Goal: Task Accomplishment & Management: Manage account settings

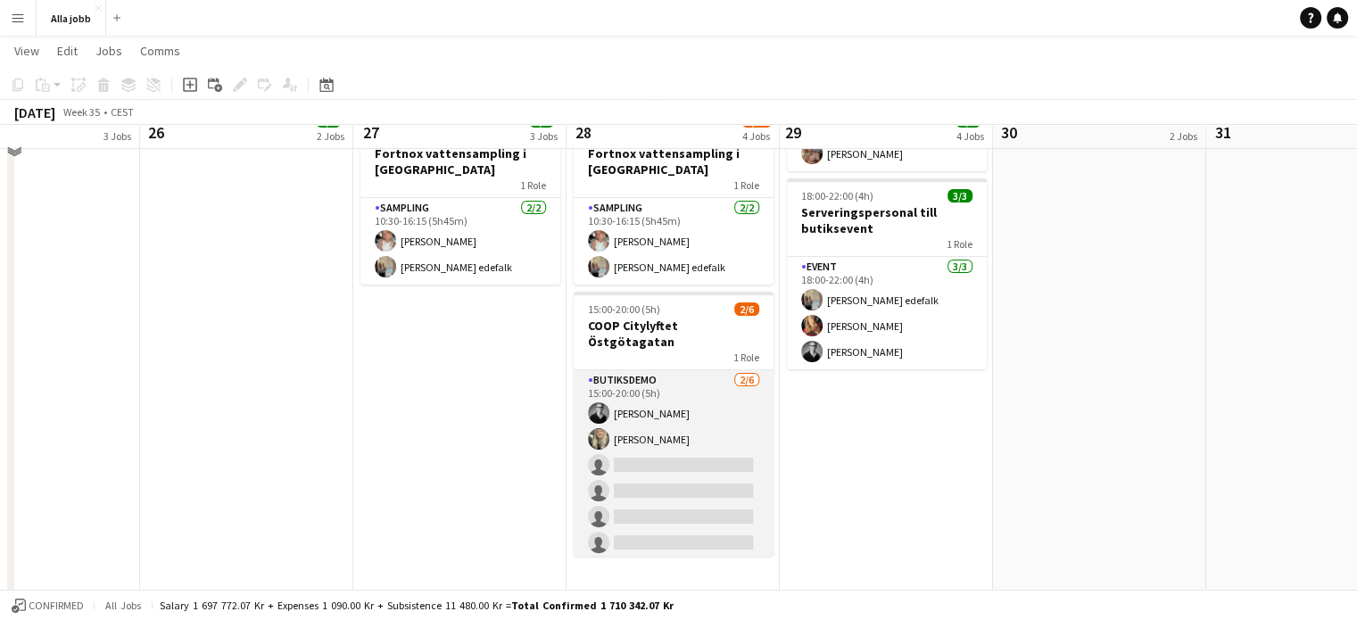
scroll to position [369, 0]
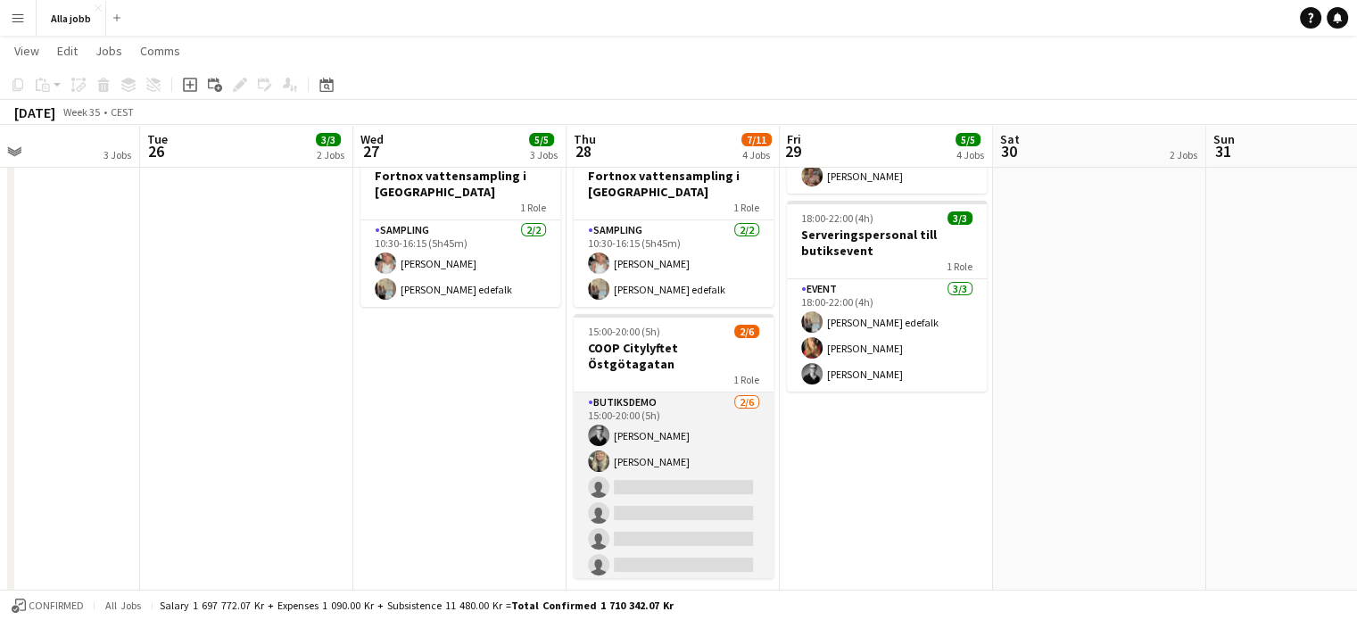
click at [719, 510] on app-card-role "Butiksdemo [DATE] 15:00-20:00 (5h) [PERSON_NAME] [PERSON_NAME] single-neutral-a…" at bounding box center [674, 488] width 200 height 190
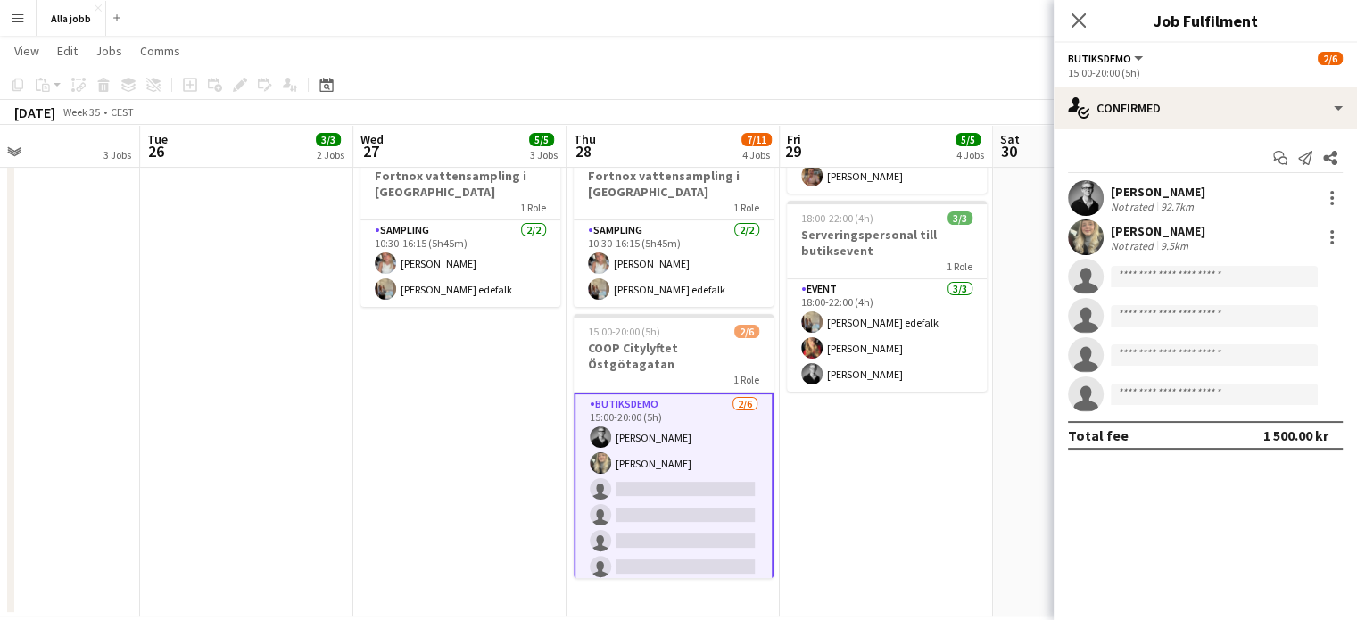
click at [930, 415] on app-date-cell "Bartender + 3 serveringspersonal KICKS Globen [PERSON_NAME] 10:00-16:30 (6h30m)…" at bounding box center [886, 223] width 213 height 786
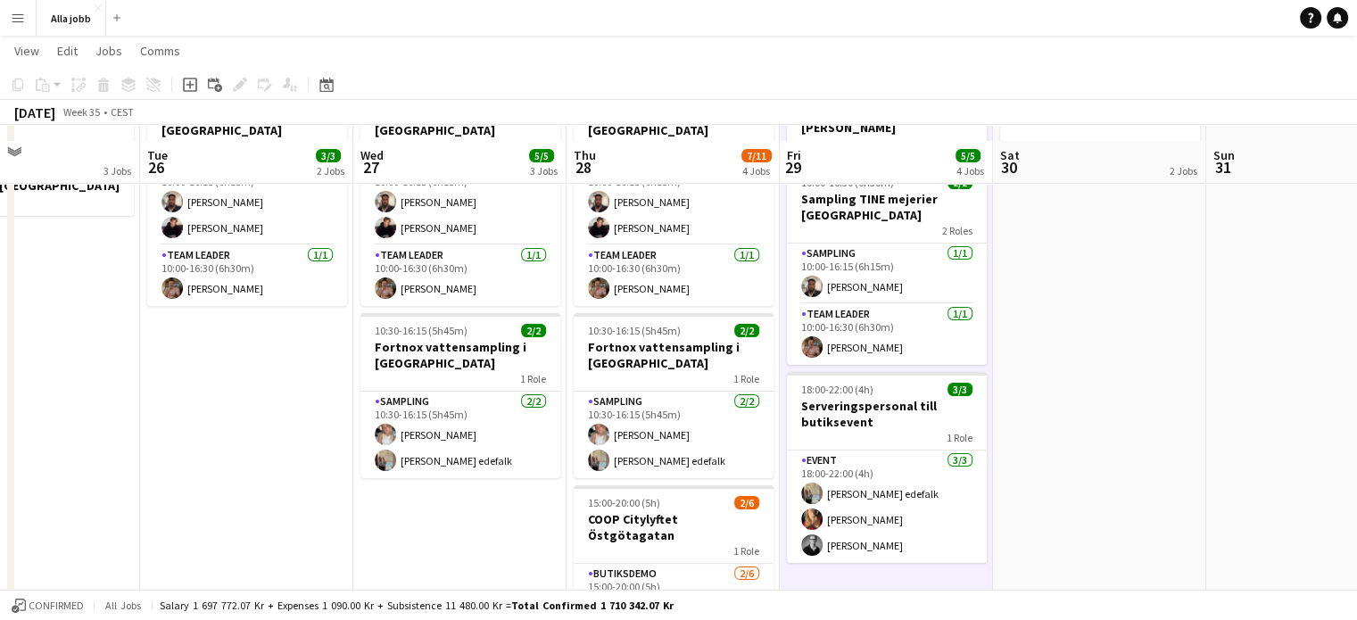
scroll to position [196, 0]
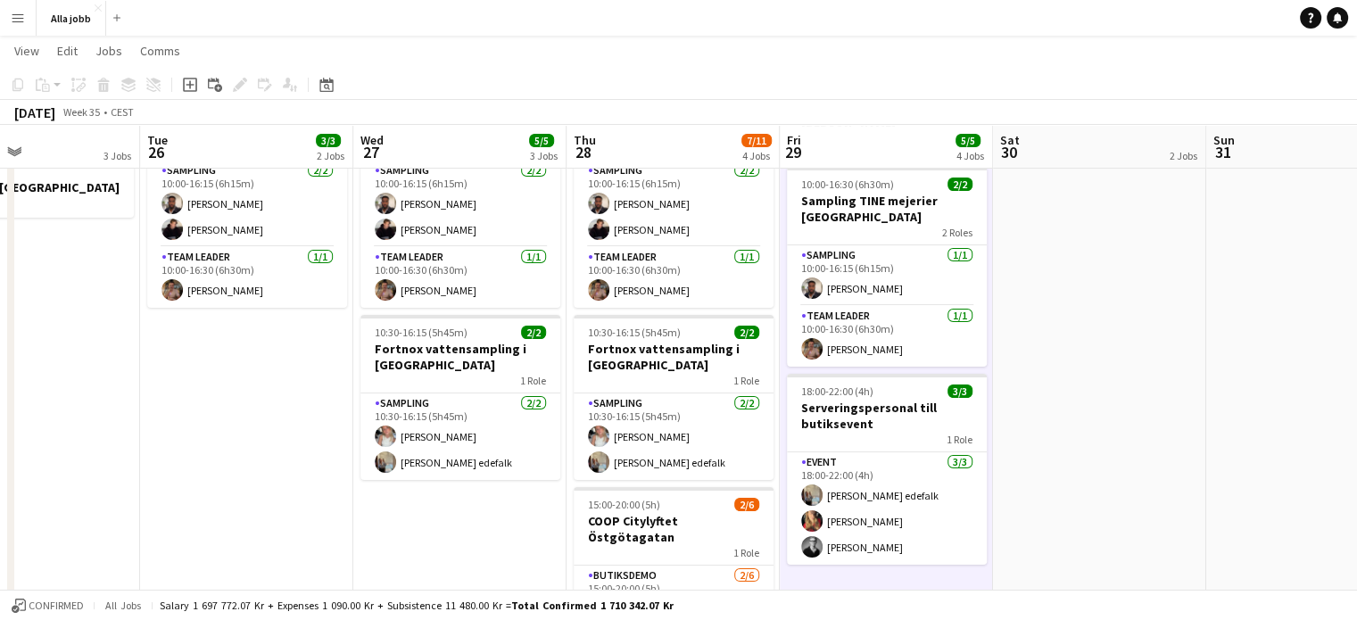
click at [411, 542] on app-date-cell "[PERSON_NAME] 10:00-16:30 (6h30m) 3/3 Sampling TINE mejerier Göteborg 2 Roles S…" at bounding box center [459, 397] width 213 height 786
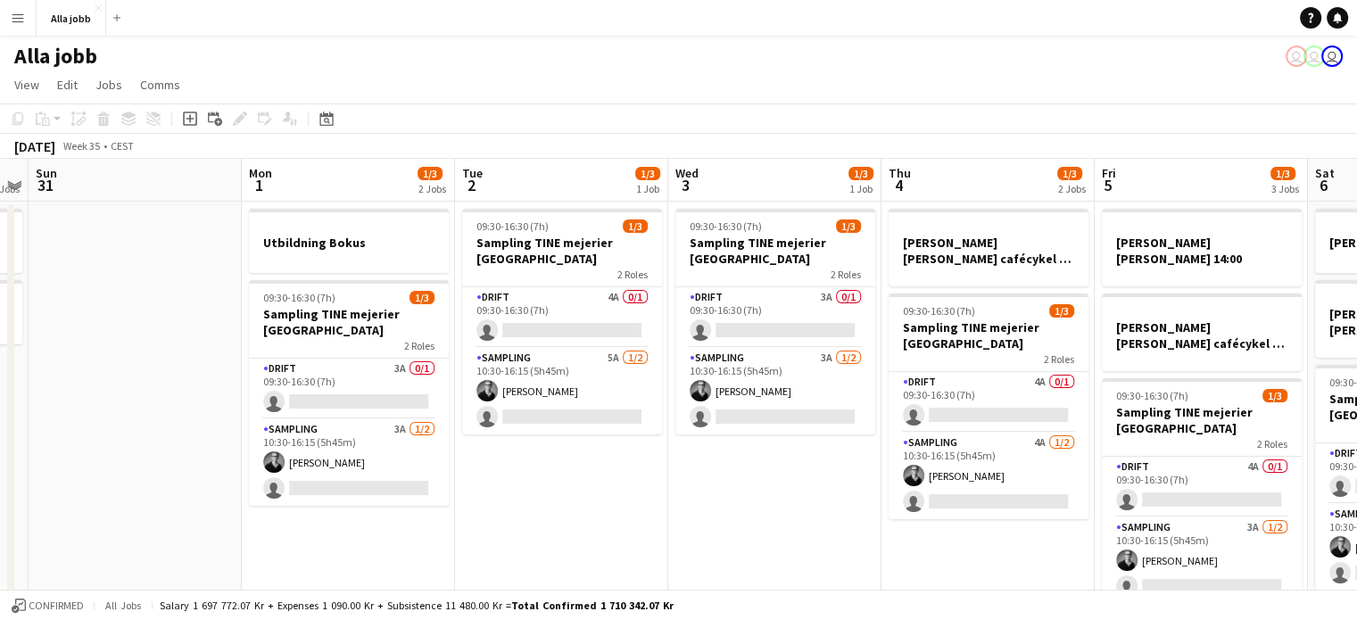
scroll to position [0, 613]
click at [546, 473] on app-date-cell "09:30-16:30 (7h) 1/3 Sampling TINE mejerier Stockholm 2 Roles Drift 4A 0/1 09:3…" at bounding box center [559, 595] width 213 height 786
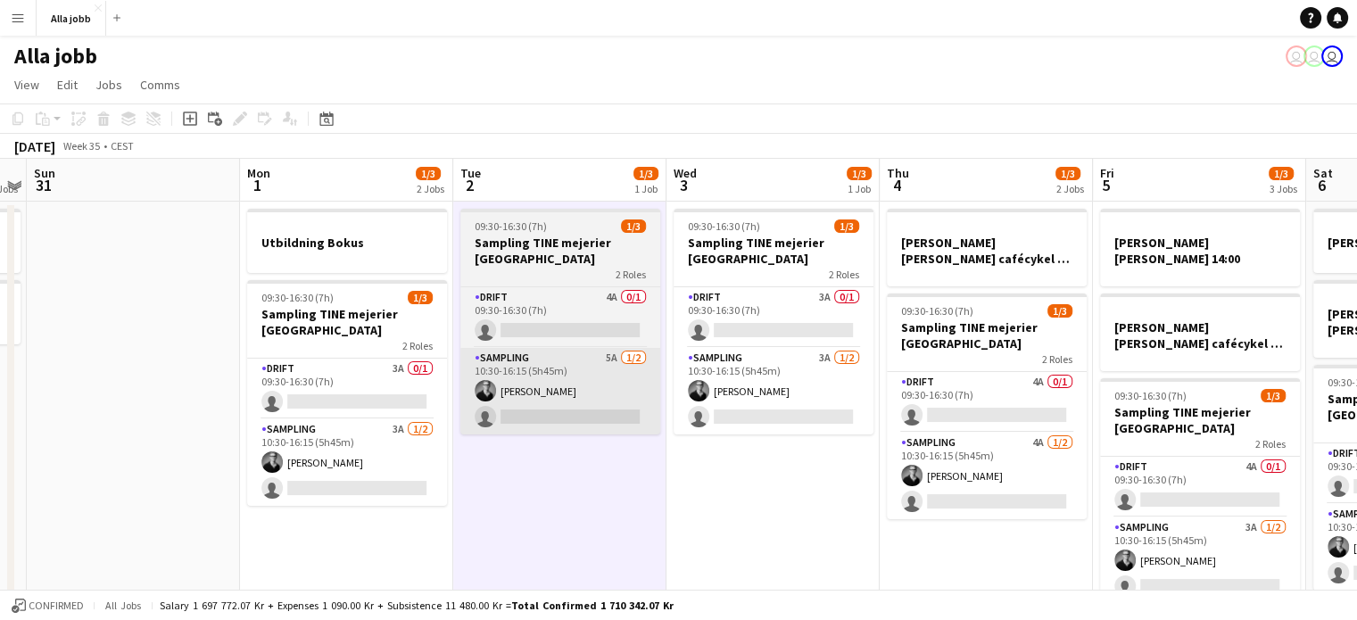
click at [394, 401] on app-card-role "Drift 3A 0/1 09:30-16:30 (7h) single-neutral-actions" at bounding box center [347, 389] width 200 height 61
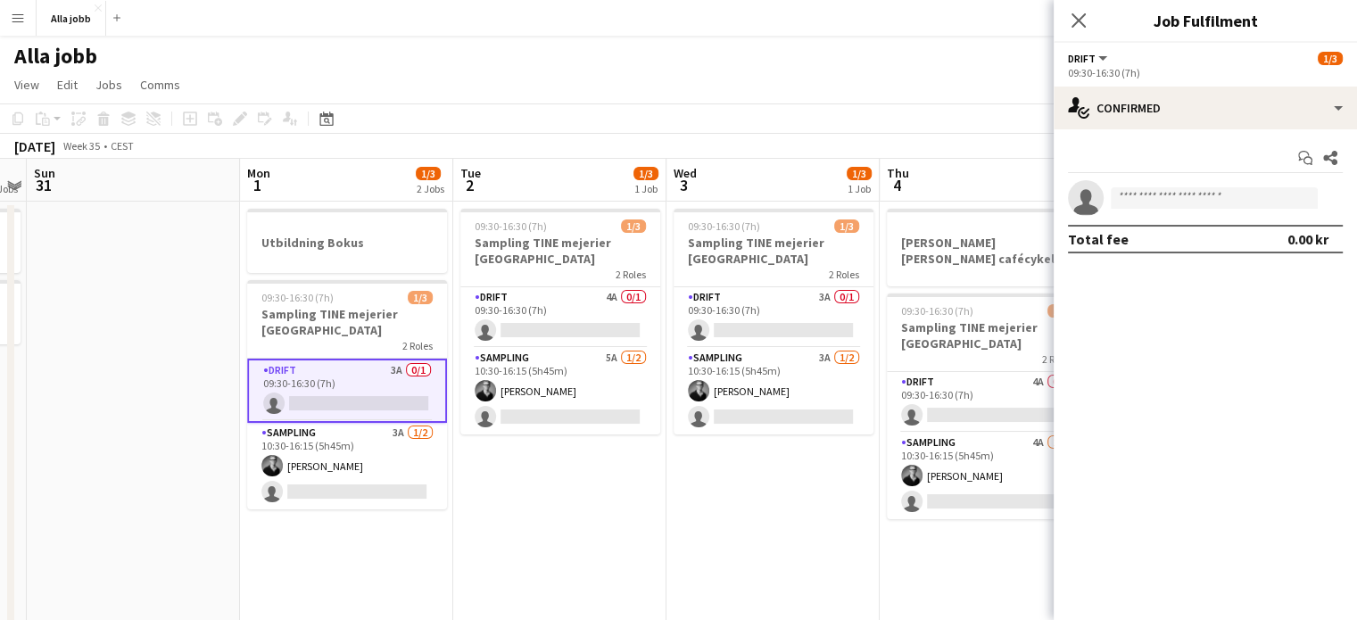
click at [547, 469] on app-date-cell "09:30-16:30 (7h) 1/3 Sampling TINE mejerier Stockholm 2 Roles Drift 4A 0/1 09:3…" at bounding box center [559, 595] width 213 height 786
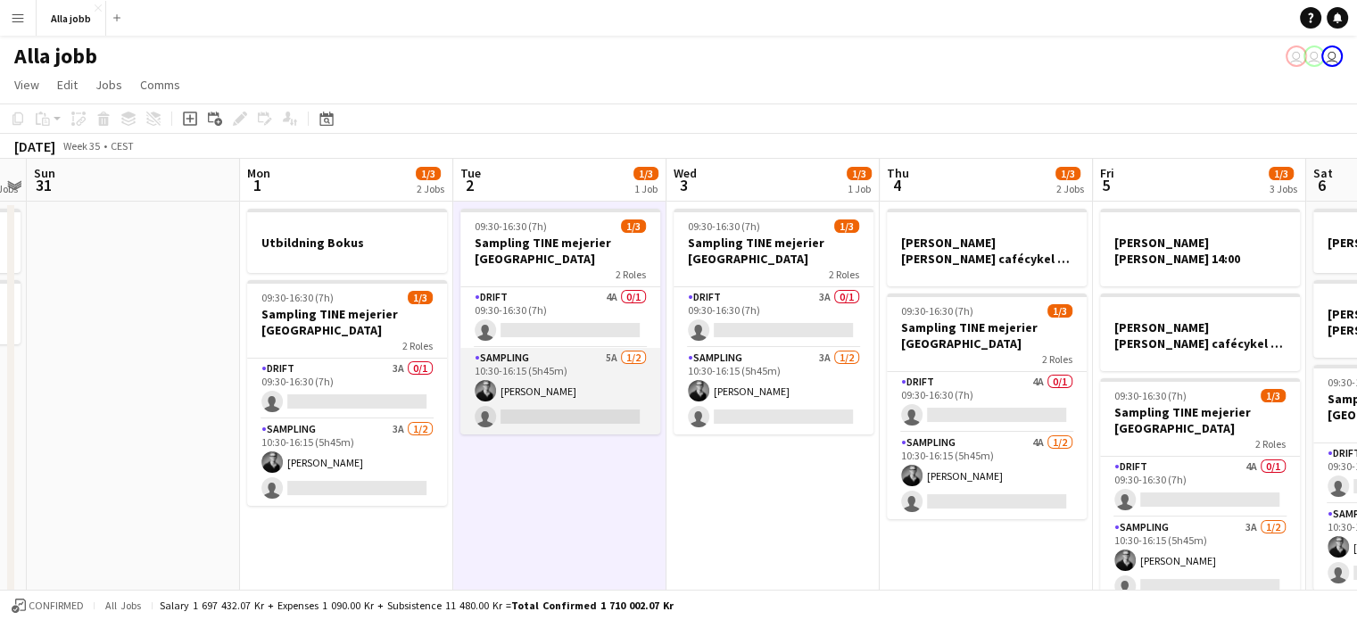
click at [595, 402] on app-card-role "Sampling 5A [DATE] 10:30-16:15 (5h45m) [PERSON_NAME] single-neutral-actions" at bounding box center [560, 391] width 200 height 87
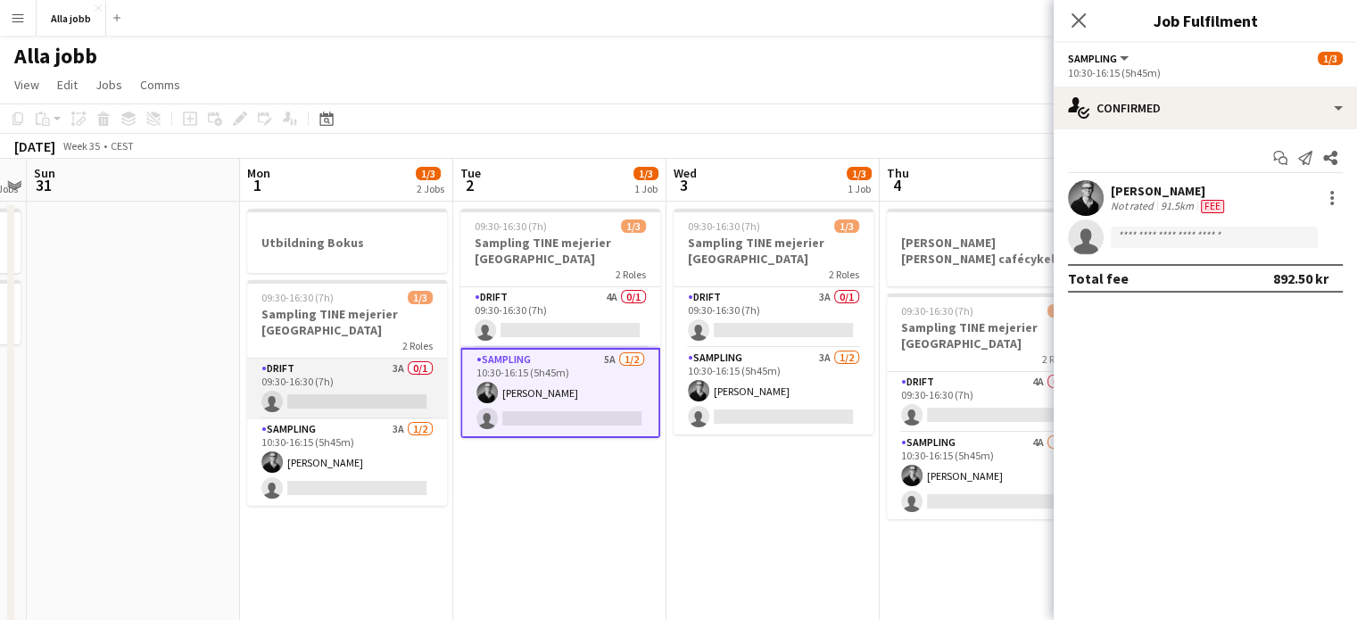
click at [414, 386] on app-card-role "Drift 3A 0/1 09:30-16:30 (7h) single-neutral-actions" at bounding box center [347, 389] width 200 height 61
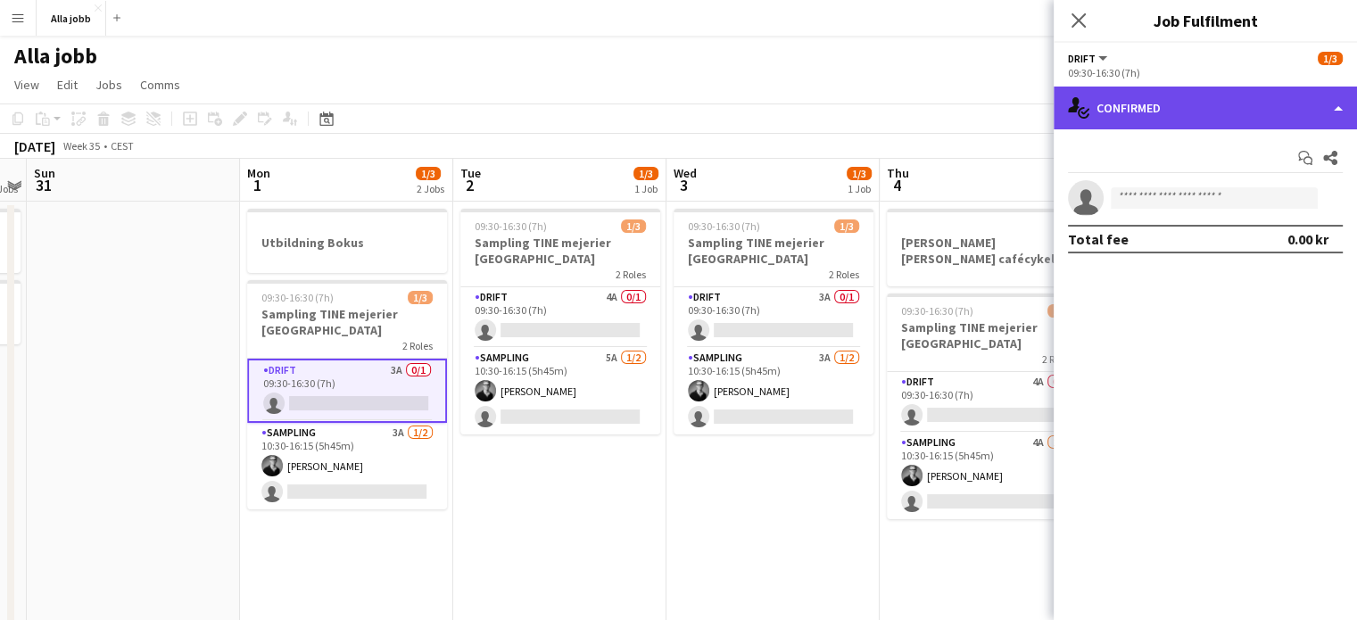
click at [1199, 89] on div "single-neutral-actions-check-2 Confirmed" at bounding box center [1205, 108] width 303 height 43
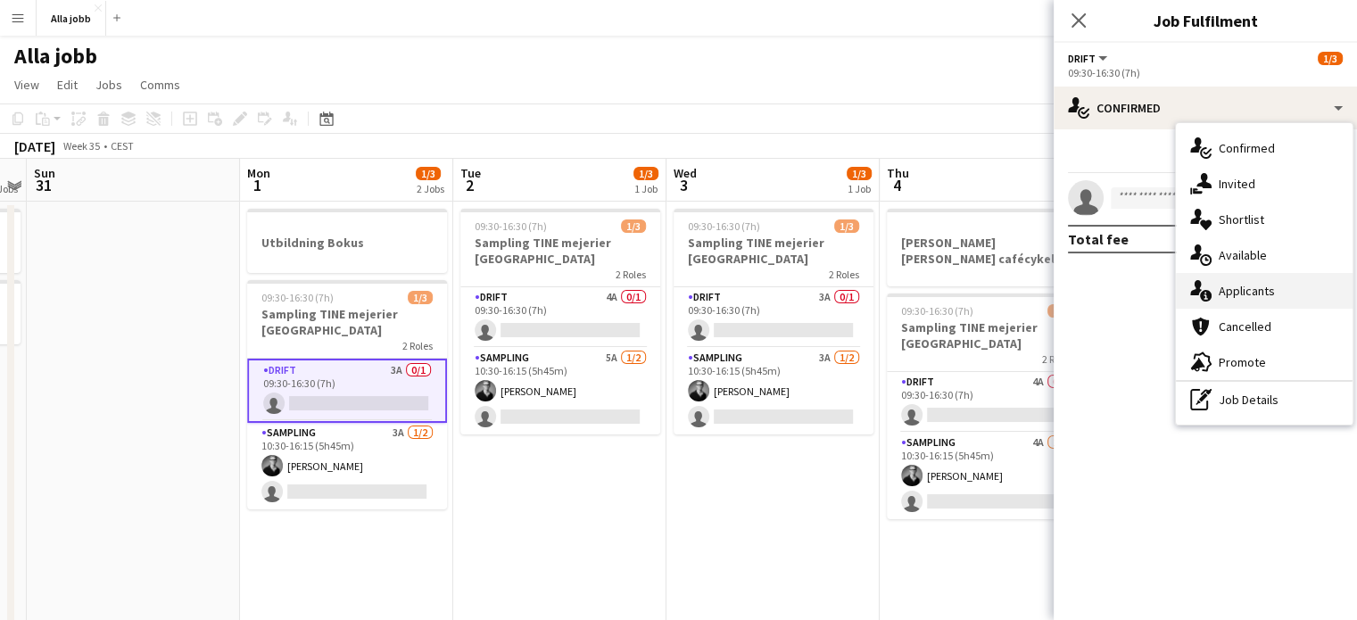
click at [1235, 303] on div "single-neutral-actions-information Applicants" at bounding box center [1264, 291] width 177 height 36
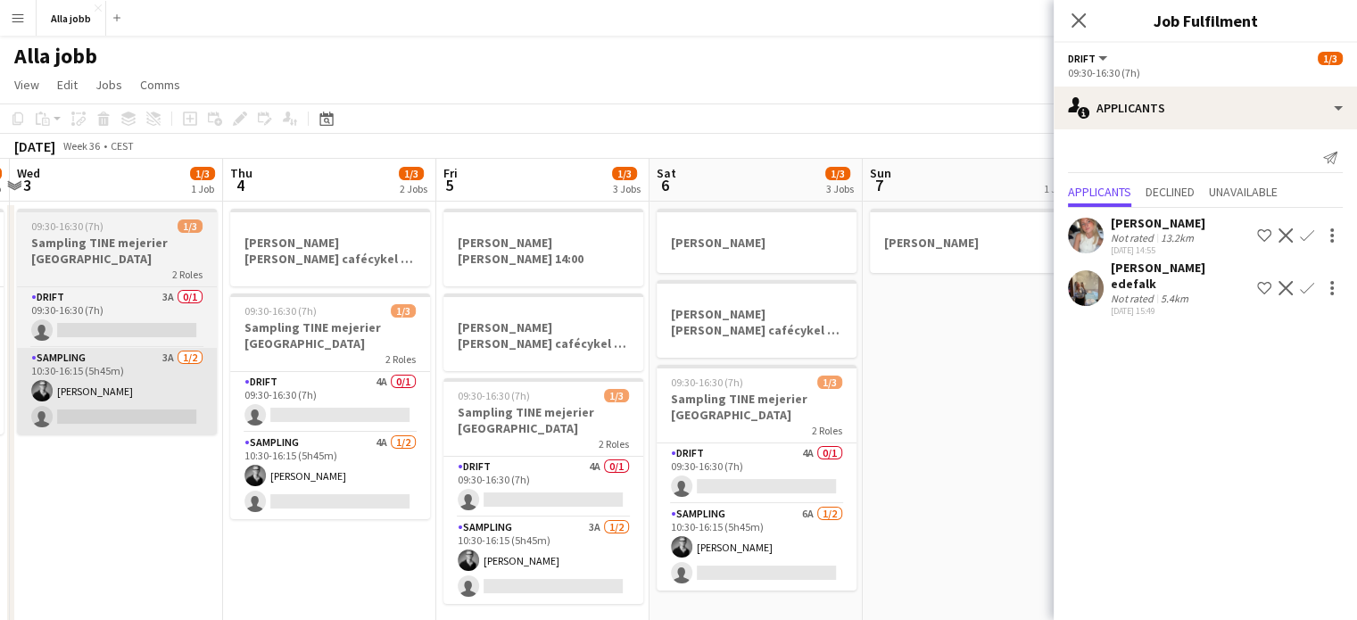
scroll to position [0, 631]
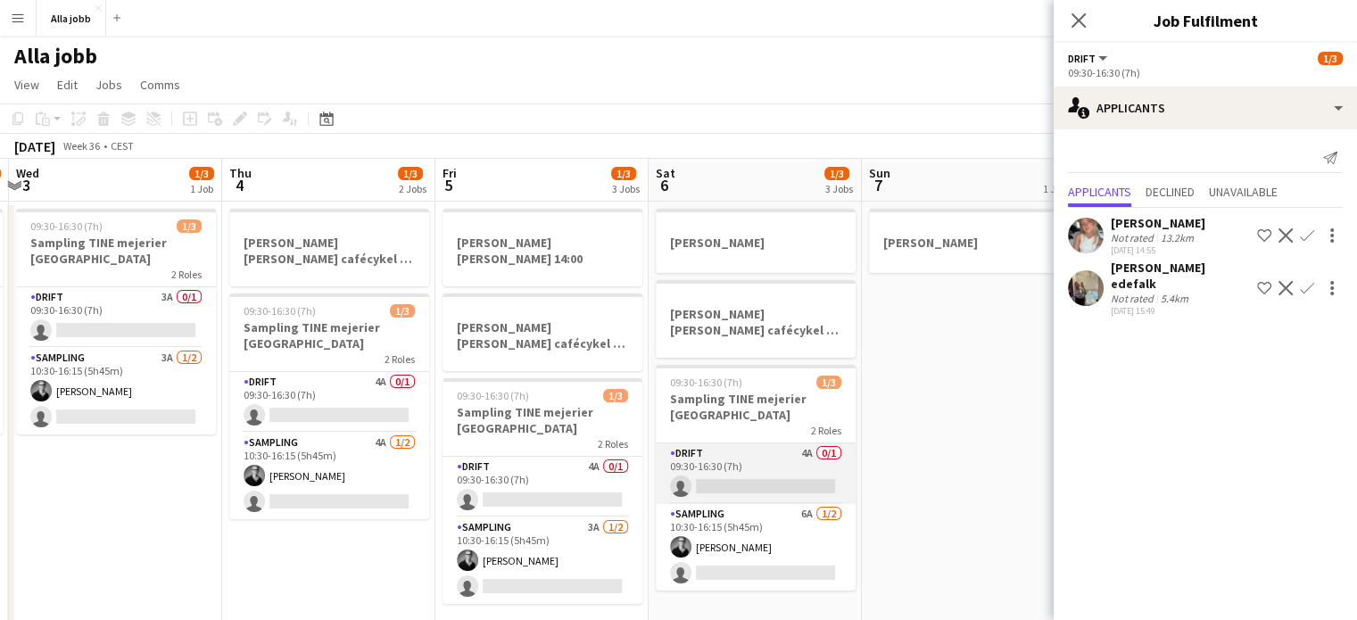
click at [767, 474] on app-card-role "Drift 4A 0/1 09:30-16:30 (7h) single-neutral-actions" at bounding box center [756, 474] width 200 height 61
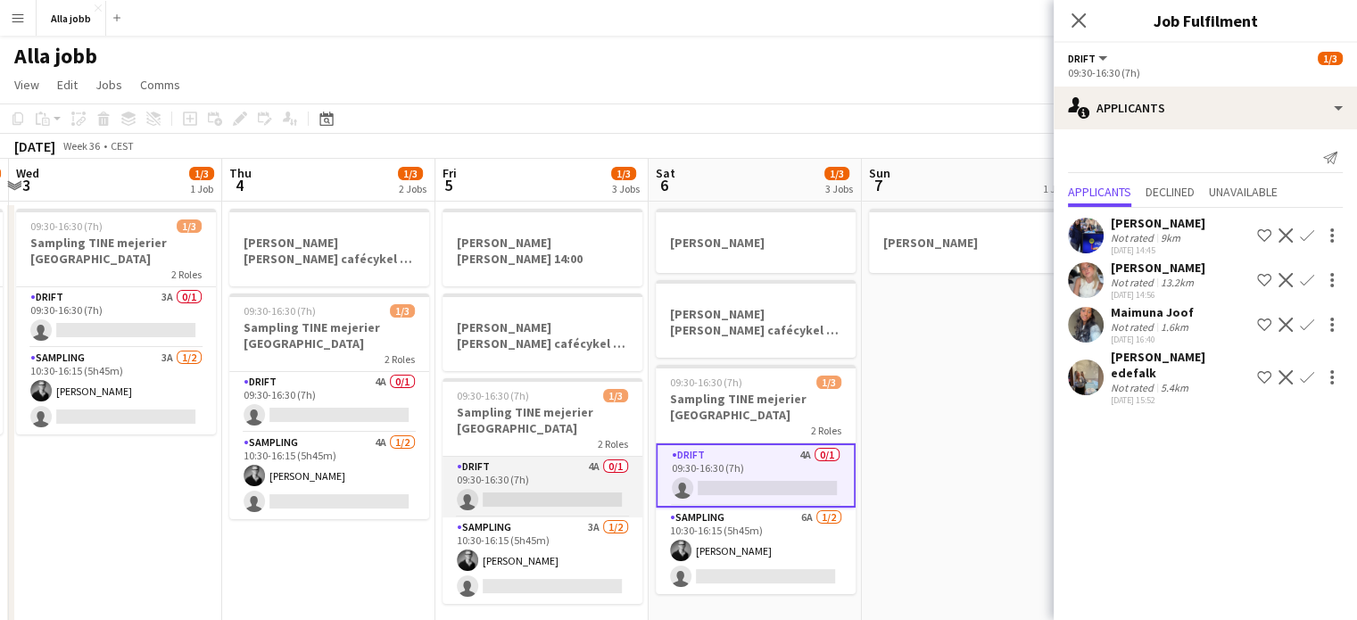
click at [587, 469] on app-card-role "Drift 4A 0/1 09:30-16:30 (7h) single-neutral-actions" at bounding box center [543, 487] width 200 height 61
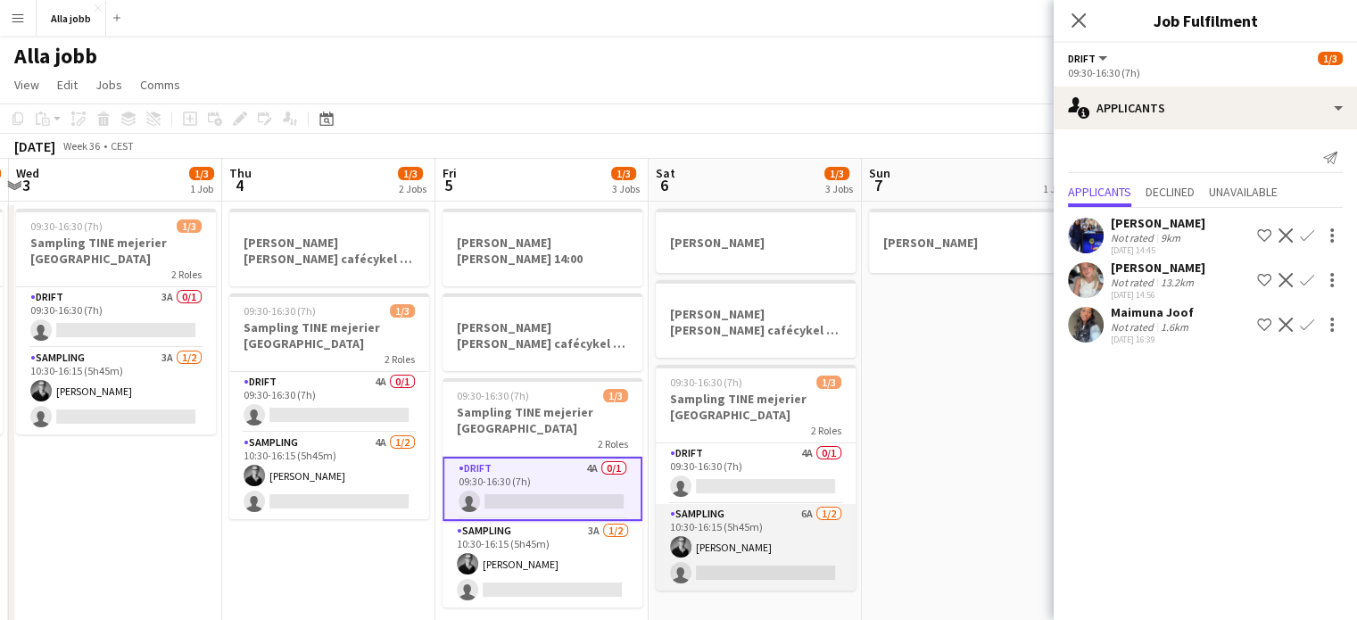
click at [760, 535] on app-card-role "Sampling 6A [DATE] 10:30-16:15 (5h45m) [PERSON_NAME] single-neutral-actions" at bounding box center [756, 547] width 200 height 87
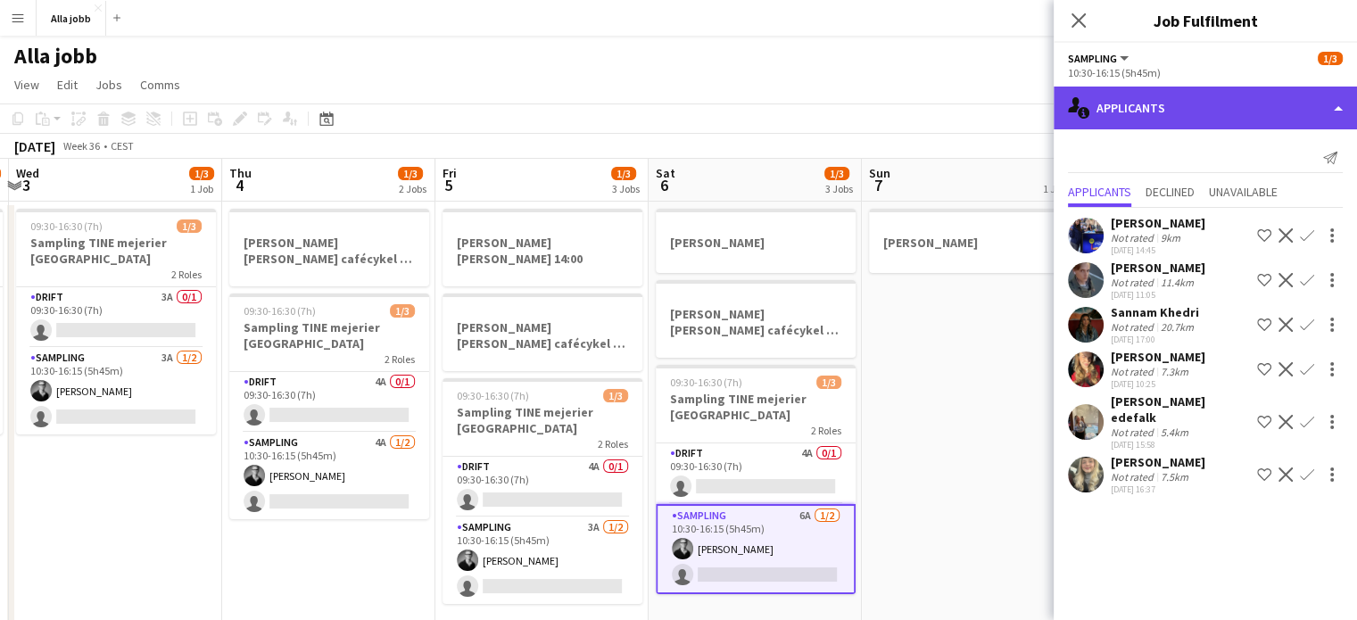
click at [1140, 119] on div "single-neutral-actions-information Applicants" at bounding box center [1205, 108] width 303 height 43
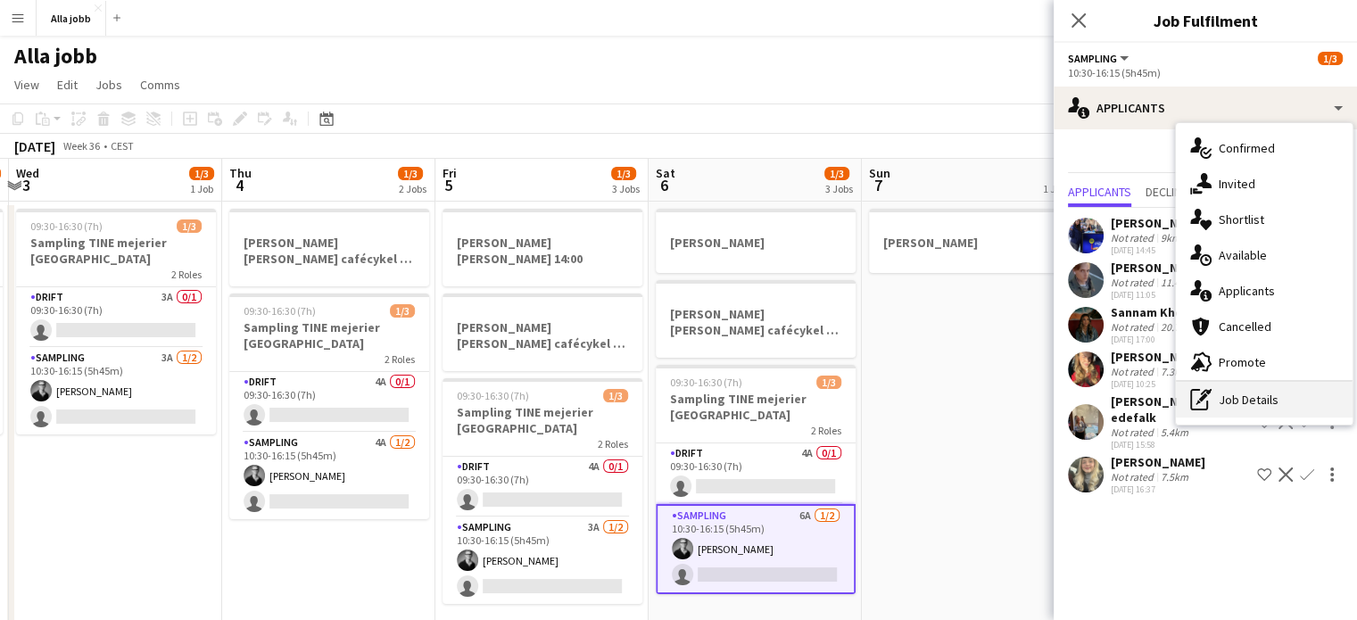
click at [1199, 407] on icon "pen-write" at bounding box center [1201, 399] width 21 height 21
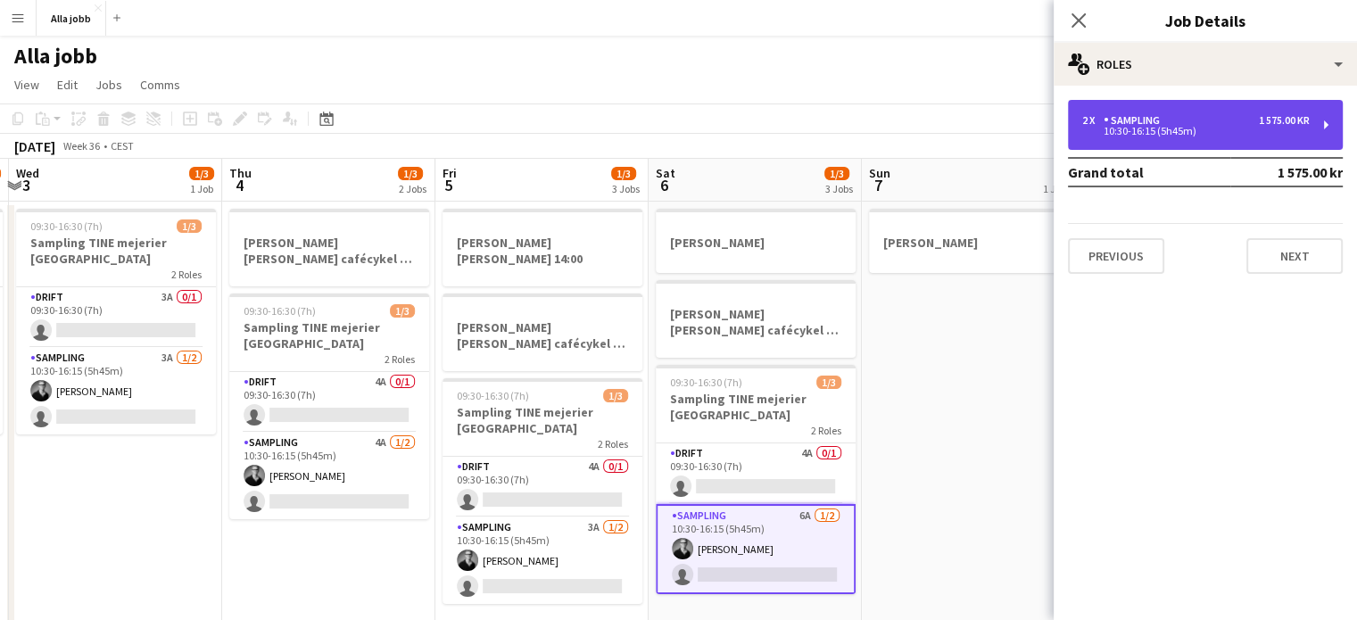
click at [1196, 108] on div "2 x Sampling 1 575.00 kr 10:30-16:15 (5h45m)" at bounding box center [1205, 125] width 275 height 50
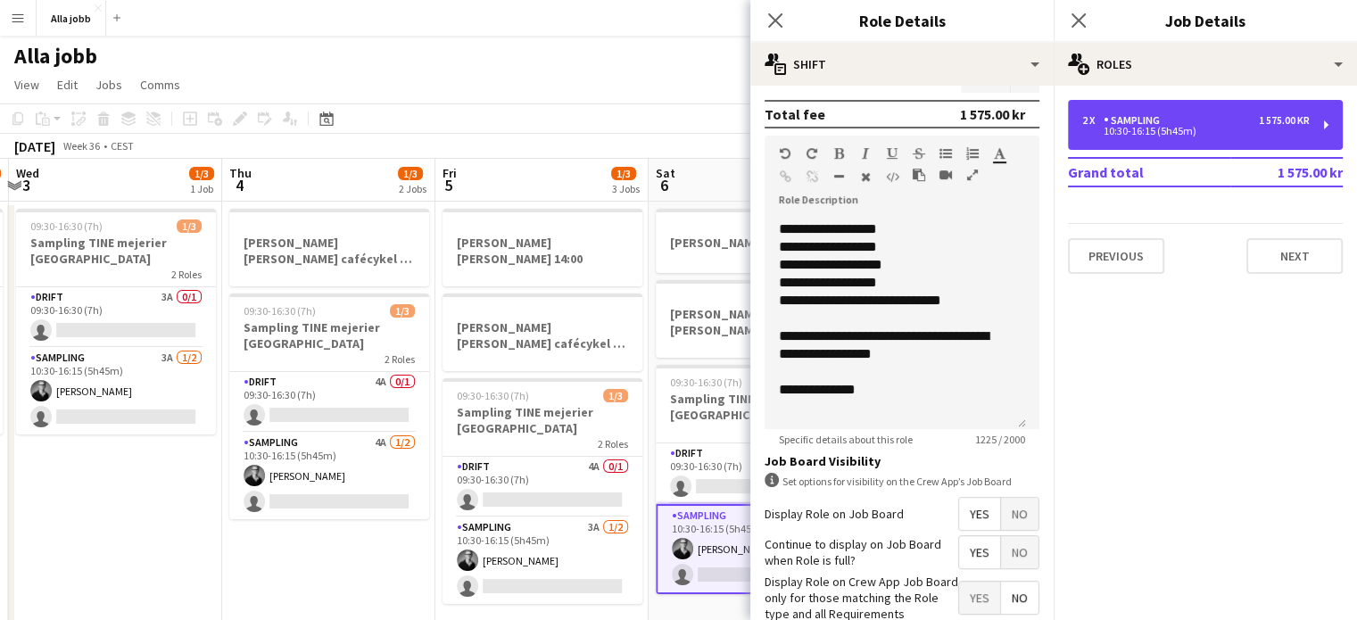
scroll to position [485, 0]
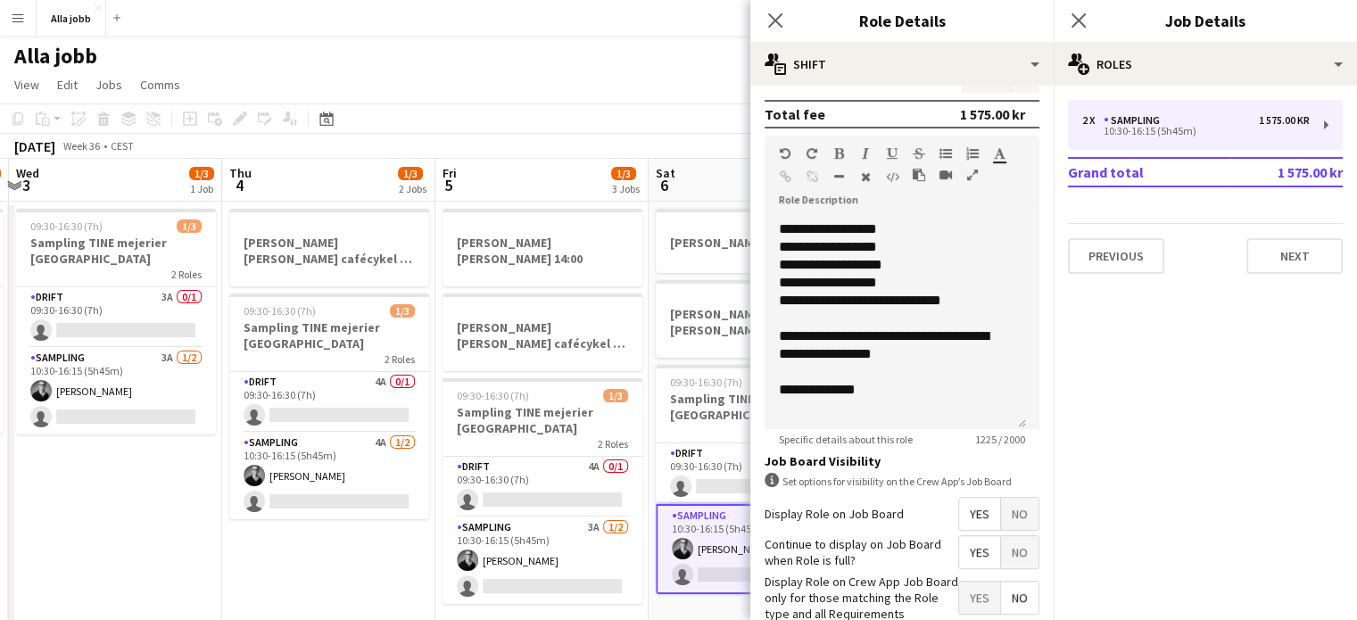
click at [275, 552] on app-date-cell "[PERSON_NAME] [PERSON_NAME] cafécykel - sthlm, [GEOGRAPHIC_DATA], cph 09:30-16:…" at bounding box center [328, 595] width 213 height 786
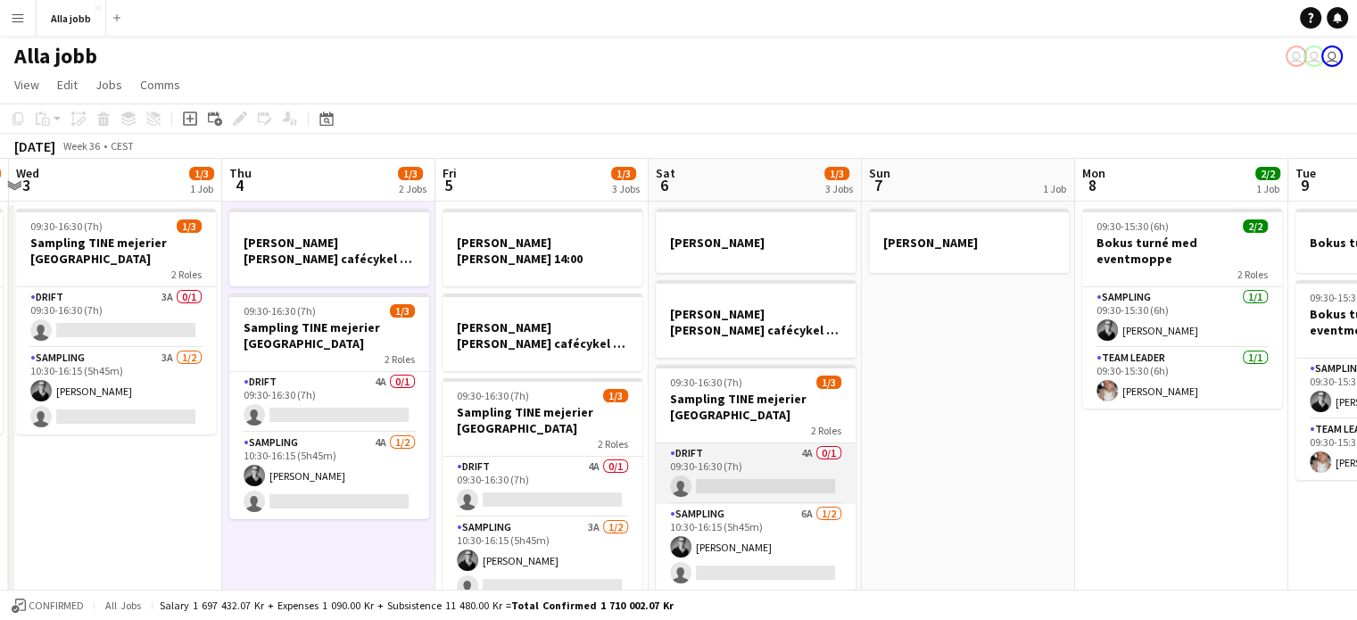
click at [725, 461] on app-card-role "Drift 4A 0/1 09:30-16:30 (7h) single-neutral-actions" at bounding box center [756, 474] width 200 height 61
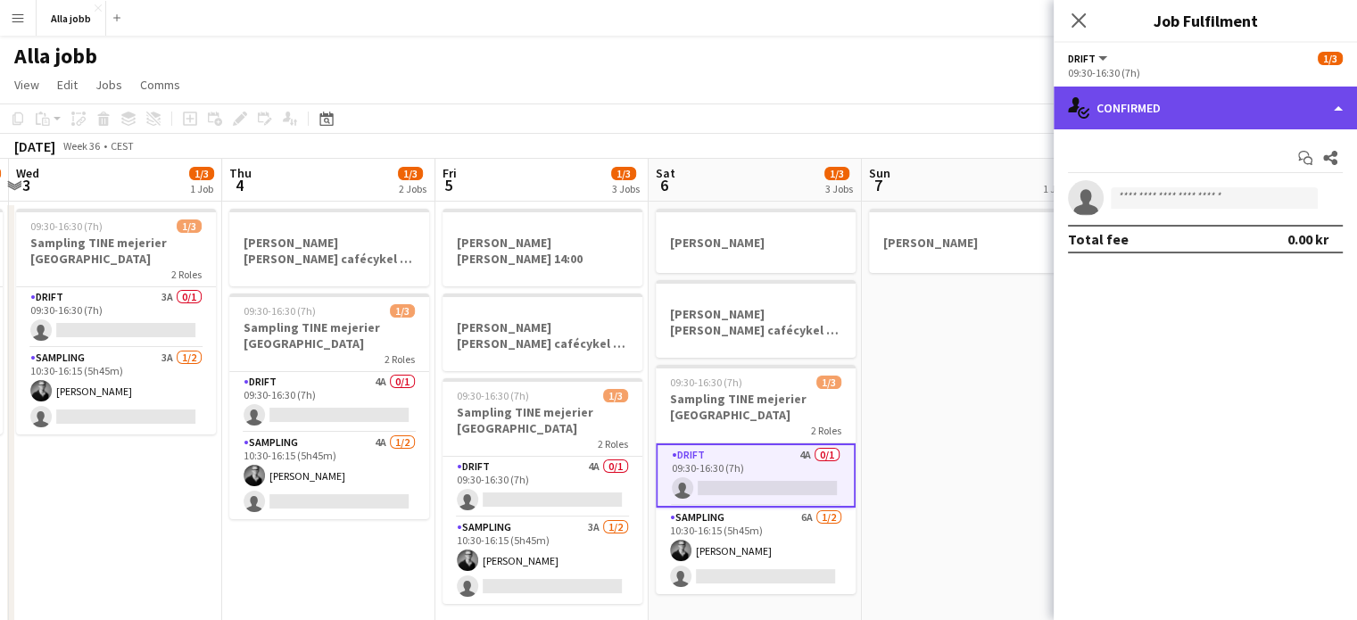
click at [1185, 118] on div "single-neutral-actions-check-2 Confirmed" at bounding box center [1205, 108] width 303 height 43
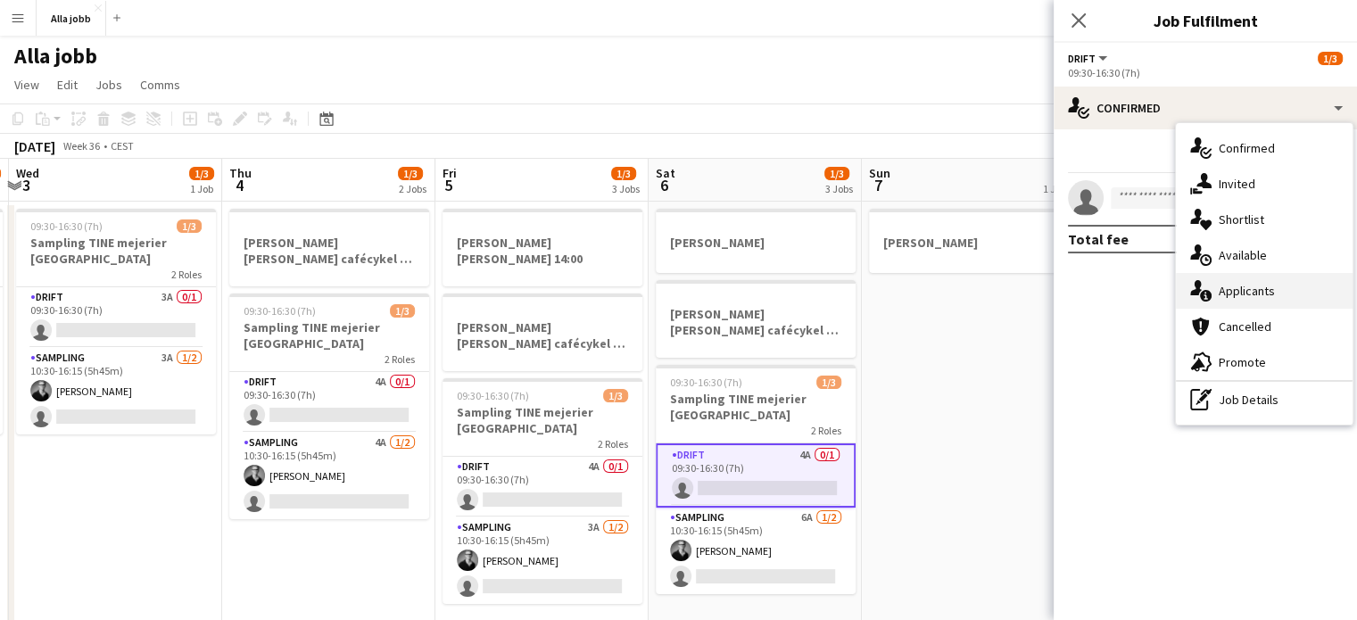
click at [1261, 295] on div "single-neutral-actions-information Applicants" at bounding box center [1264, 291] width 177 height 36
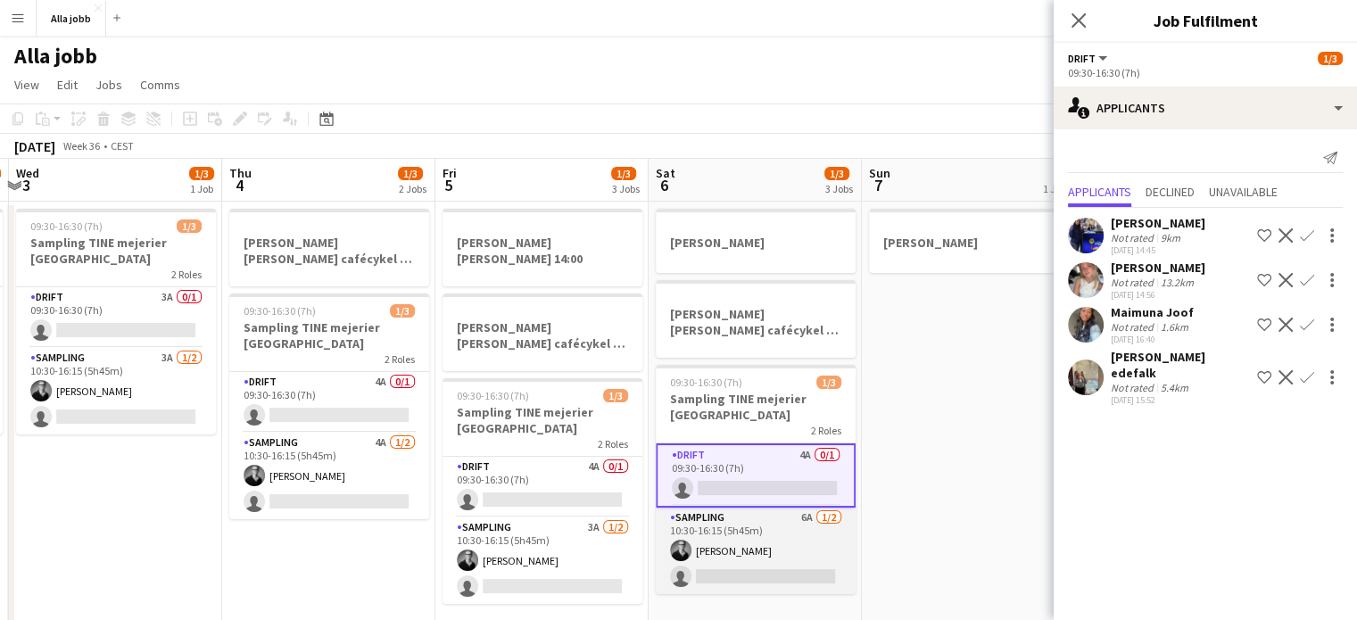
click at [723, 544] on app-card-role "Sampling 6A [DATE] 10:30-16:15 (5h45m) [PERSON_NAME] single-neutral-actions" at bounding box center [756, 551] width 200 height 87
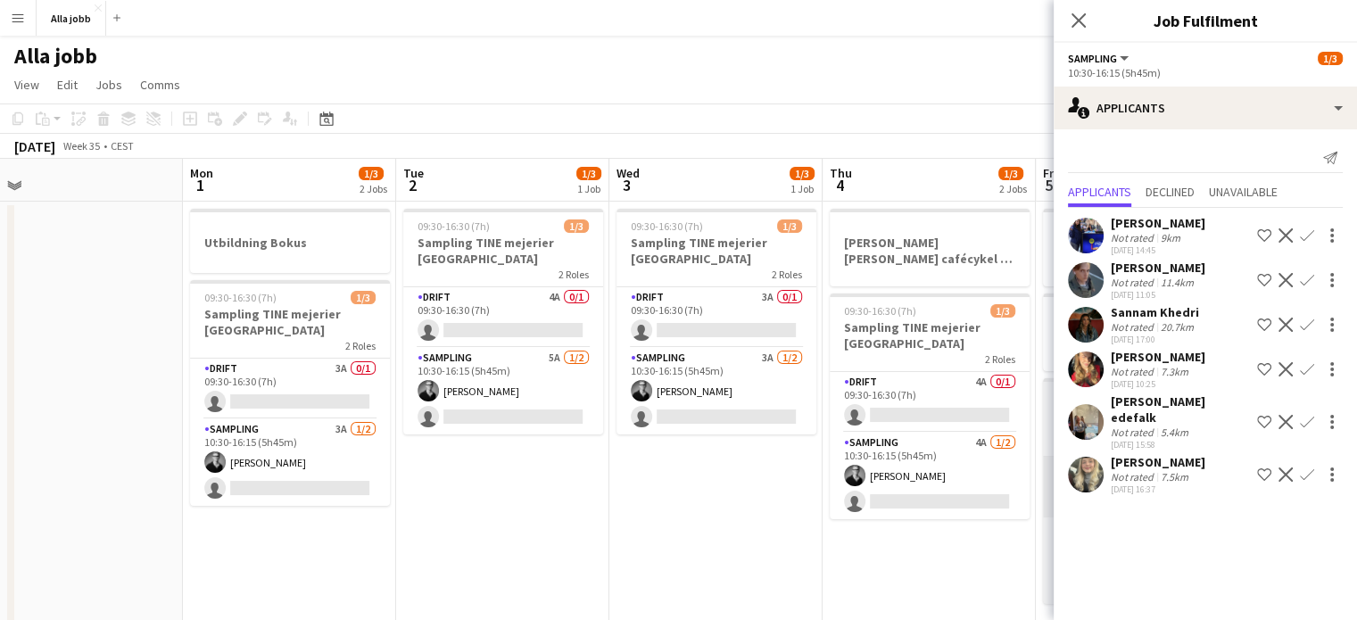
scroll to position [0, 458]
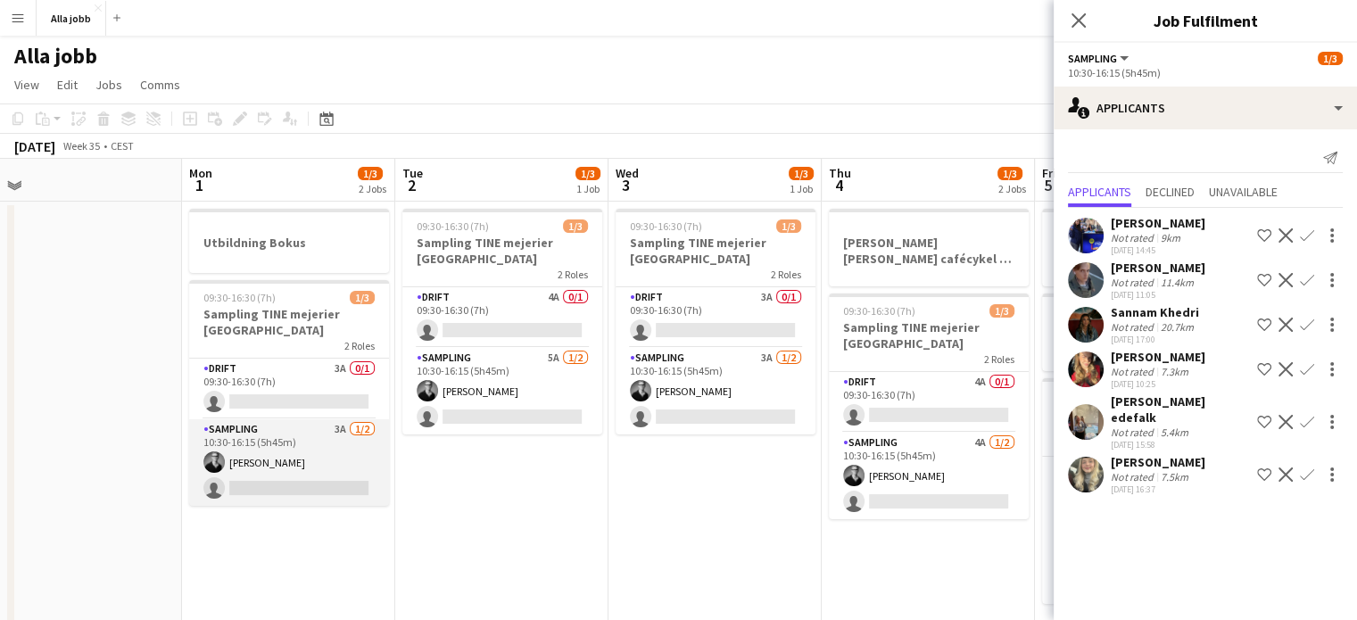
click at [333, 465] on app-card-role "Sampling 3A [DATE] 10:30-16:15 (5h45m) [PERSON_NAME] single-neutral-actions" at bounding box center [289, 462] width 200 height 87
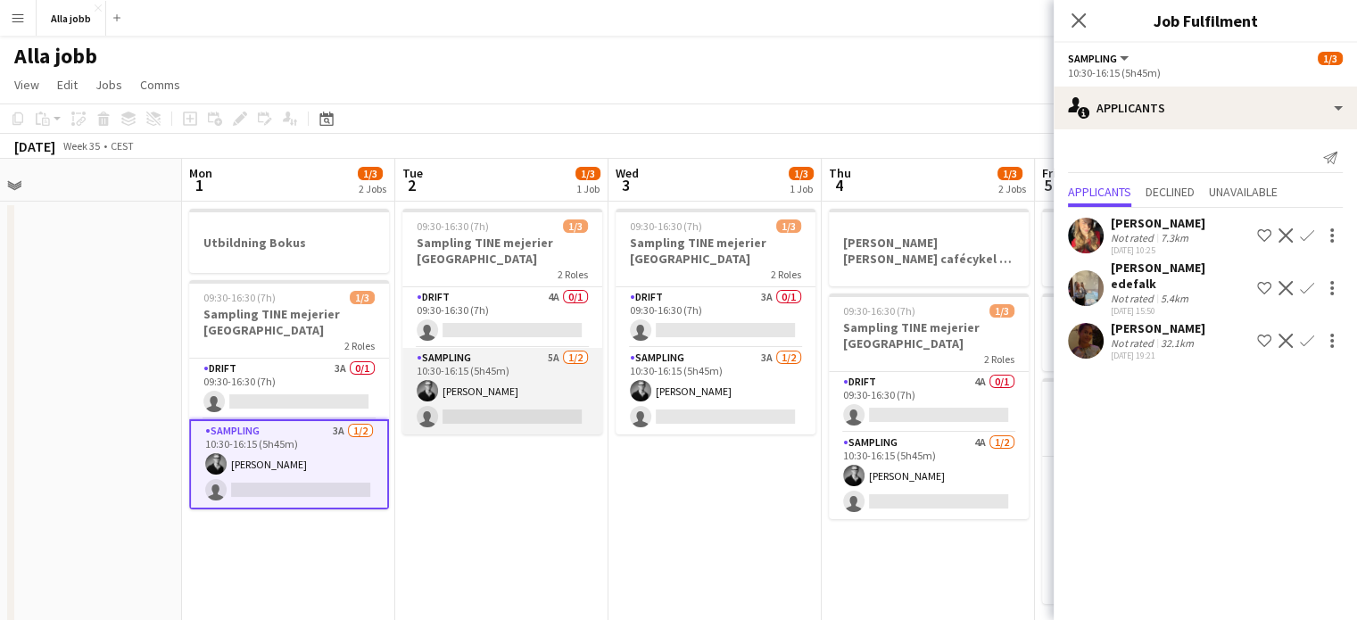
click at [493, 404] on app-card-role "Sampling 5A [DATE] 10:30-16:15 (5h45m) [PERSON_NAME] single-neutral-actions" at bounding box center [502, 391] width 200 height 87
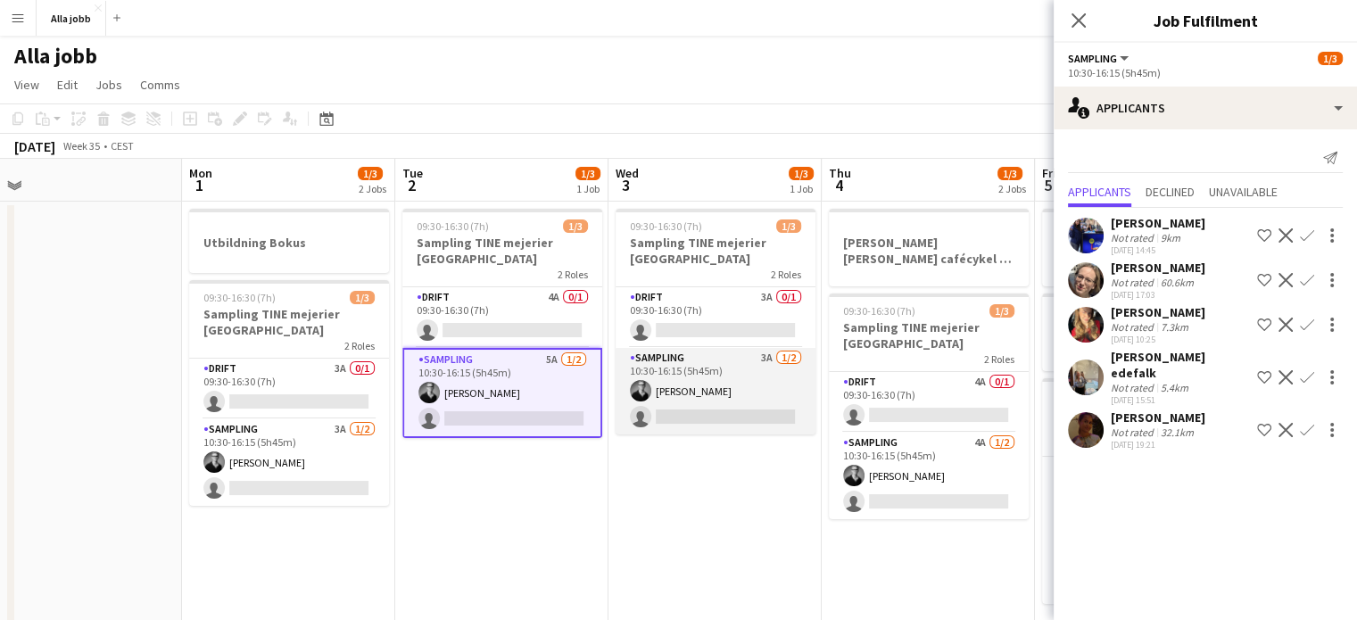
click at [694, 383] on app-card-role "Sampling 3A [DATE] 10:30-16:15 (5h45m) [PERSON_NAME] single-neutral-actions" at bounding box center [716, 391] width 200 height 87
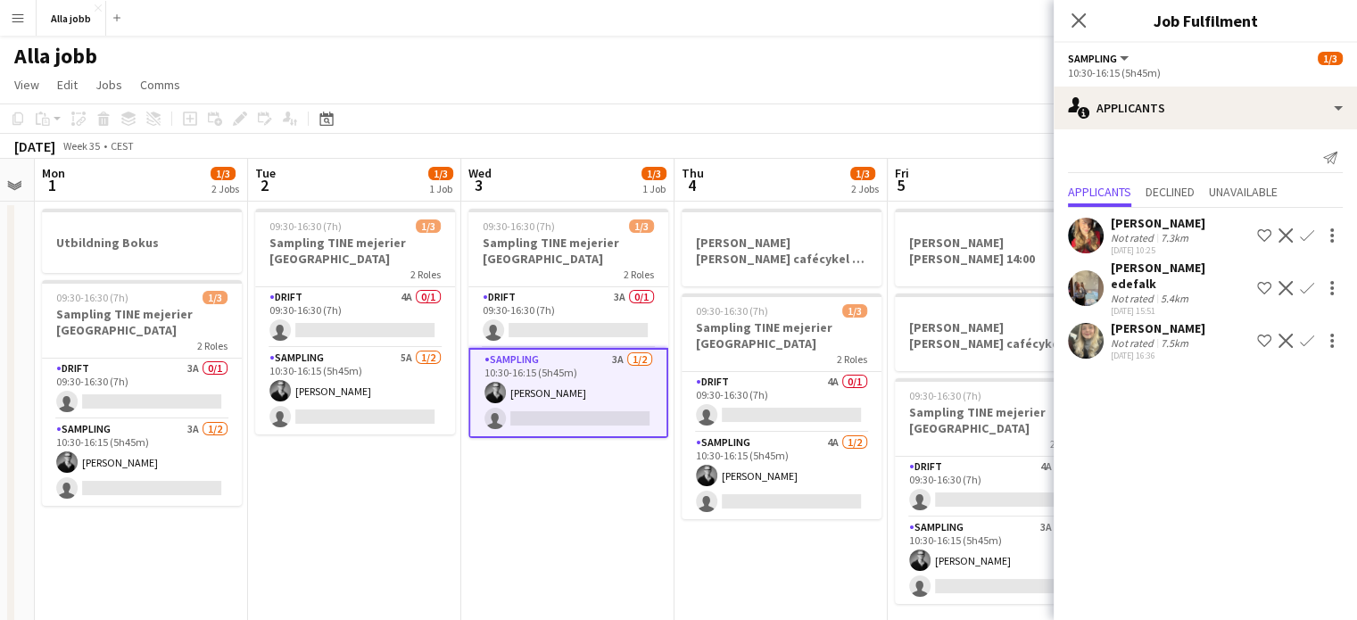
scroll to position [0, 614]
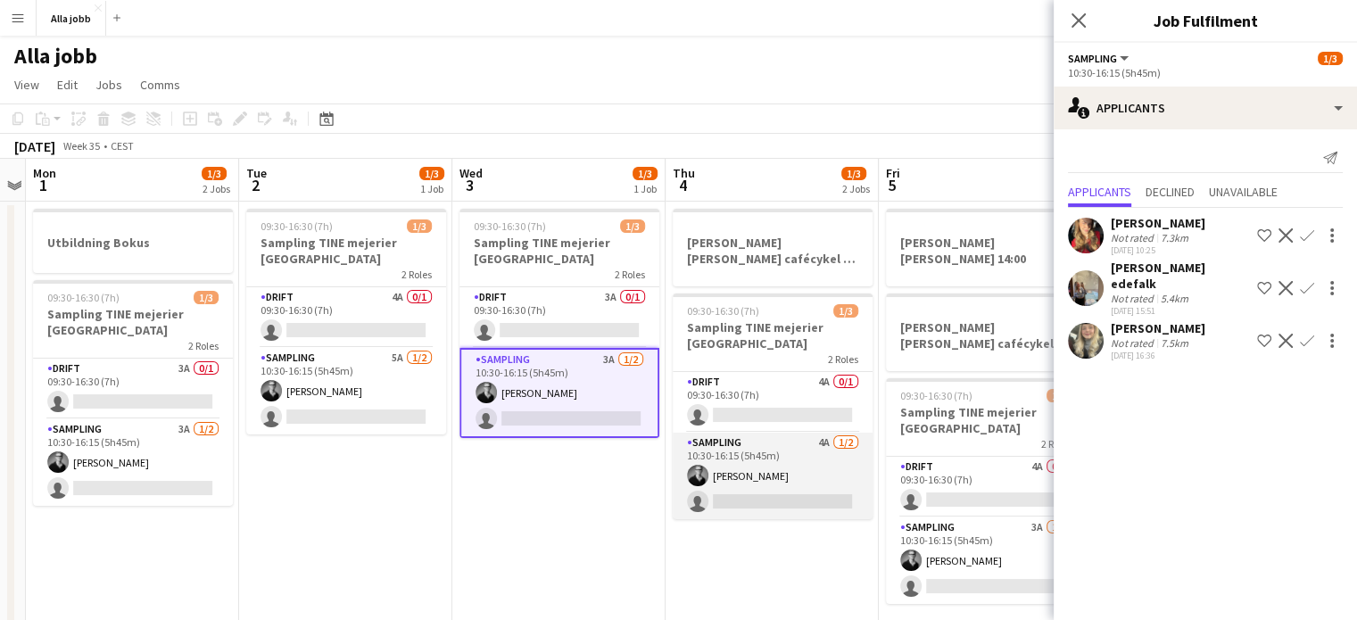
click at [780, 486] on app-card-role "Sampling 4A [DATE] 10:30-16:15 (5h45m) [PERSON_NAME] single-neutral-actions" at bounding box center [773, 476] width 200 height 87
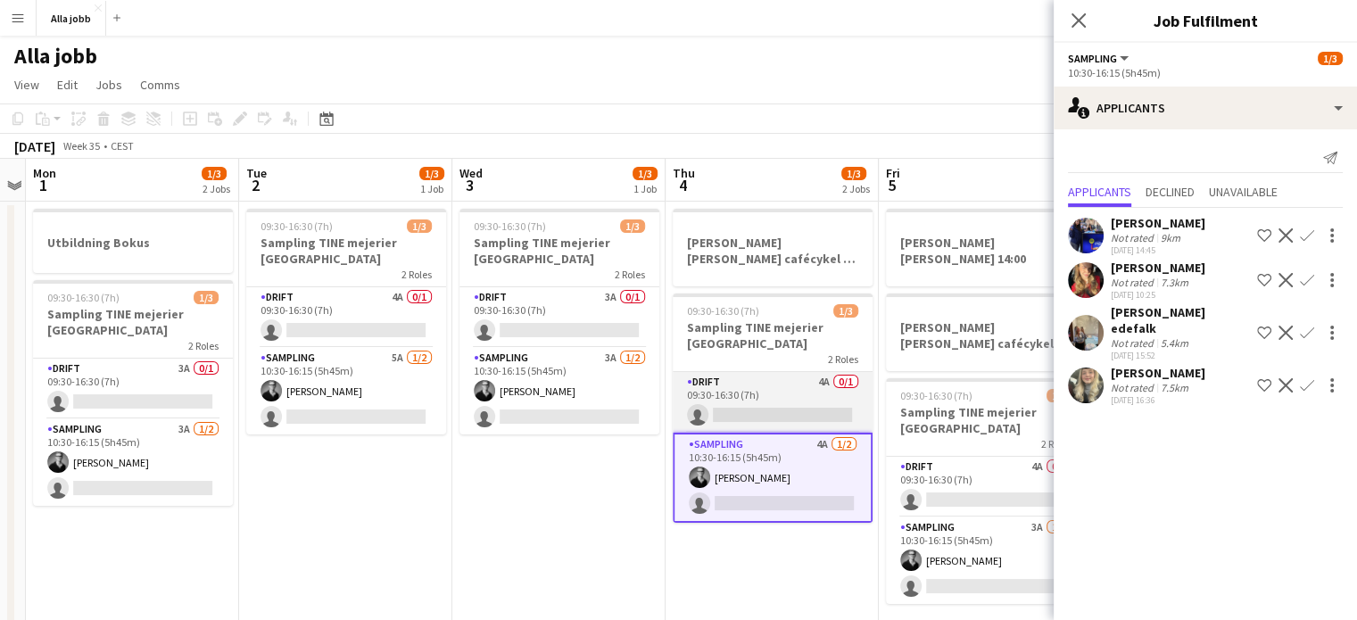
click at [761, 424] on app-card-role "Drift 4A 0/1 09:30-16:30 (7h) single-neutral-actions" at bounding box center [773, 402] width 200 height 61
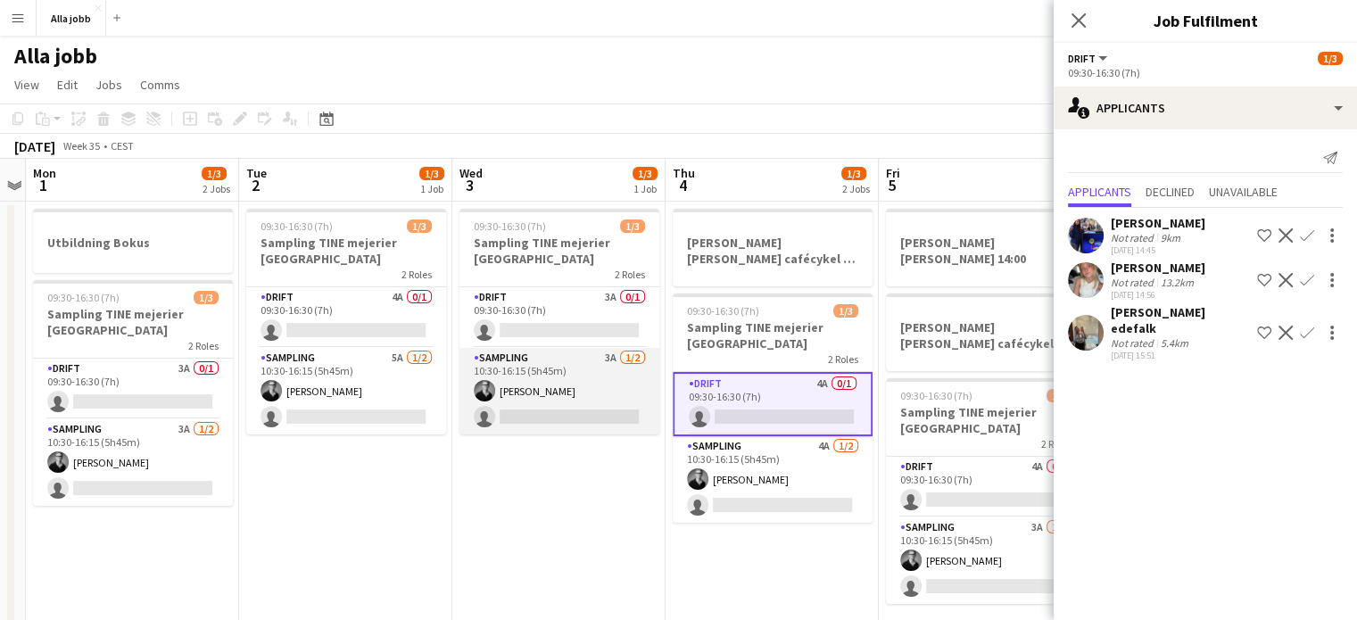
click at [555, 396] on app-card-role "Sampling 3A [DATE] 10:30-16:15 (5h45m) [PERSON_NAME] single-neutral-actions" at bounding box center [560, 391] width 200 height 87
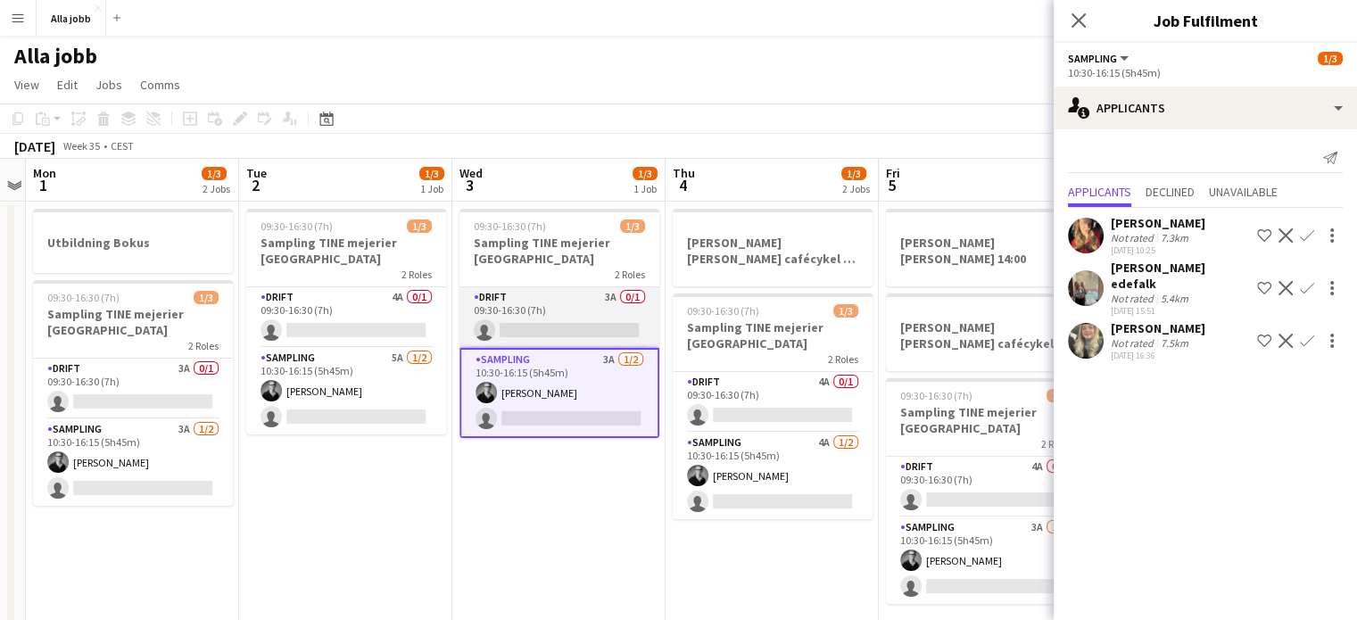
click at [574, 323] on app-card-role "Drift 3A 0/1 09:30-16:30 (7h) single-neutral-actions" at bounding box center [560, 317] width 200 height 61
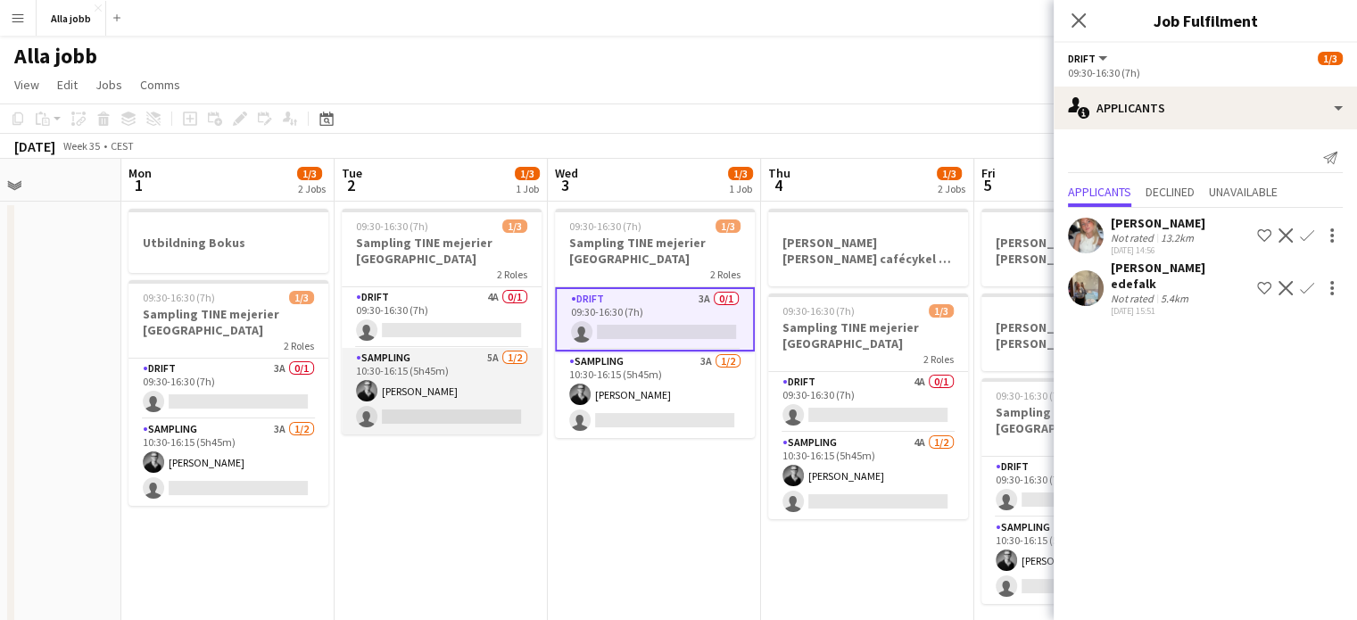
scroll to position [0, 515]
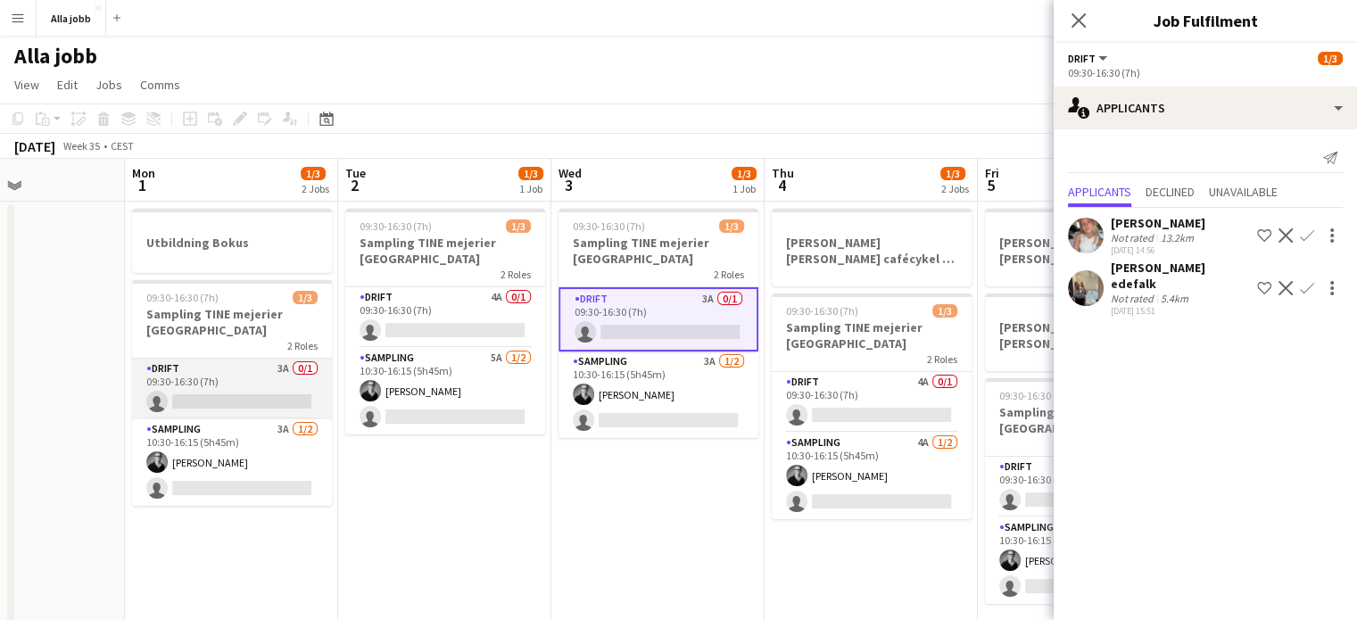
click at [286, 380] on app-card-role "Drift 3A 0/1 09:30-16:30 (7h) single-neutral-actions" at bounding box center [232, 389] width 200 height 61
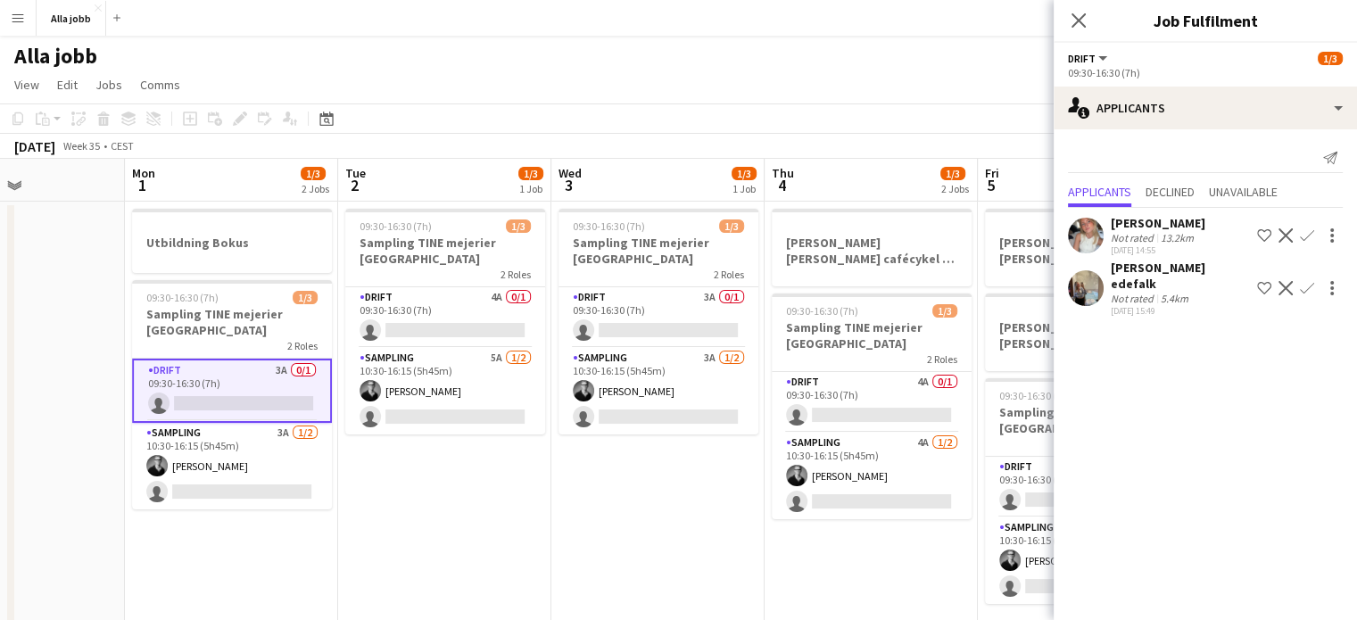
click at [1307, 230] on app-icon "Confirm" at bounding box center [1307, 235] width 14 height 14
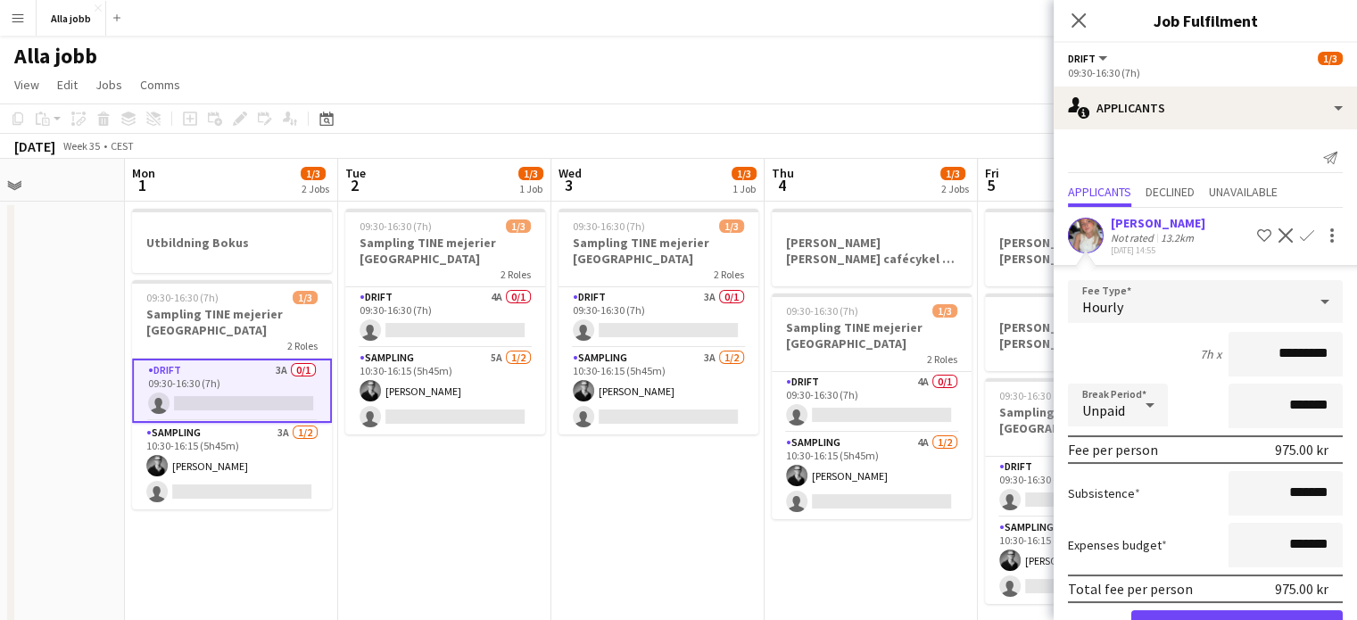
click at [1281, 369] on input "*********" at bounding box center [1286, 354] width 114 height 45
click at [1269, 356] on input "*********" at bounding box center [1286, 354] width 114 height 45
type input "******"
click button "Confirm" at bounding box center [1238, 628] width 212 height 36
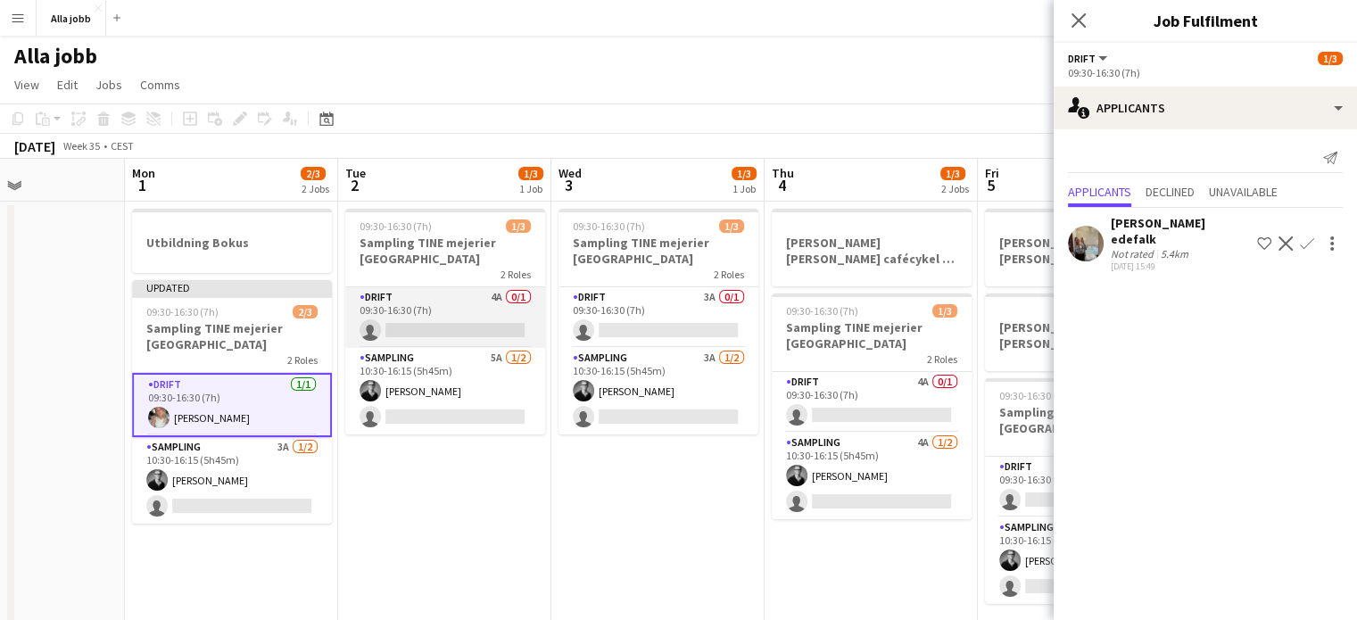
click at [454, 317] on app-card-role "Drift 4A 0/1 09:30-16:30 (7h) single-neutral-actions" at bounding box center [445, 317] width 200 height 61
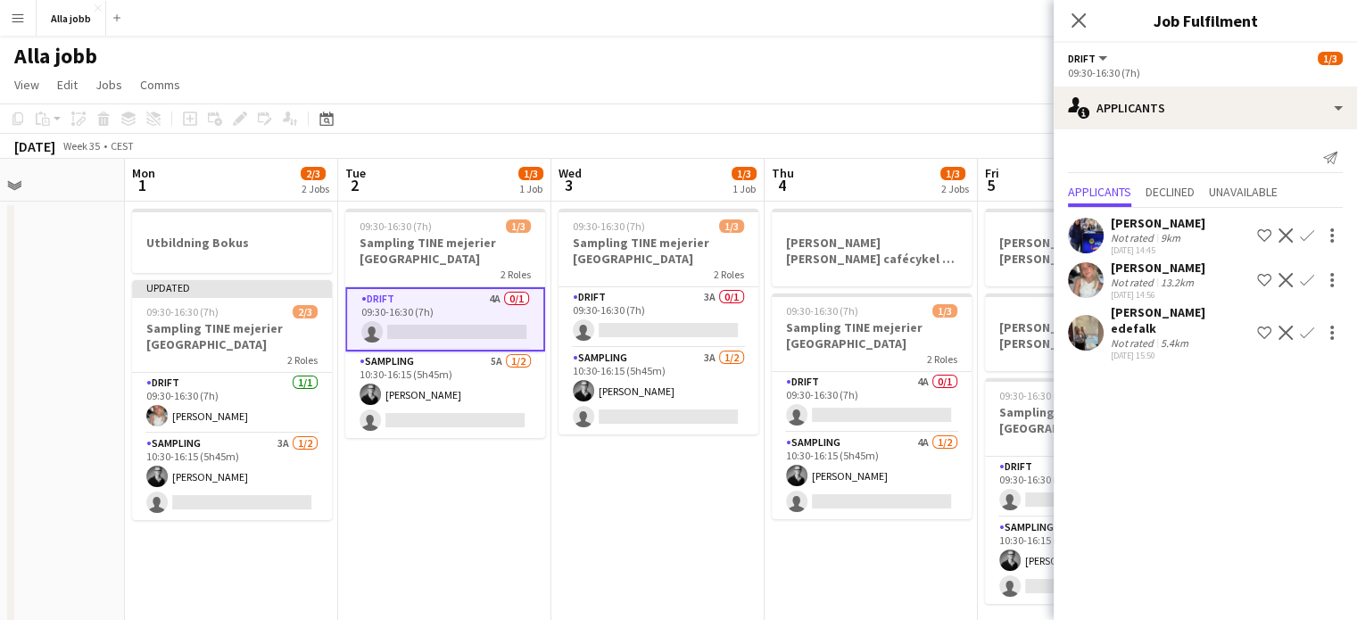
click at [1307, 276] on app-icon "Confirm" at bounding box center [1307, 280] width 14 height 14
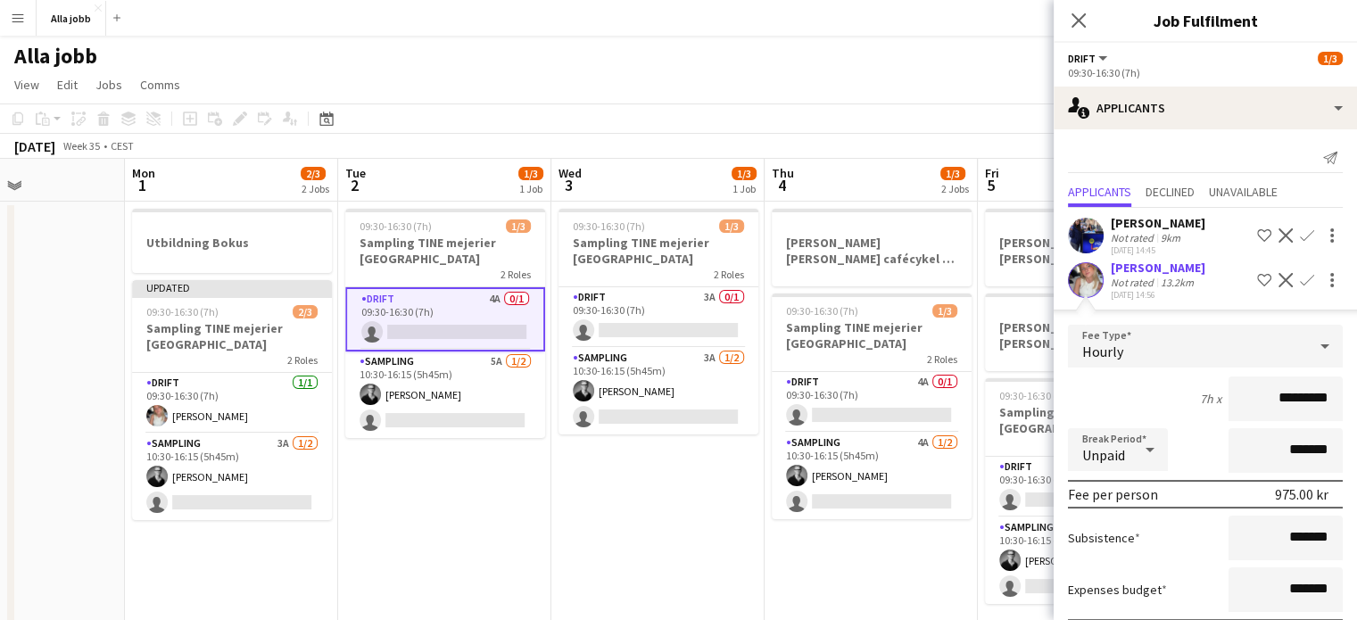
click at [1277, 394] on input "*********" at bounding box center [1286, 399] width 114 height 45
type input "******"
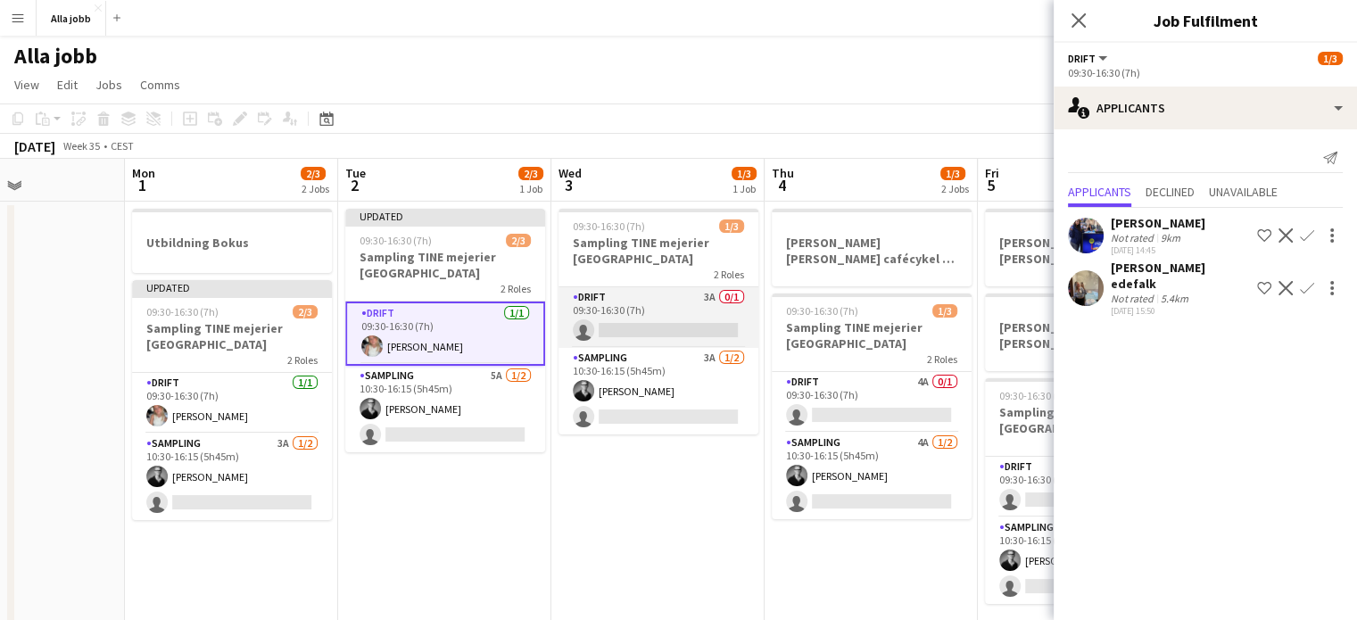
click at [698, 293] on app-card-role "Drift 3A 0/1 09:30-16:30 (7h) single-neutral-actions" at bounding box center [659, 317] width 200 height 61
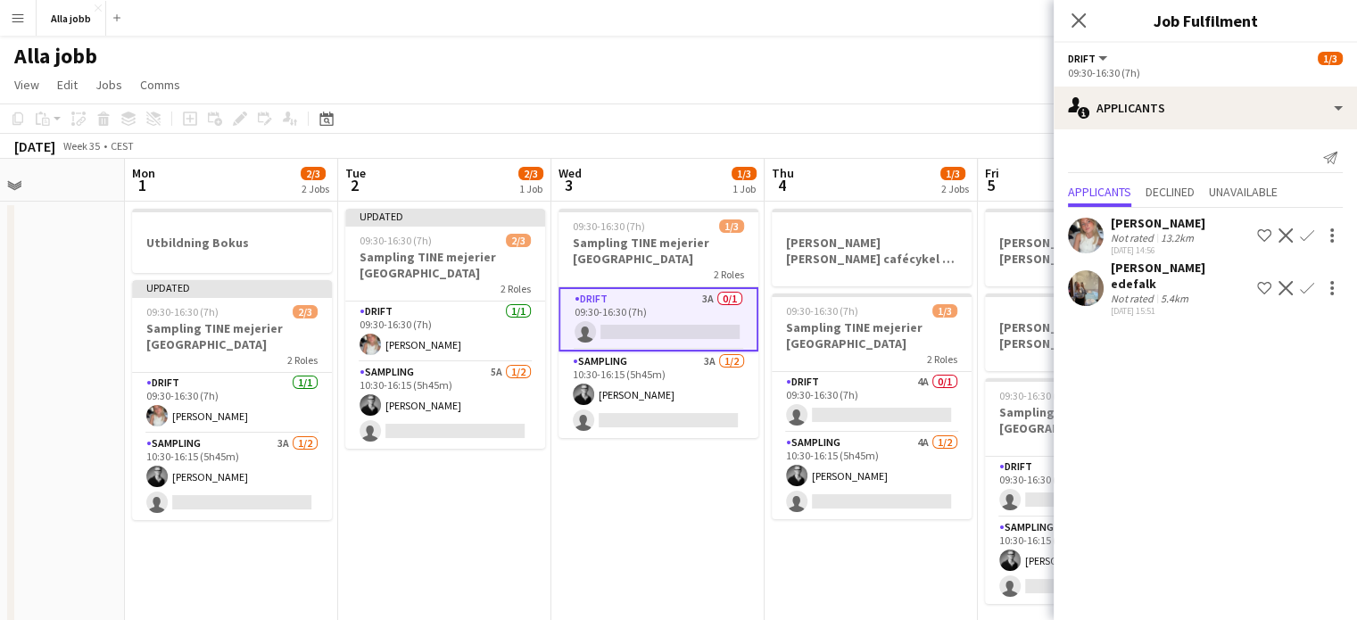
click at [1302, 237] on app-icon "Confirm" at bounding box center [1307, 235] width 14 height 14
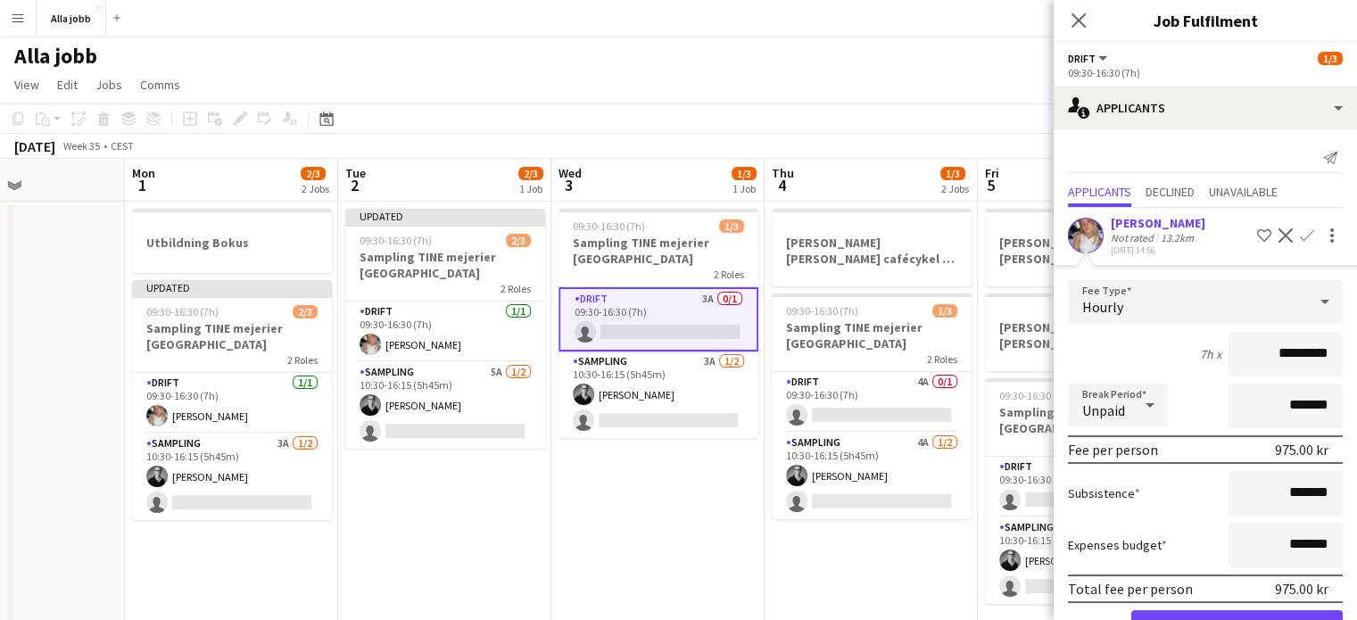
click at [1271, 349] on input "*********" at bounding box center [1286, 354] width 114 height 45
type input "******"
click button "Confirm" at bounding box center [1238, 628] width 212 height 36
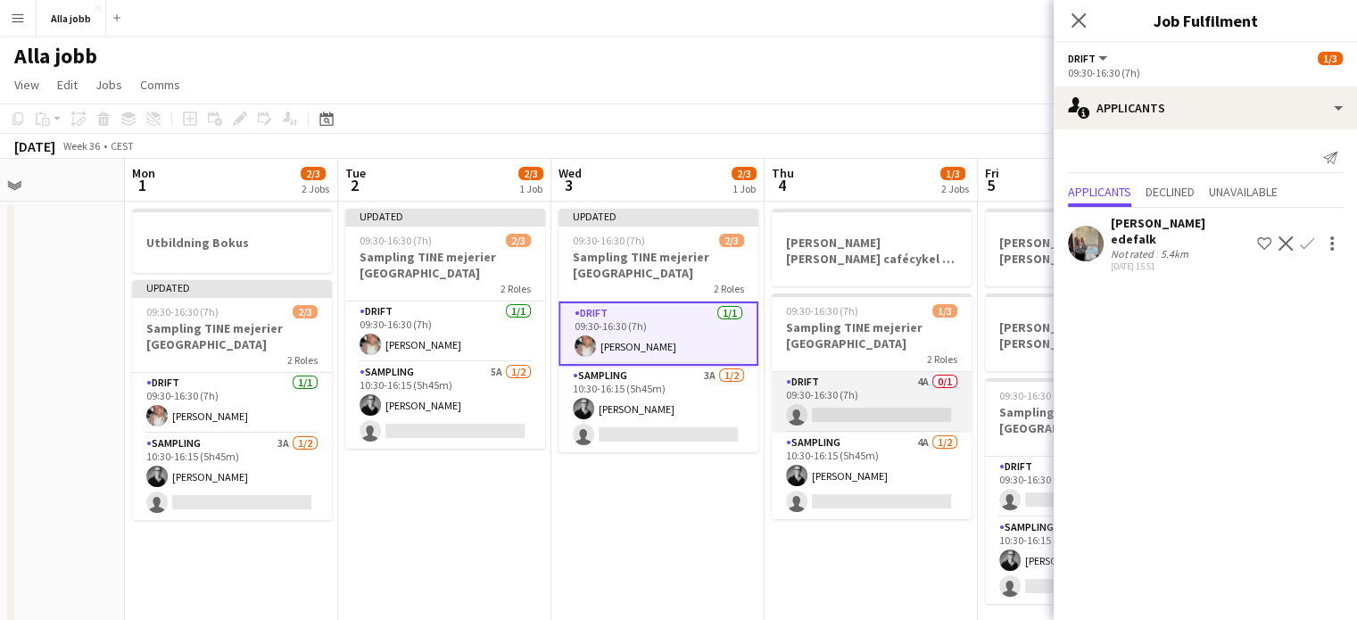
scroll to position [0, 688]
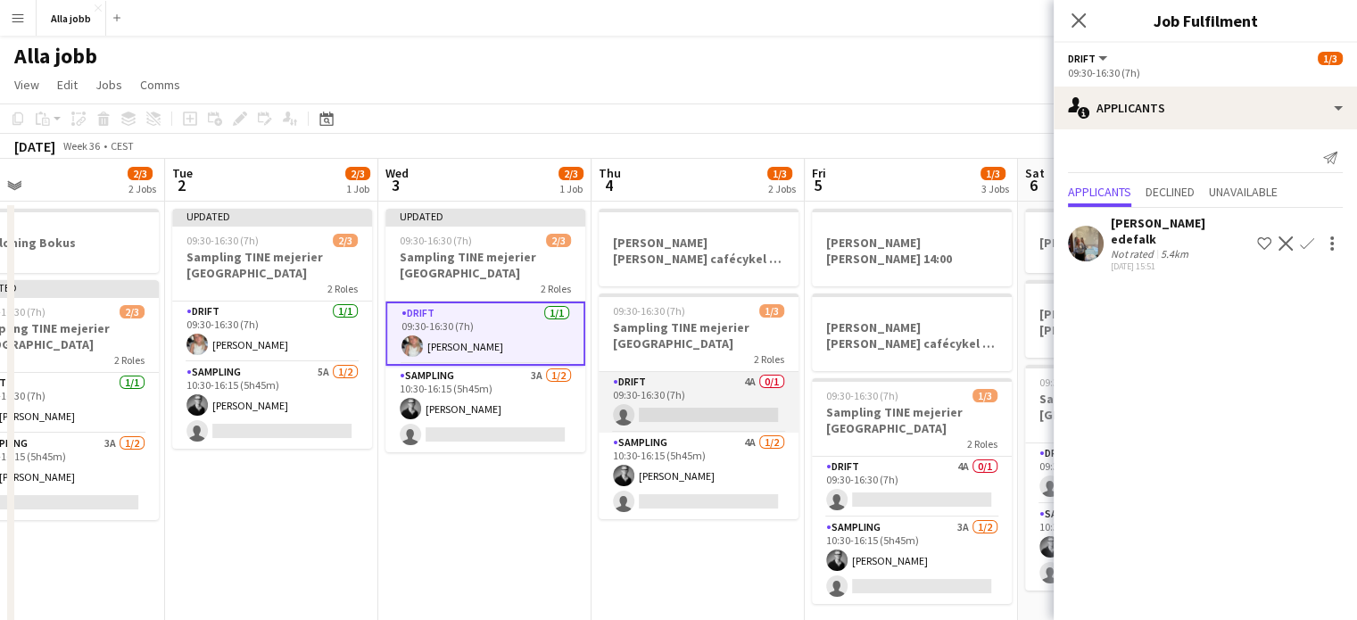
click at [769, 406] on app-card-role "Drift 4A 0/1 09:30-16:30 (7h) single-neutral-actions" at bounding box center [699, 402] width 200 height 61
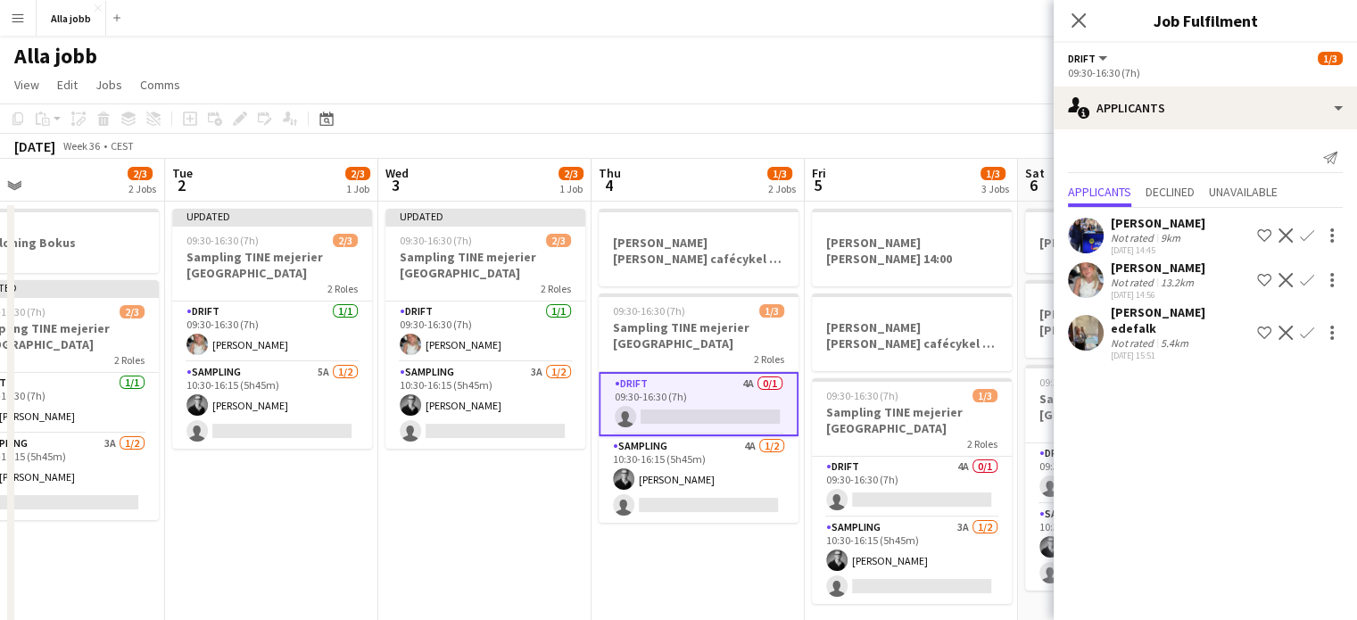
click at [1307, 281] on app-icon "Confirm" at bounding box center [1307, 280] width 14 height 14
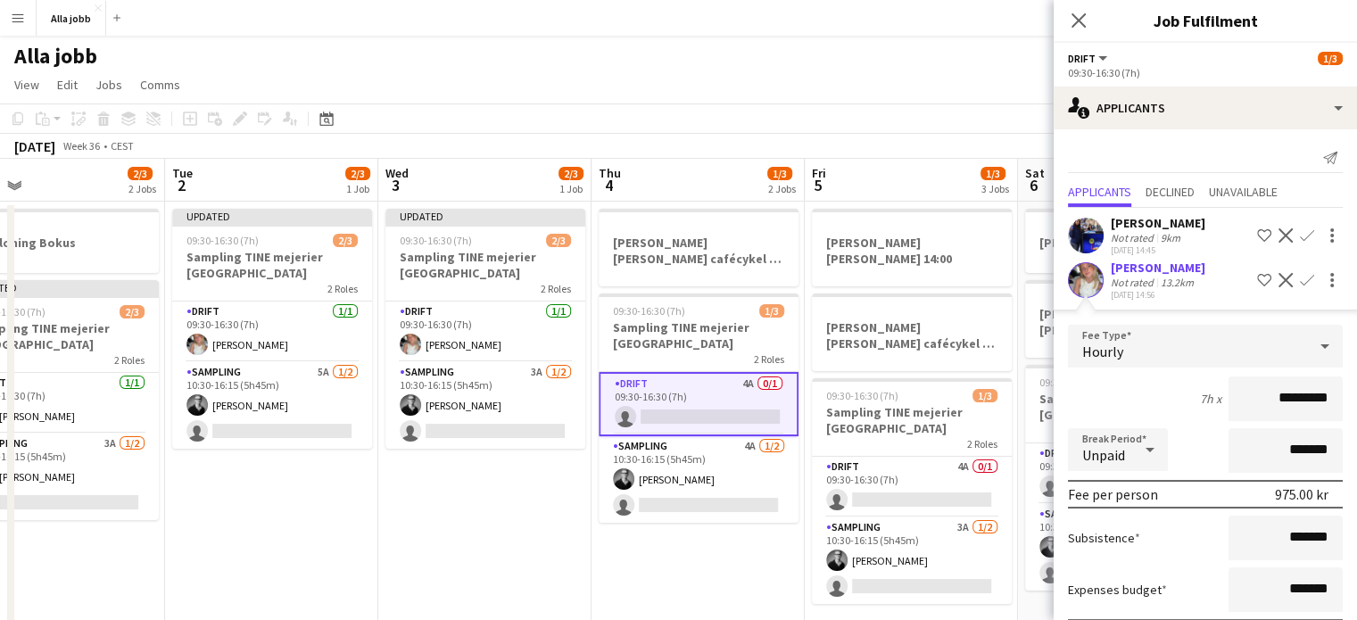
click at [1265, 393] on input "*********" at bounding box center [1286, 399] width 114 height 45
type input "******"
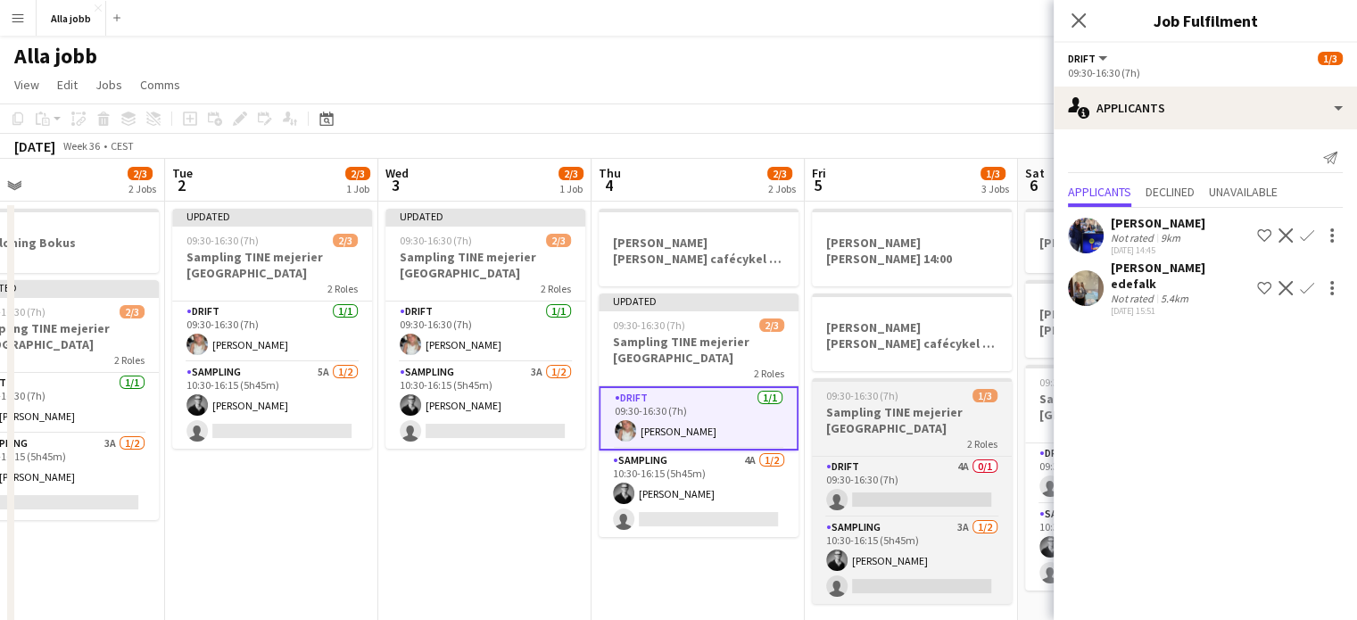
scroll to position [0, 520]
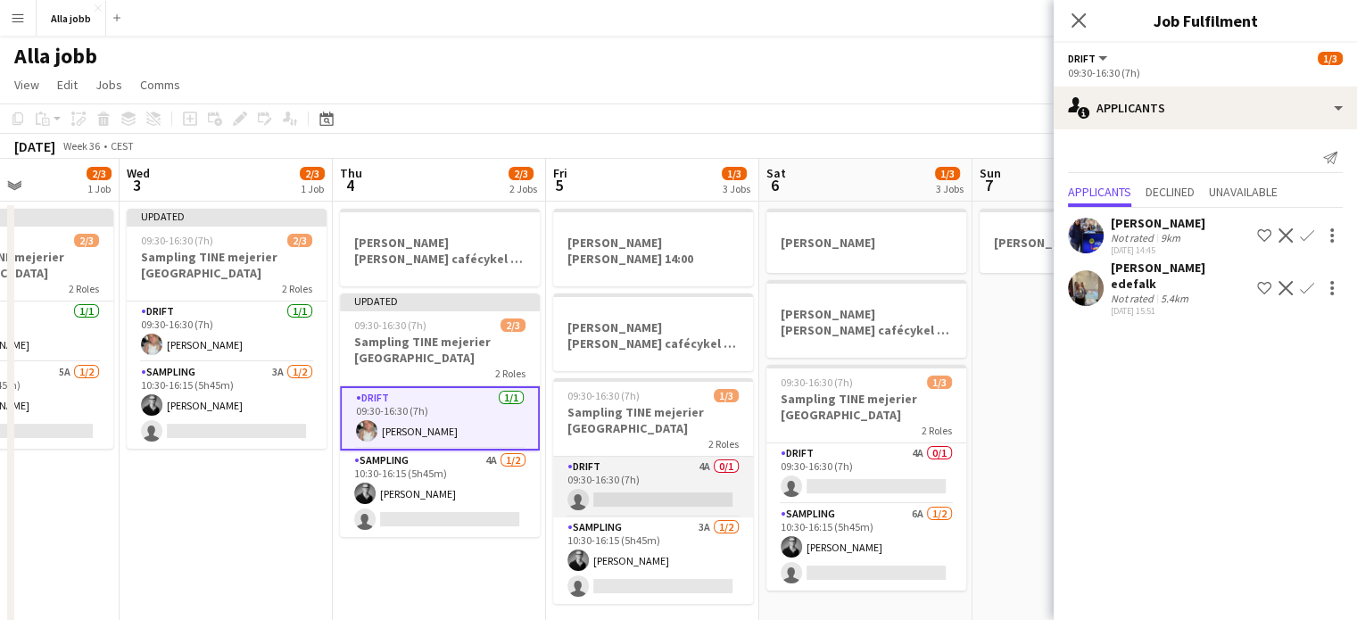
click at [726, 461] on app-card-role "Drift 4A 0/1 09:30-16:30 (7h) single-neutral-actions" at bounding box center [653, 487] width 200 height 61
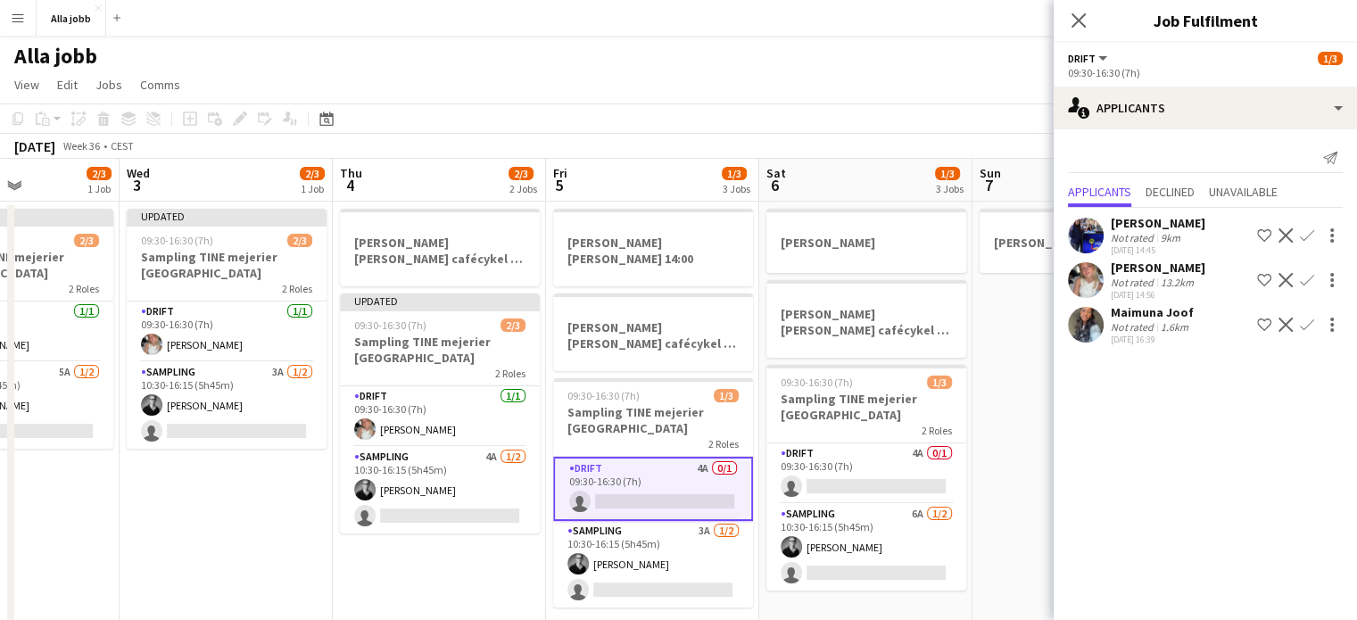
click at [1307, 277] on app-icon "Confirm" at bounding box center [1307, 280] width 14 height 14
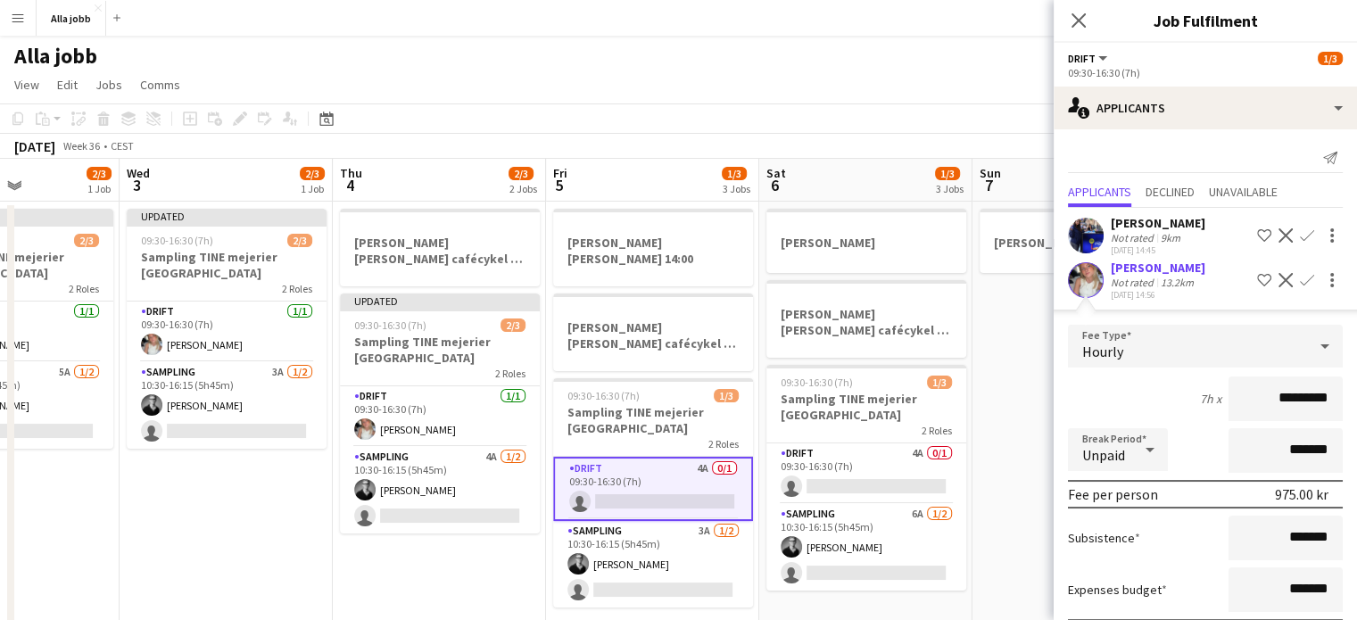
click at [1267, 385] on input "*********" at bounding box center [1286, 399] width 114 height 45
type input "******"
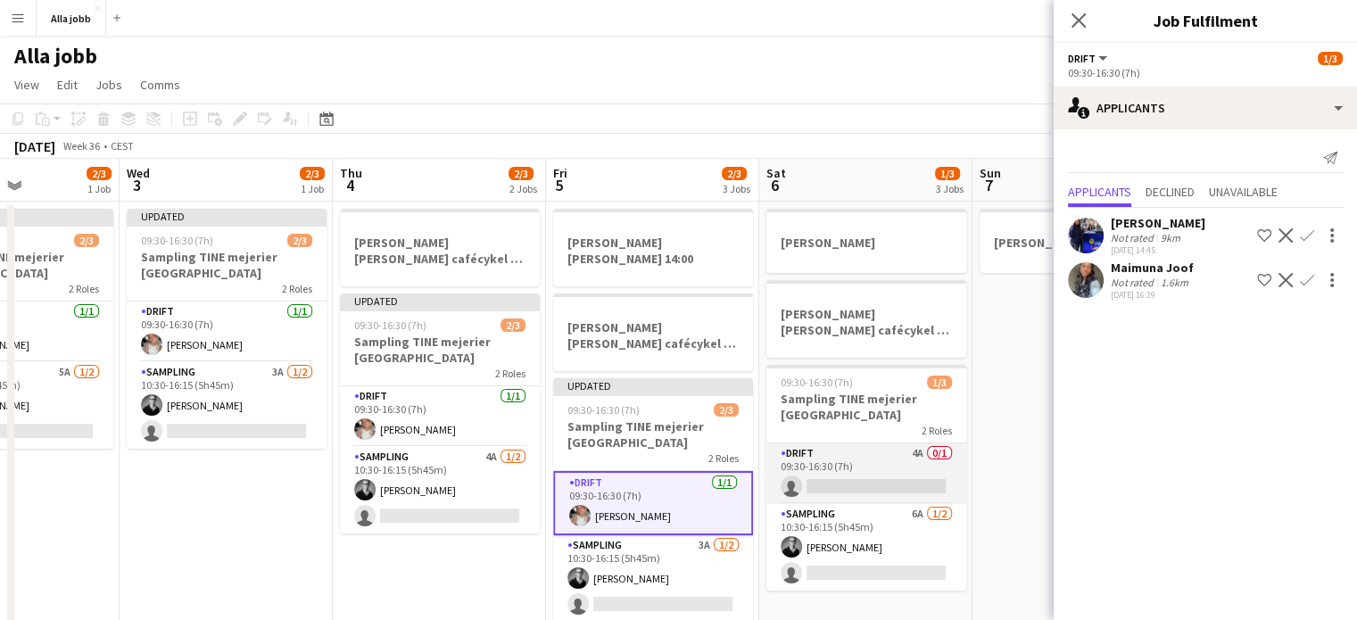
click at [806, 456] on app-card-role "Drift 4A 0/1 09:30-16:30 (7h) single-neutral-actions" at bounding box center [867, 474] width 200 height 61
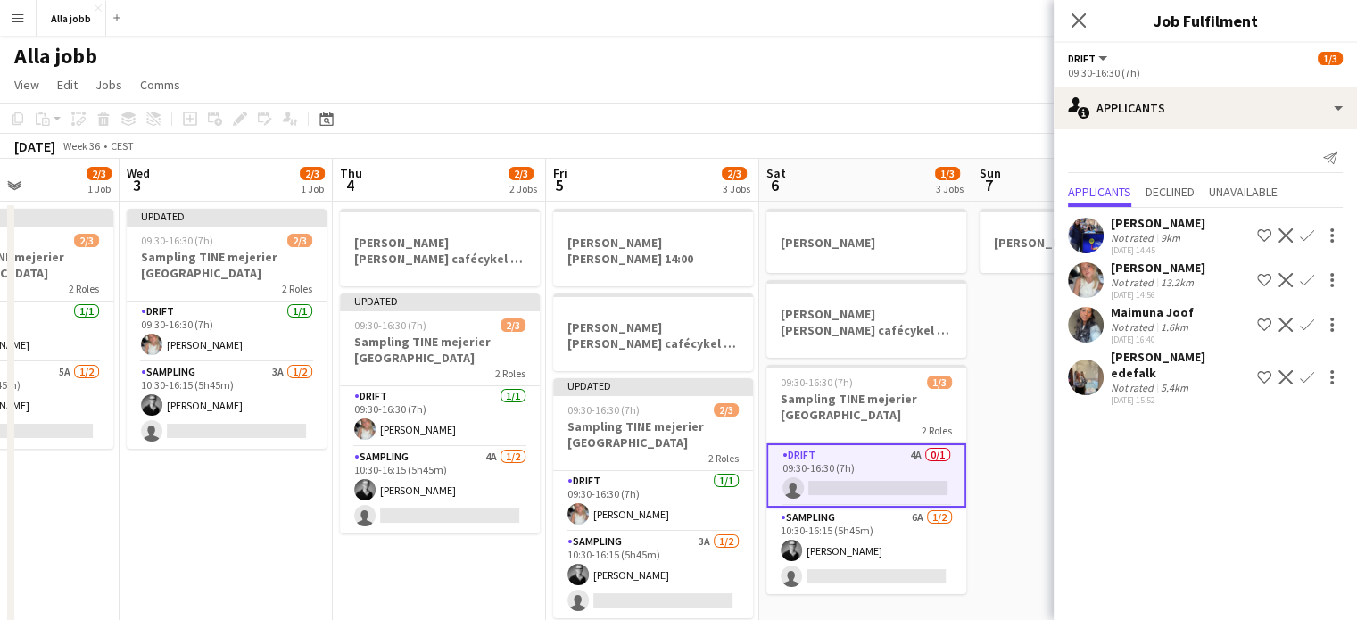
click at [1305, 278] on app-icon "Confirm" at bounding box center [1307, 280] width 14 height 14
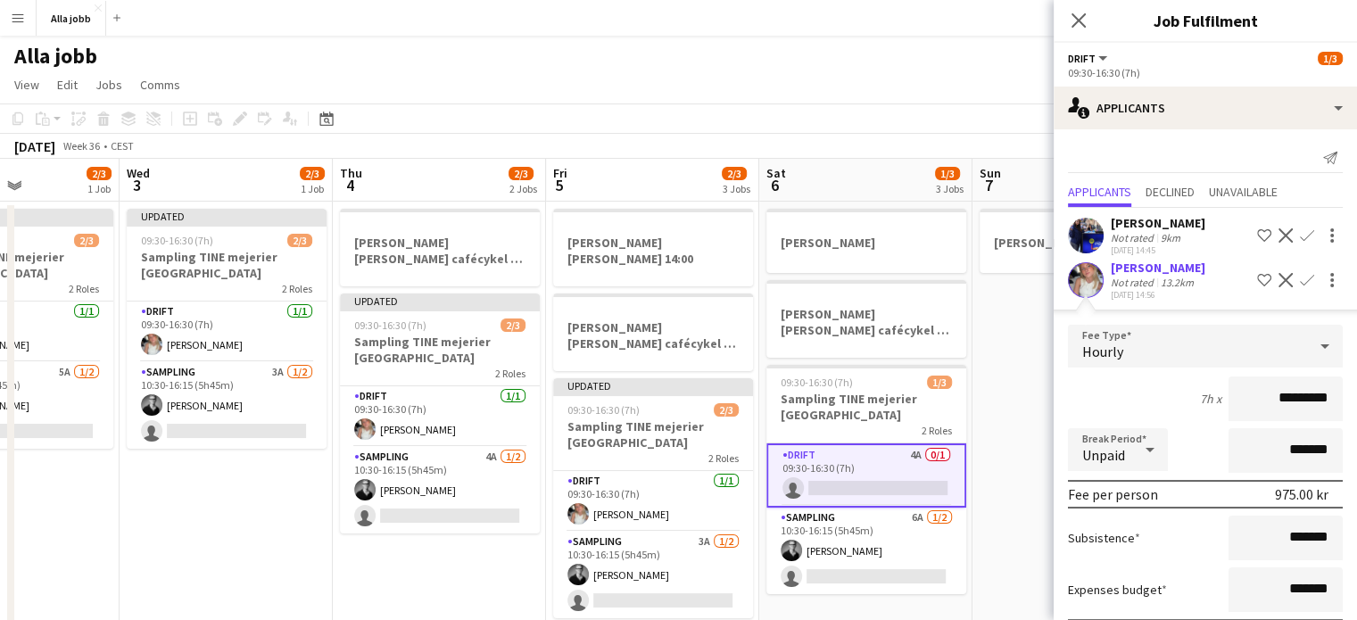
click at [1270, 390] on input "*********" at bounding box center [1286, 399] width 114 height 45
type input "******"
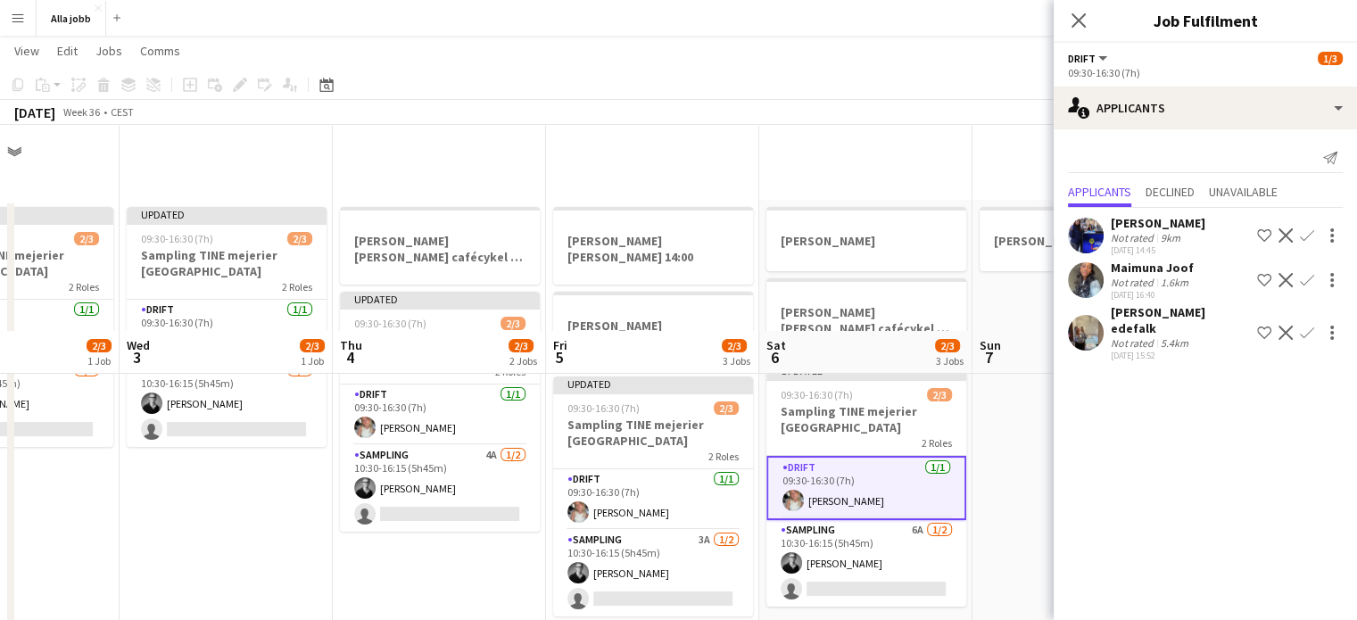
scroll to position [207, 0]
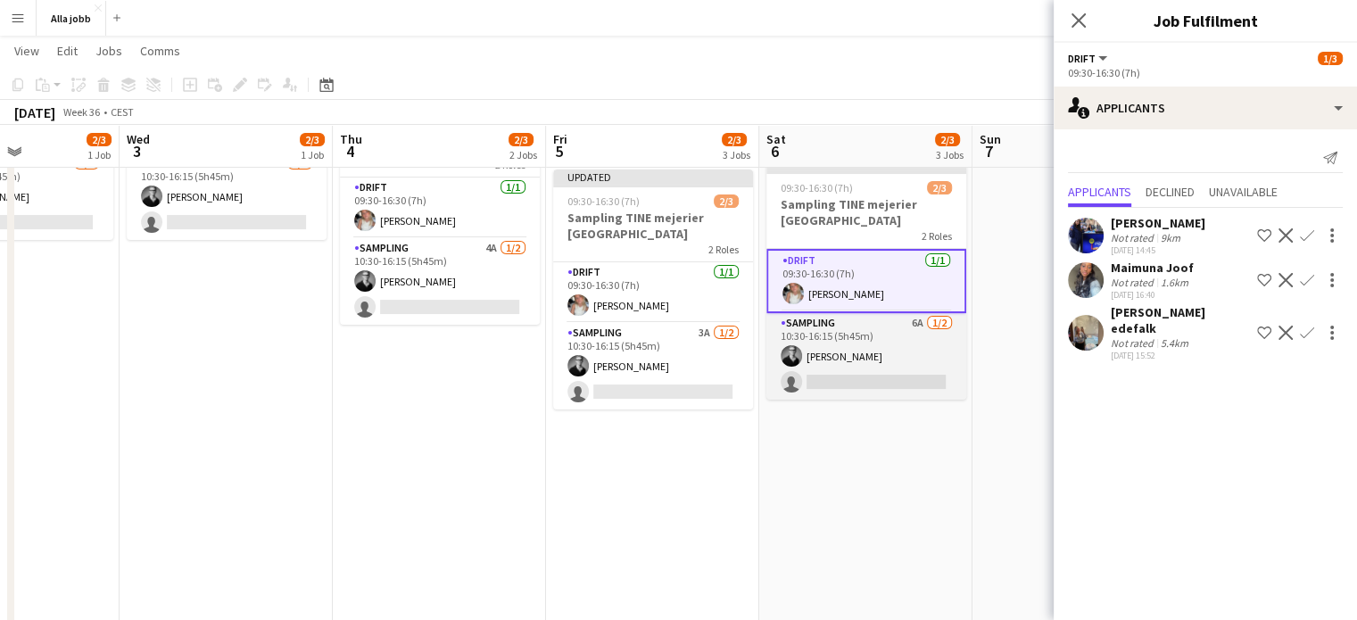
click at [828, 340] on app-card-role "Sampling 6A [DATE] 10:30-16:15 (5h45m) [PERSON_NAME] single-neutral-actions" at bounding box center [867, 356] width 200 height 87
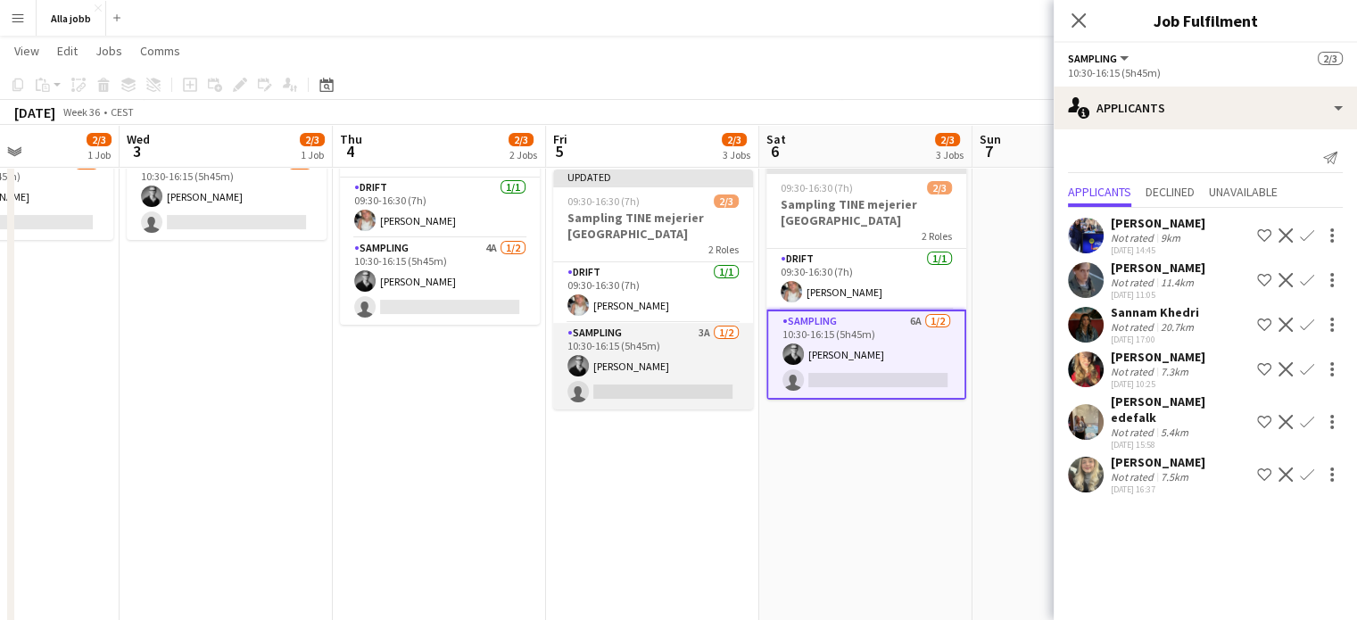
click at [676, 359] on app-card-role "Sampling 3A [DATE] 10:30-16:15 (5h45m) [PERSON_NAME] single-neutral-actions" at bounding box center [653, 366] width 200 height 87
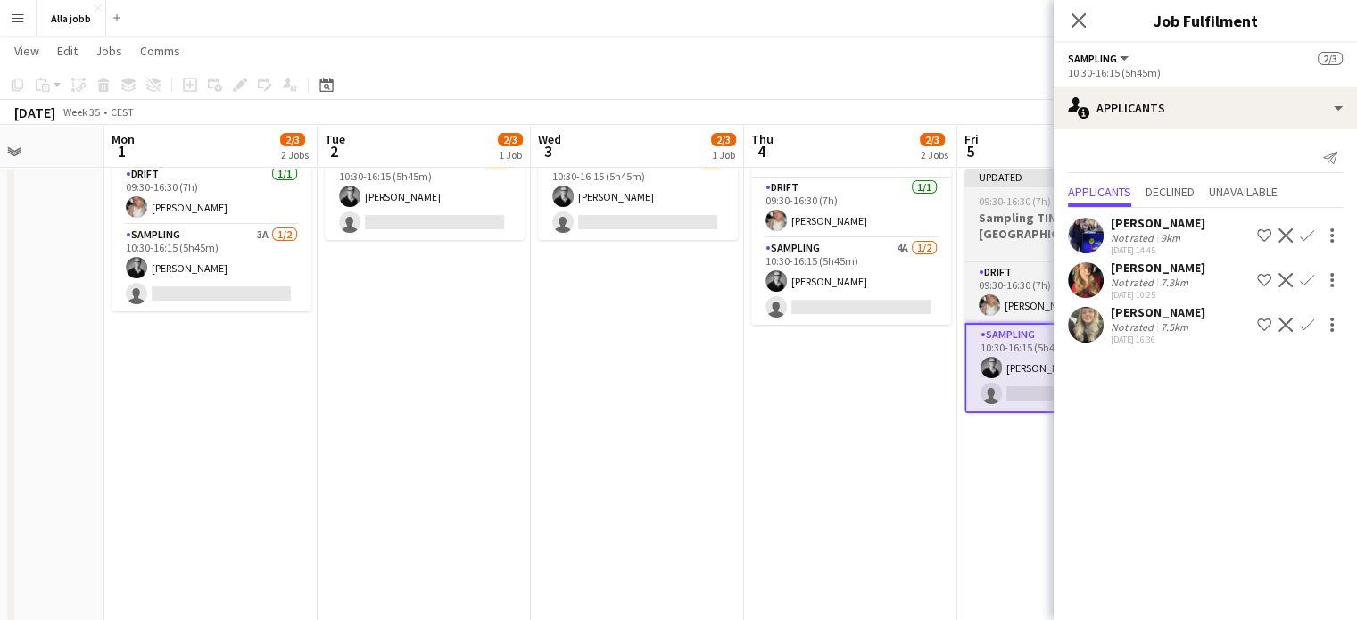
scroll to position [0, 415]
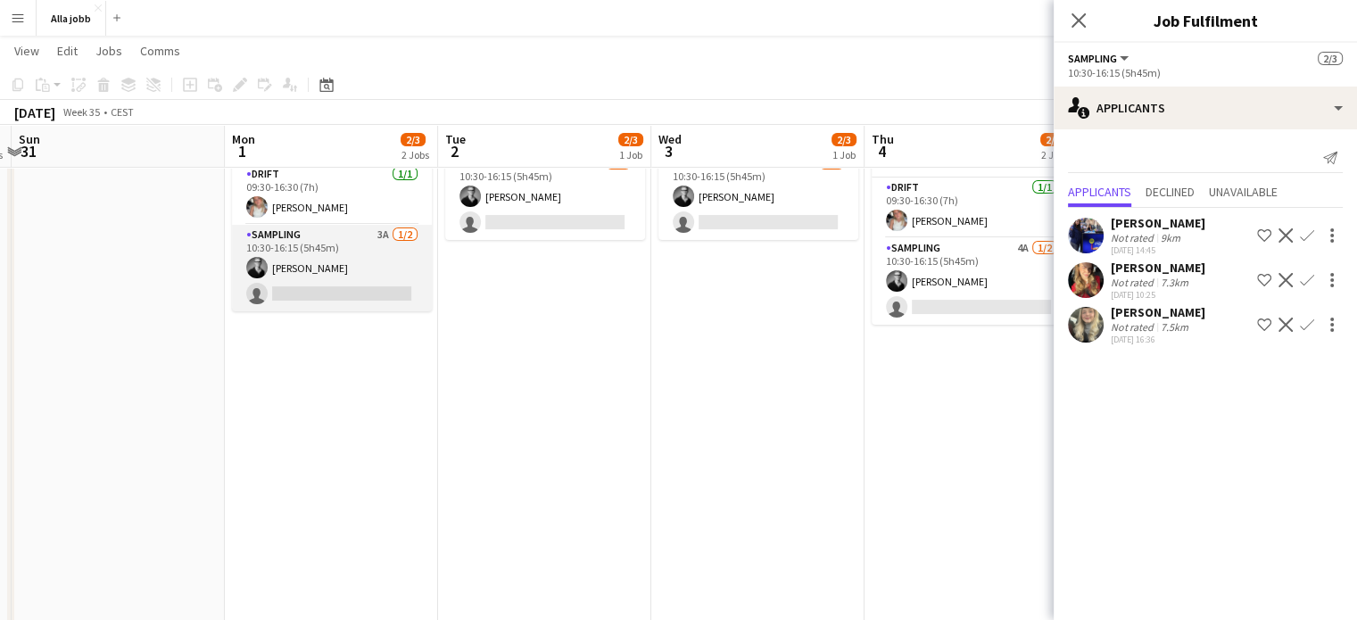
click at [321, 279] on app-card-role "Sampling 3A [DATE] 10:30-16:15 (5h45m) [PERSON_NAME] single-neutral-actions" at bounding box center [332, 268] width 200 height 87
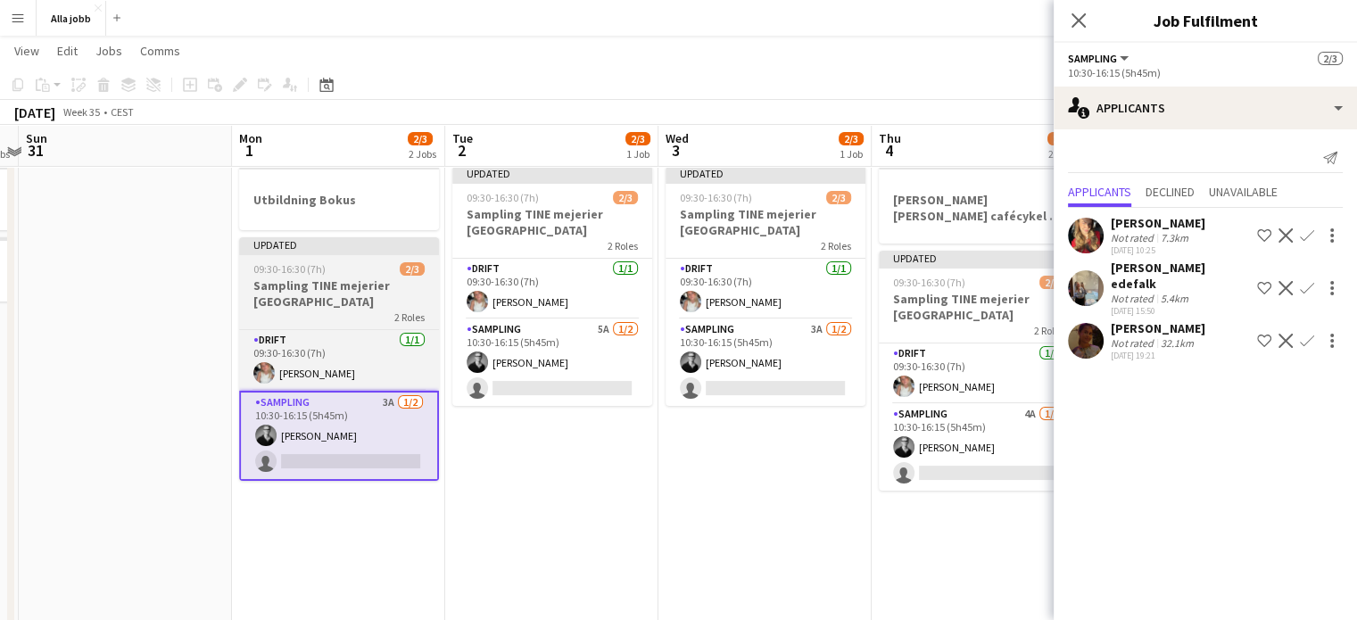
scroll to position [39, 0]
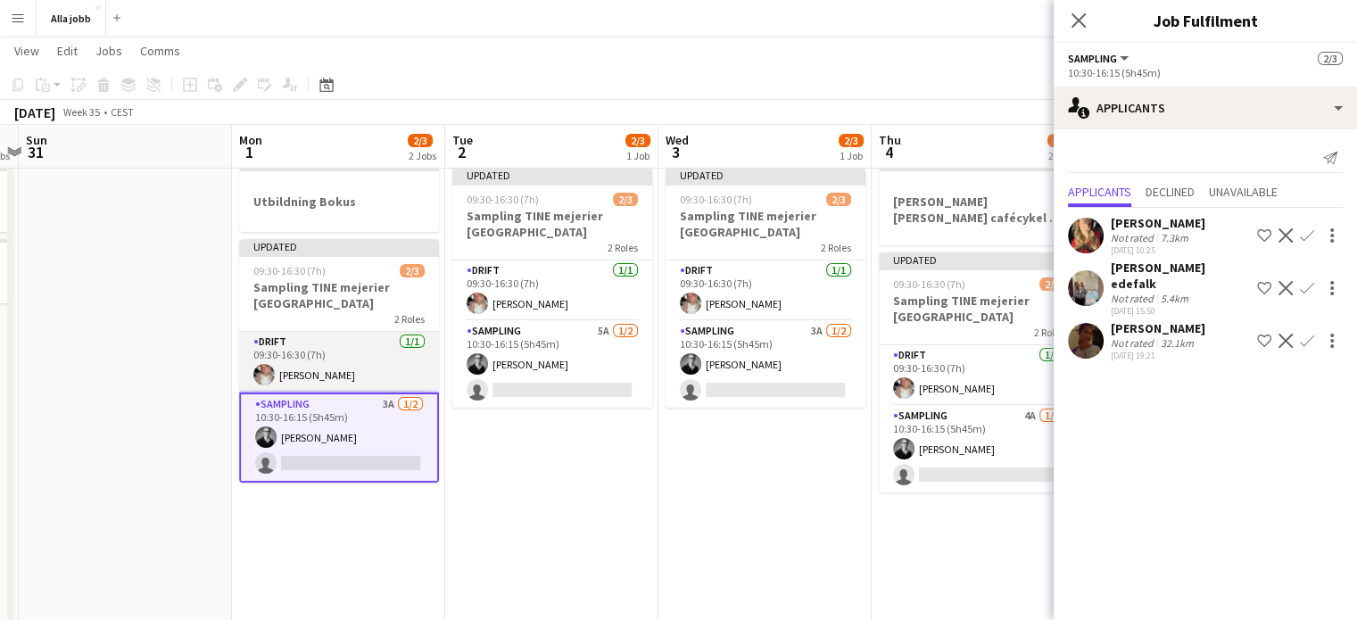
click at [369, 351] on app-card-role "Drift [DATE] 09:30-16:30 (7h) [PERSON_NAME]" at bounding box center [339, 362] width 200 height 61
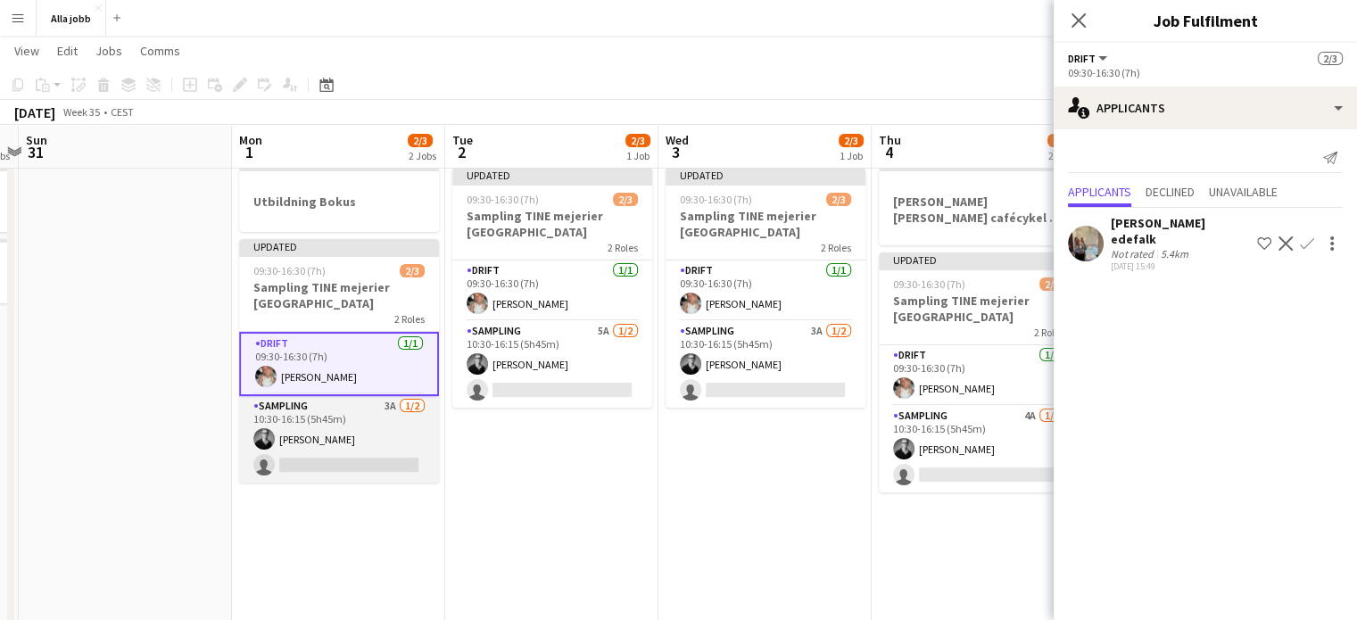
click at [338, 442] on app-card-role "Sampling 3A [DATE] 10:30-16:15 (5h45m) [PERSON_NAME] single-neutral-actions" at bounding box center [339, 439] width 200 height 87
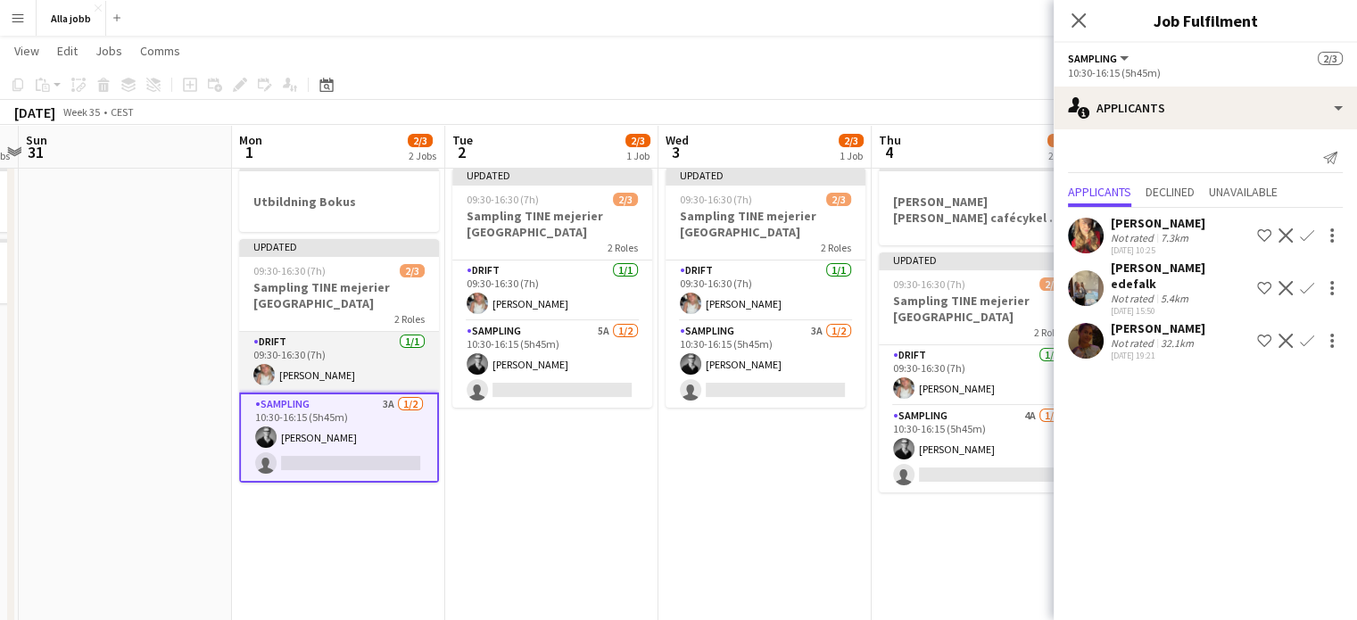
click at [368, 367] on app-card-role "Drift [DATE] 09:30-16:30 (7h) [PERSON_NAME]" at bounding box center [339, 362] width 200 height 61
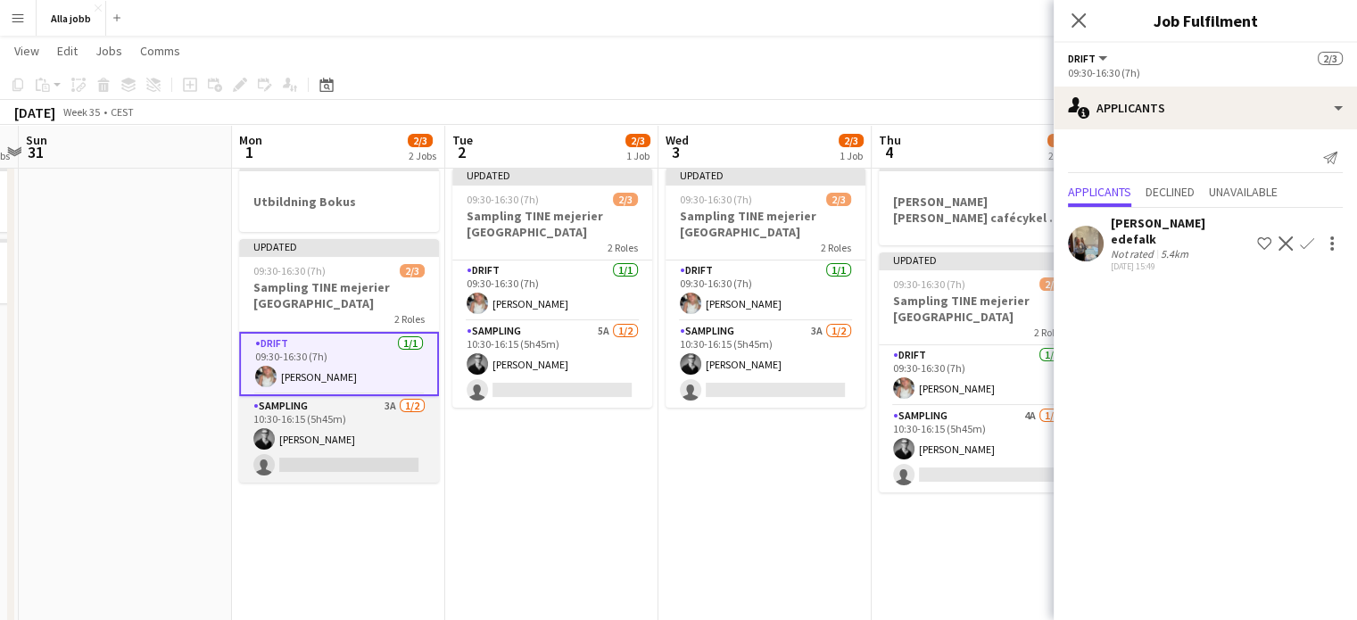
click at [368, 424] on app-card-role "Sampling 3A [DATE] 10:30-16:15 (5h45m) [PERSON_NAME] single-neutral-actions" at bounding box center [339, 439] width 200 height 87
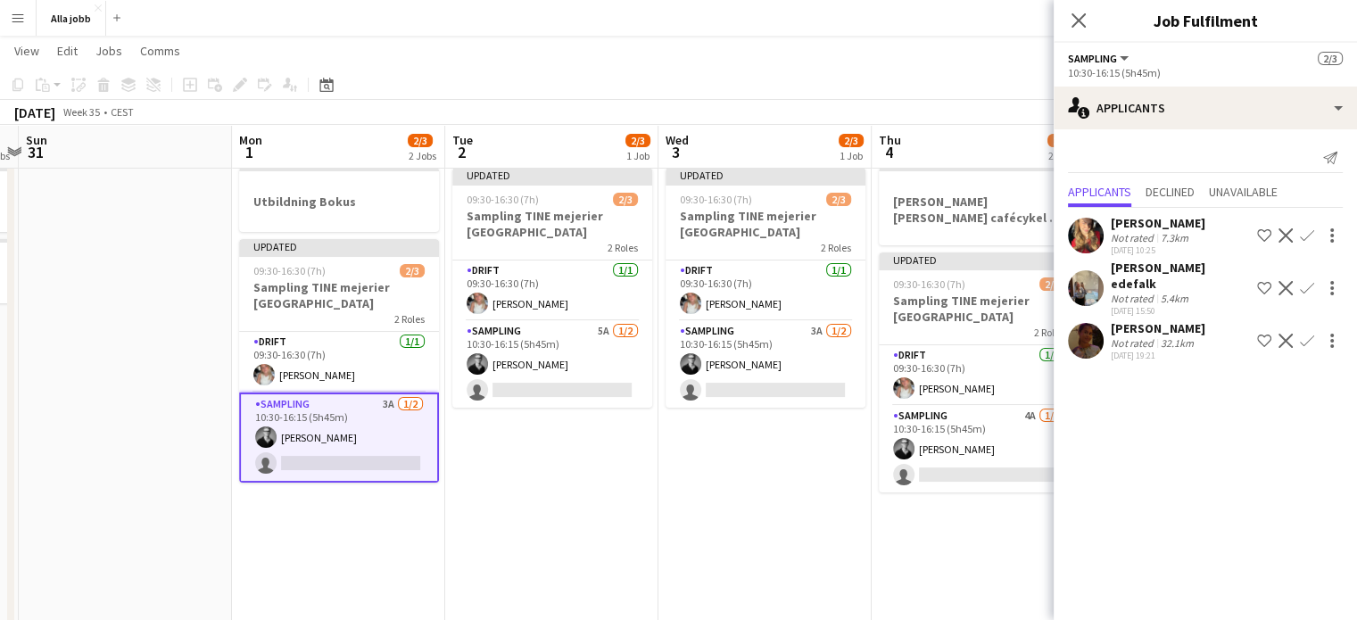
click at [1101, 323] on app-user-avatar at bounding box center [1086, 341] width 36 height 36
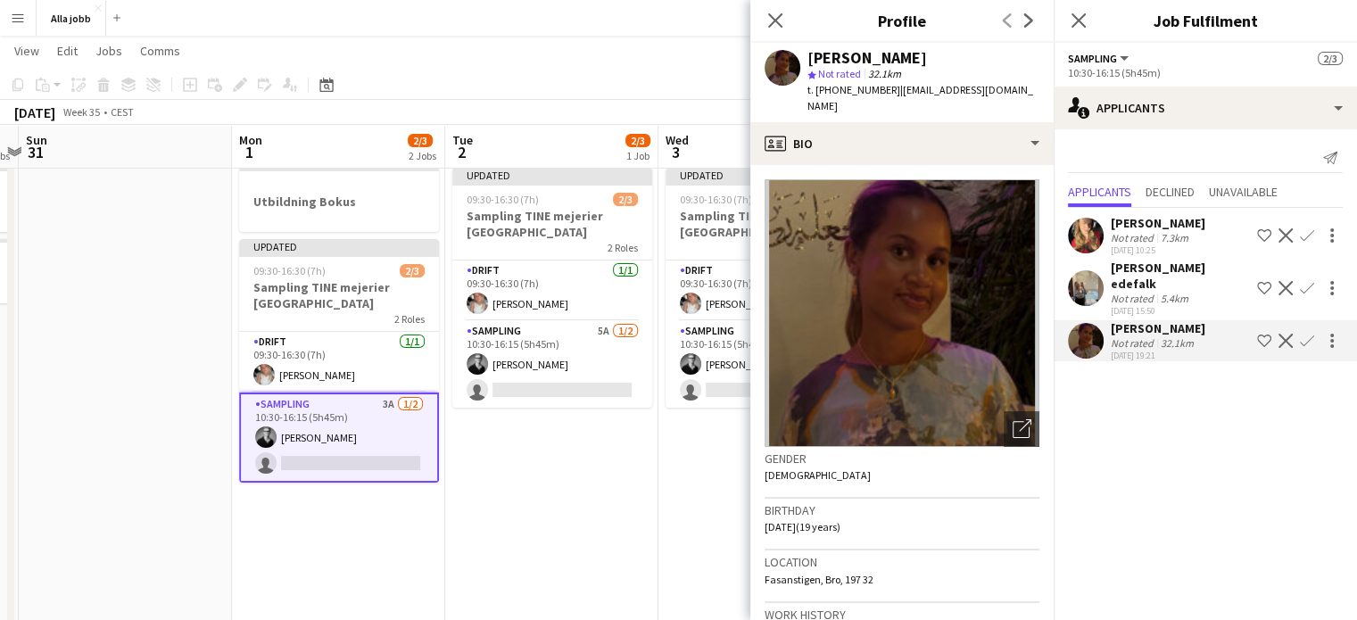
click at [641, 457] on app-date-cell "Updated 09:30-16:30 (7h) 2/3 Sampling TINE mejerier Stockholm 2 Roles Drift [DA…" at bounding box center [551, 554] width 213 height 786
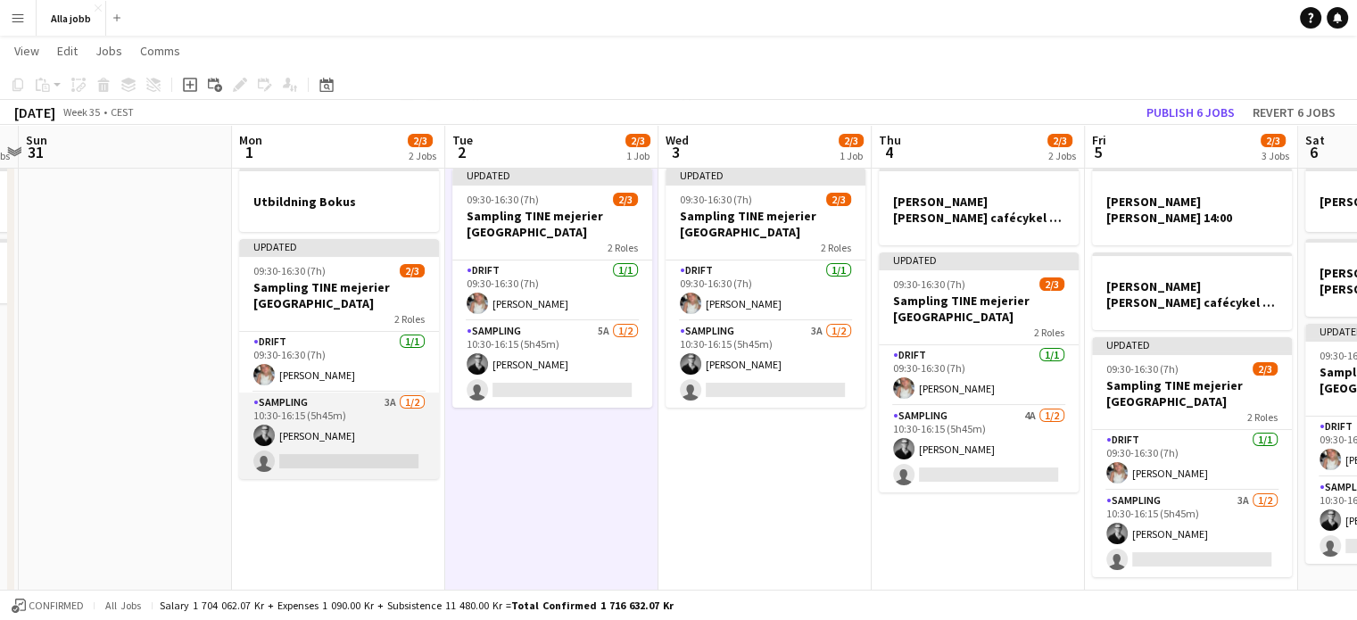
click at [351, 442] on app-card-role "Sampling 3A [DATE] 10:30-16:15 (5h45m) [PERSON_NAME] single-neutral-actions" at bounding box center [339, 436] width 200 height 87
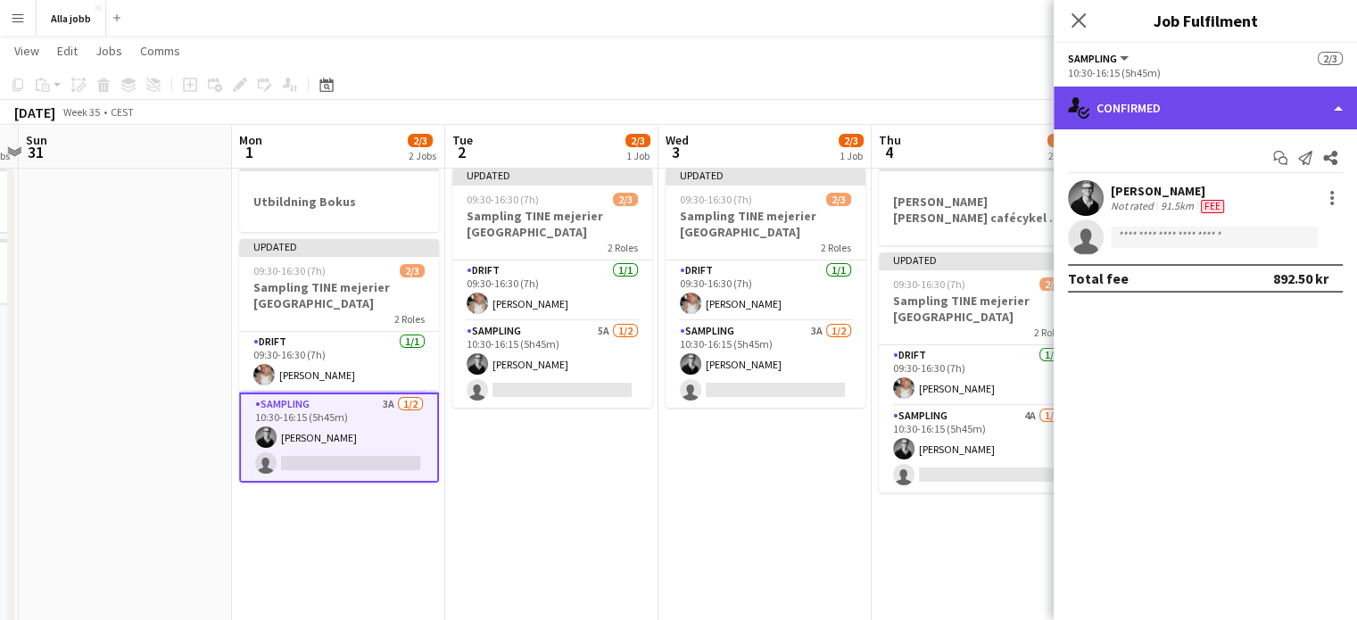
click at [1174, 109] on div "single-neutral-actions-check-2 Confirmed" at bounding box center [1205, 108] width 303 height 43
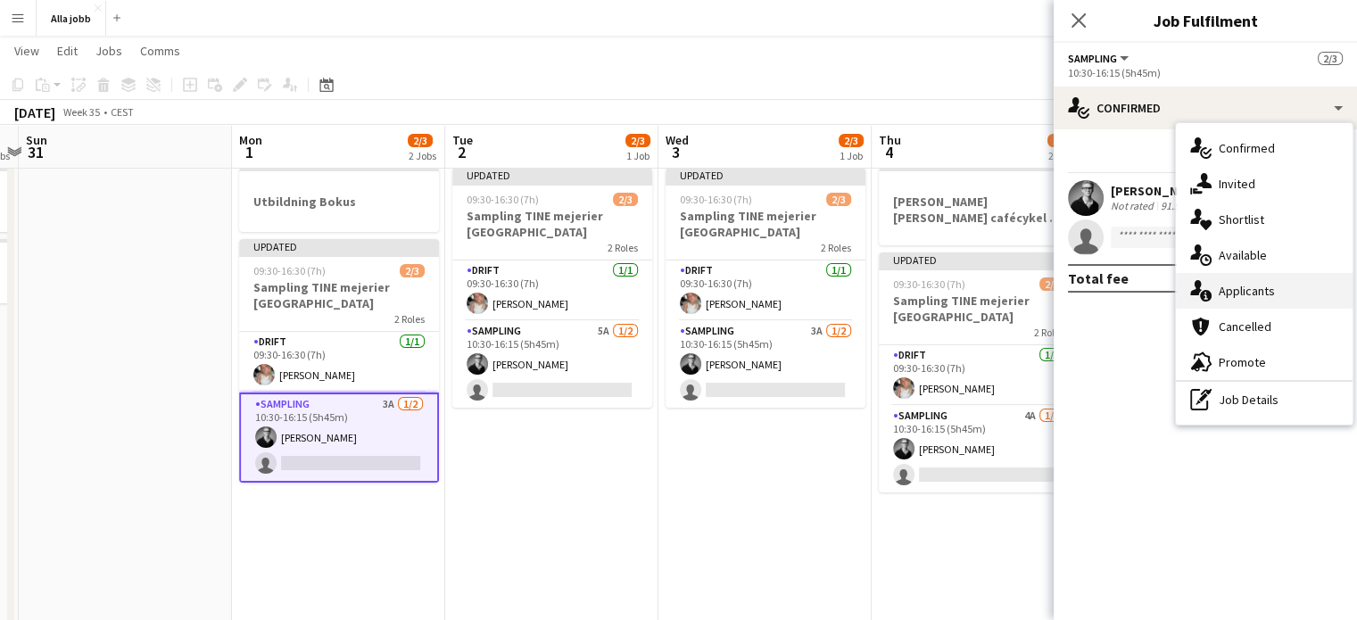
click at [1282, 284] on div "single-neutral-actions-information Applicants" at bounding box center [1264, 291] width 177 height 36
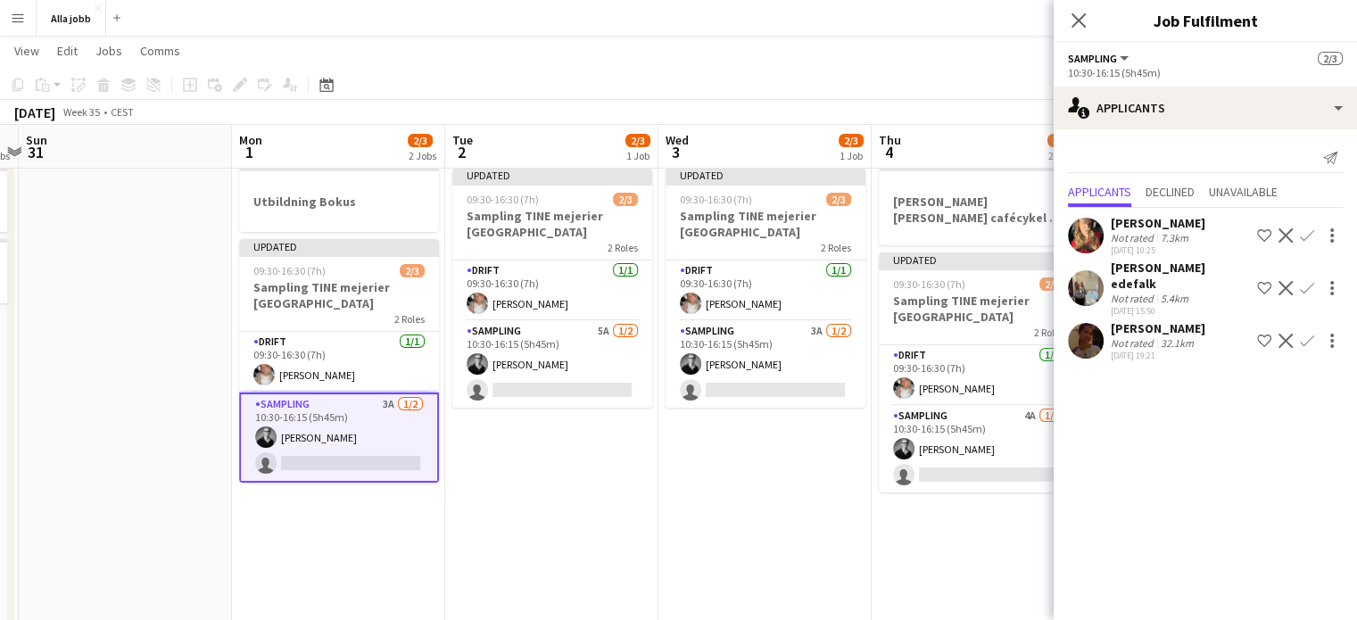
click at [1083, 336] on app-user-avatar at bounding box center [1086, 341] width 36 height 36
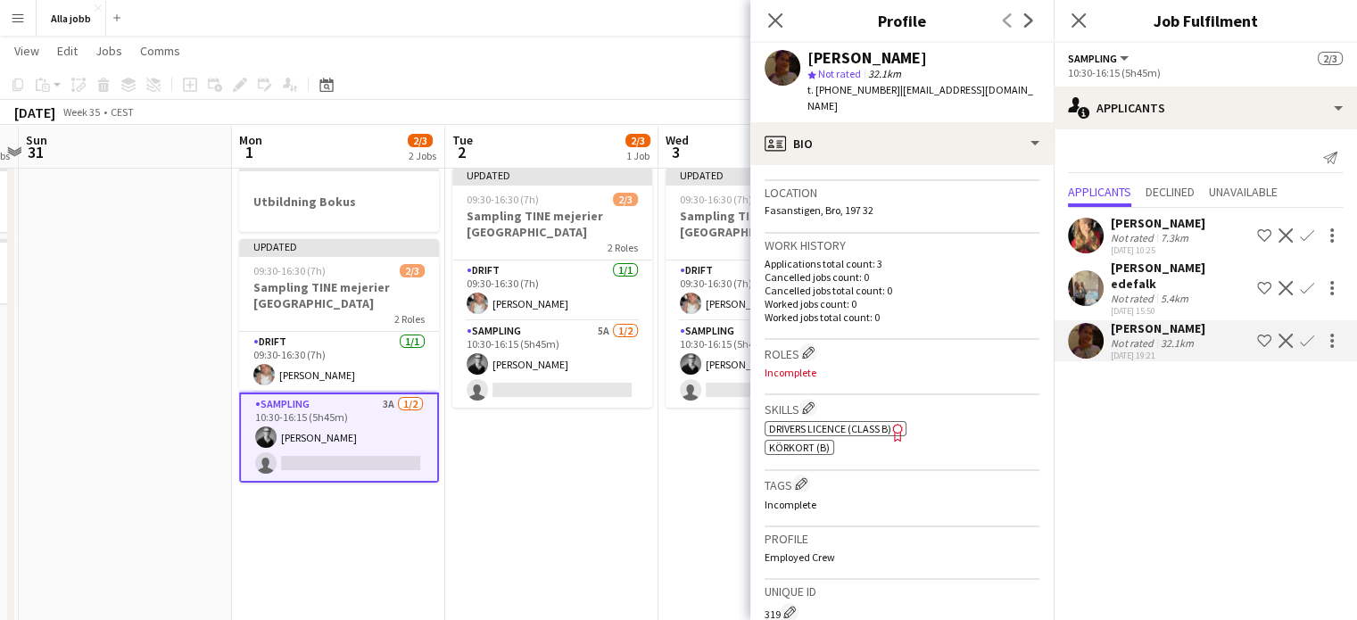
scroll to position [485, 0]
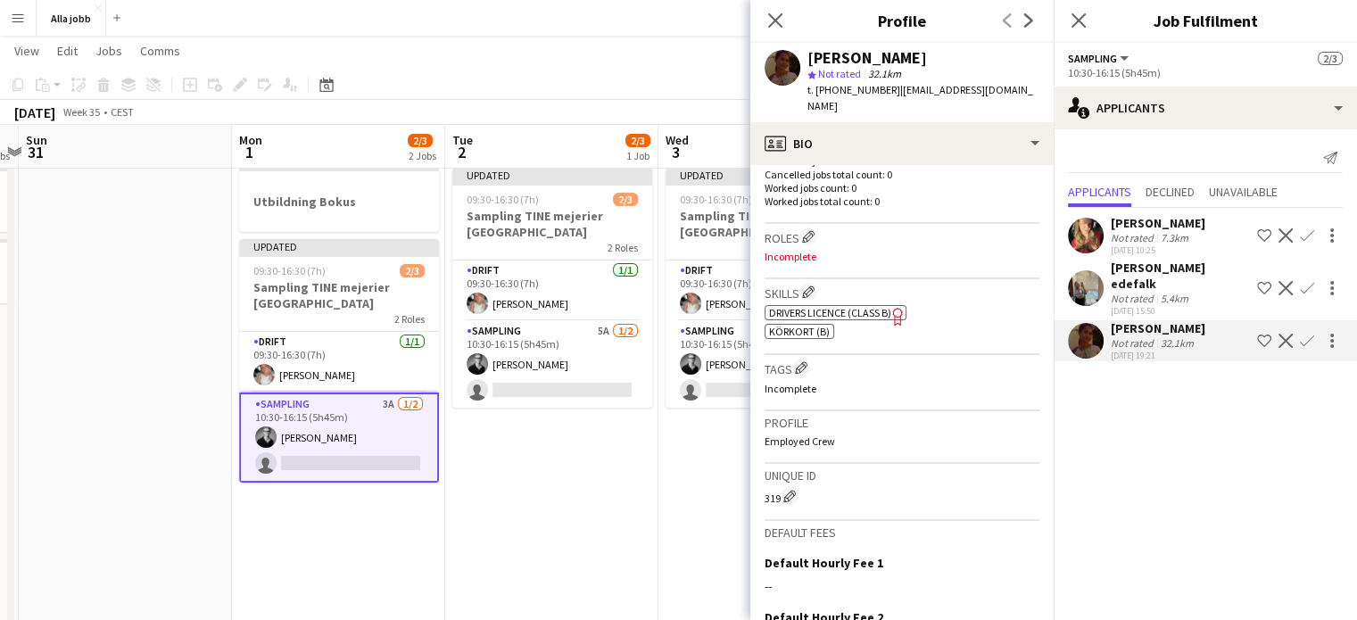
click at [1081, 236] on app-user-avatar at bounding box center [1086, 236] width 36 height 36
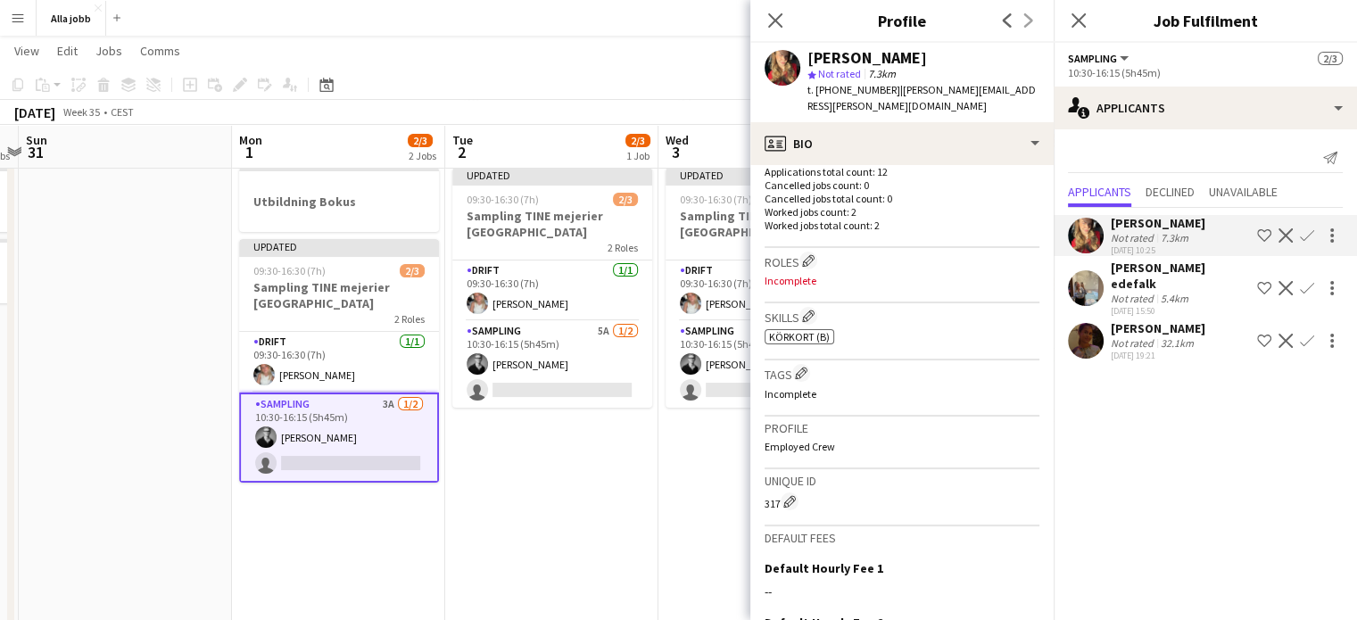
scroll to position [502, 0]
click at [1087, 274] on app-user-avatar at bounding box center [1086, 288] width 36 height 36
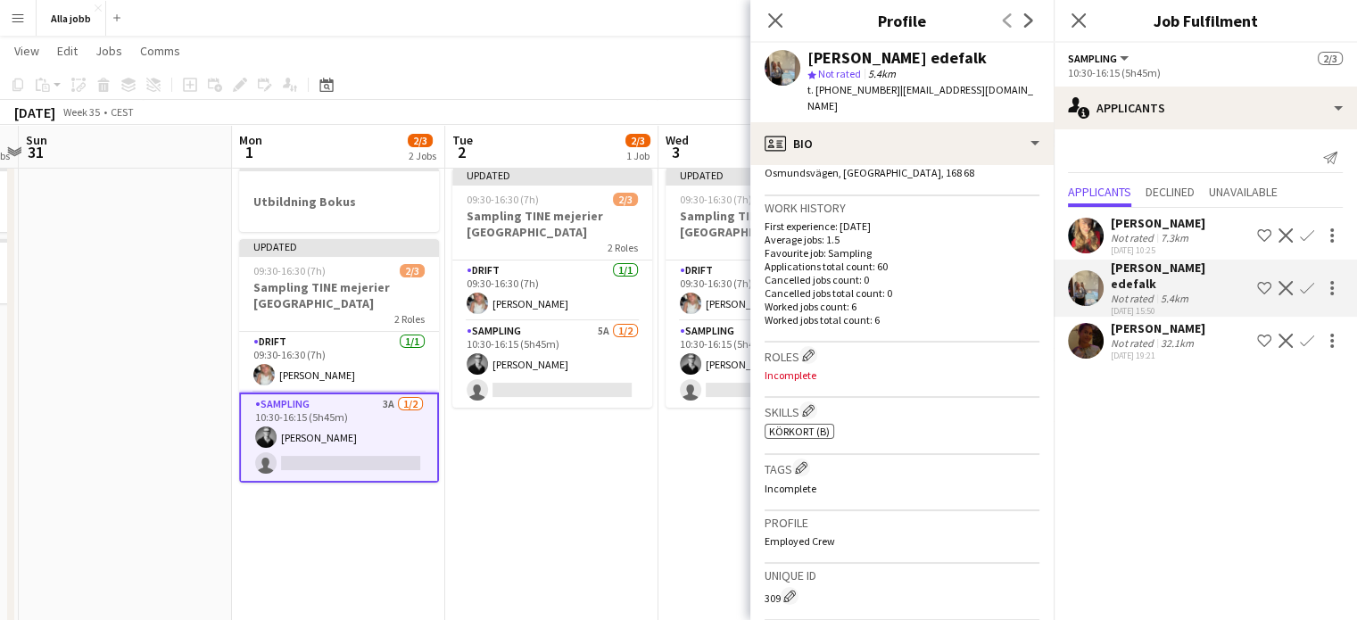
scroll to position [437, 0]
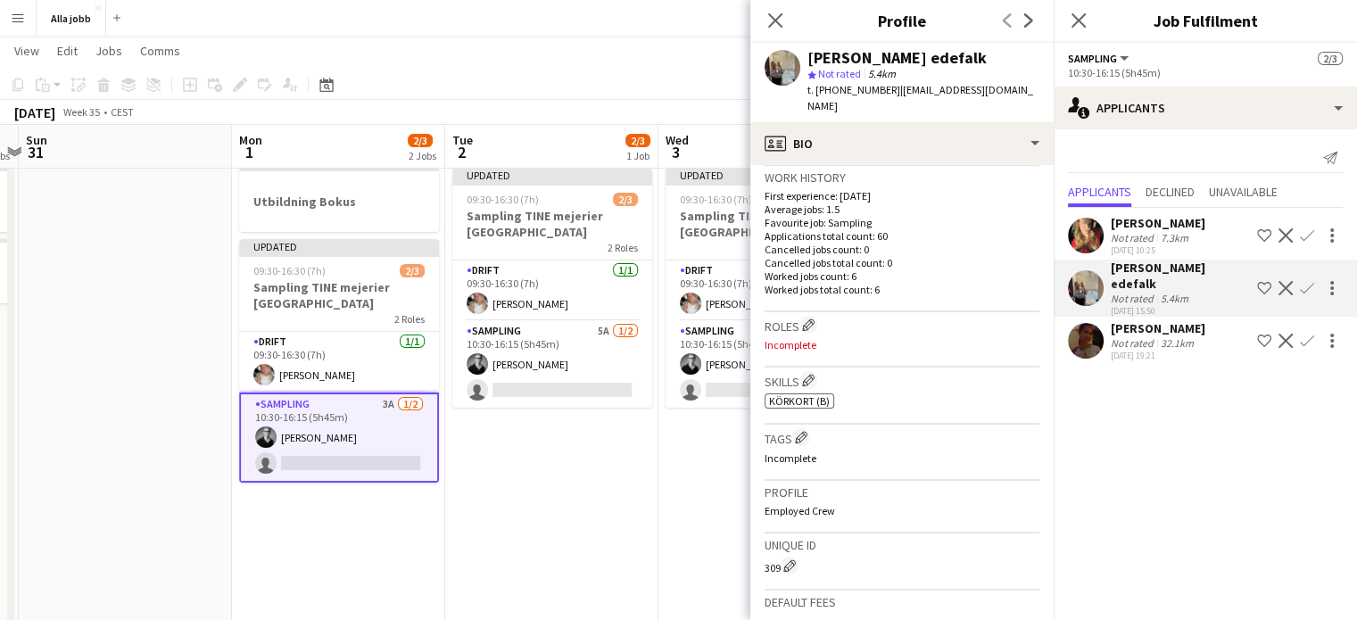
click at [613, 435] on app-date-cell "Updated 09:30-16:30 (7h) 2/3 Sampling TINE mejerier Stockholm 2 Roles Drift [DA…" at bounding box center [551, 554] width 213 height 786
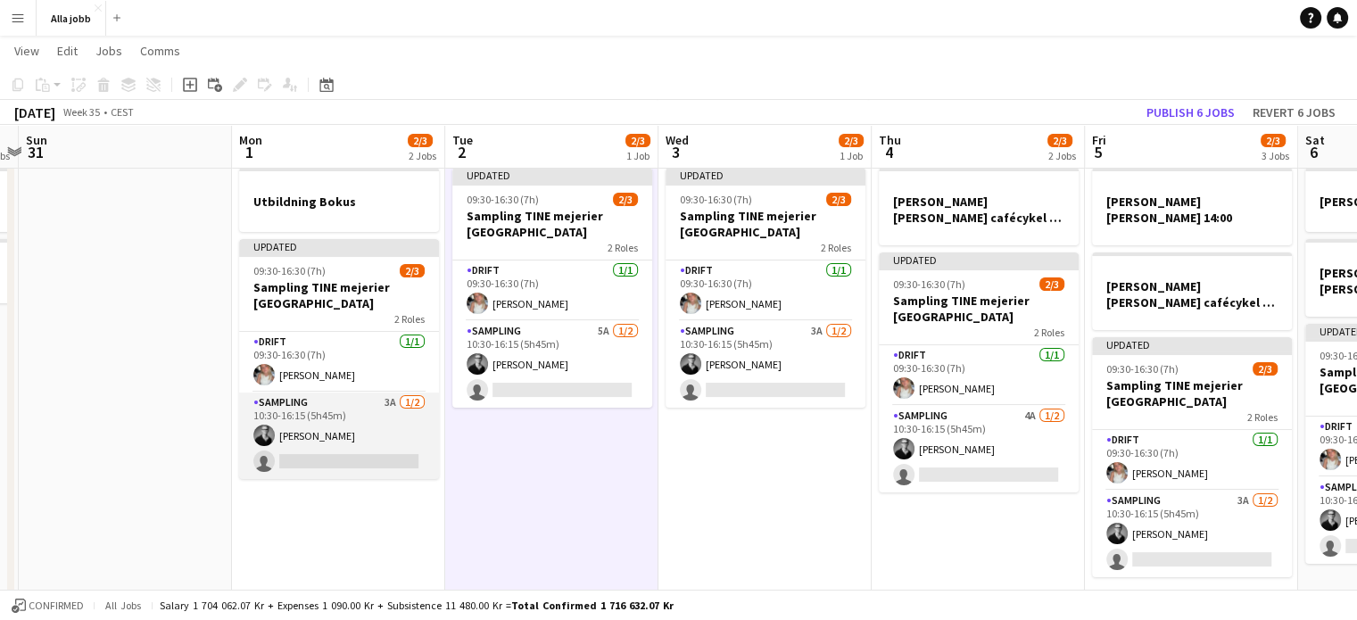
click at [360, 434] on app-card-role "Sampling 3A [DATE] 10:30-16:15 (5h45m) [PERSON_NAME] single-neutral-actions" at bounding box center [339, 436] width 200 height 87
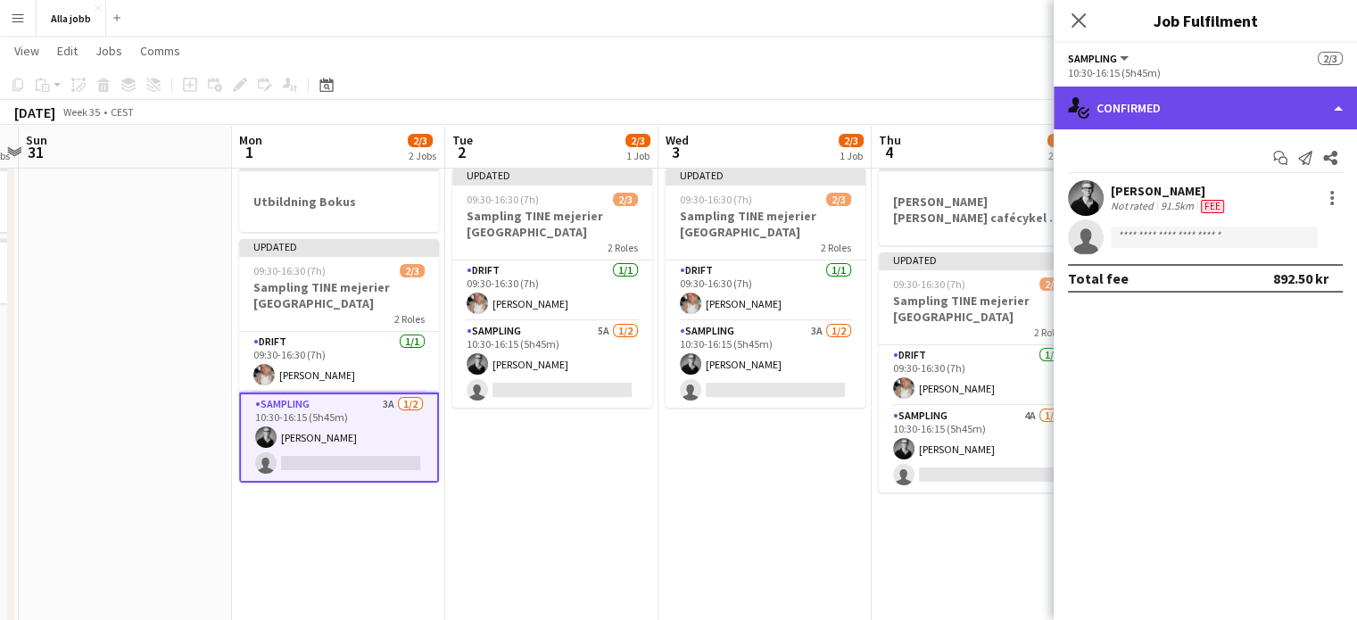
click at [1189, 106] on div "single-neutral-actions-check-2 Confirmed" at bounding box center [1205, 108] width 303 height 43
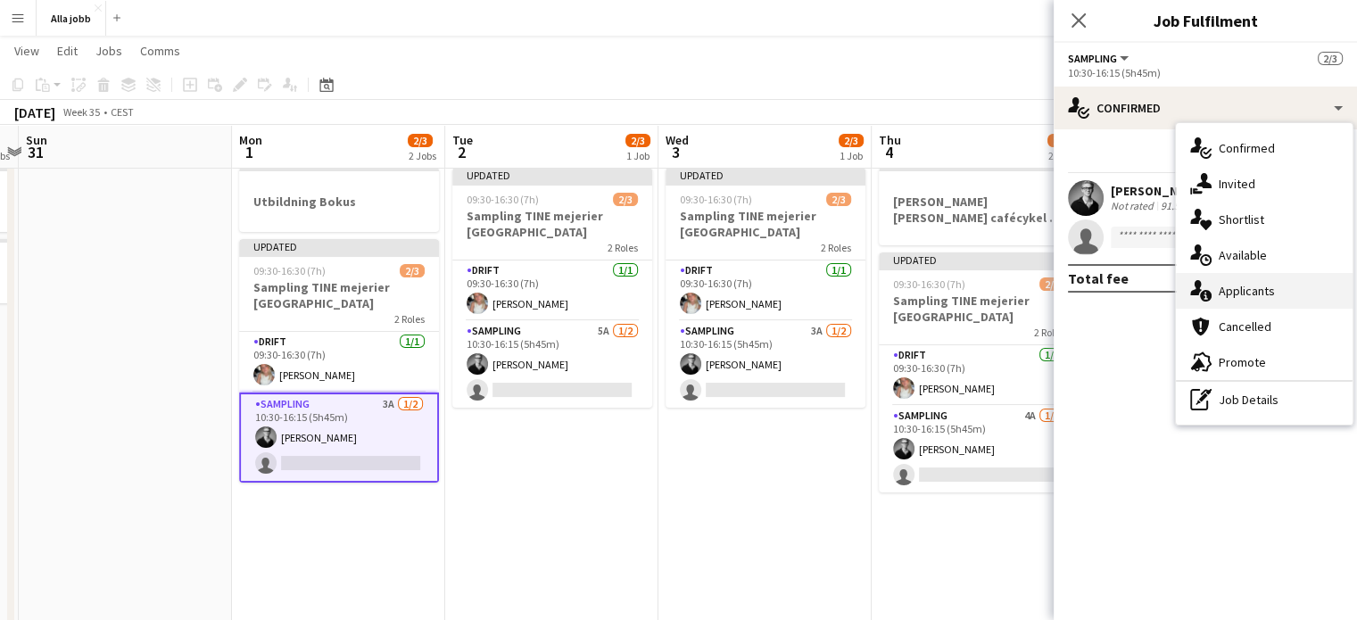
click at [1253, 280] on div "single-neutral-actions-information Applicants" at bounding box center [1264, 291] width 177 height 36
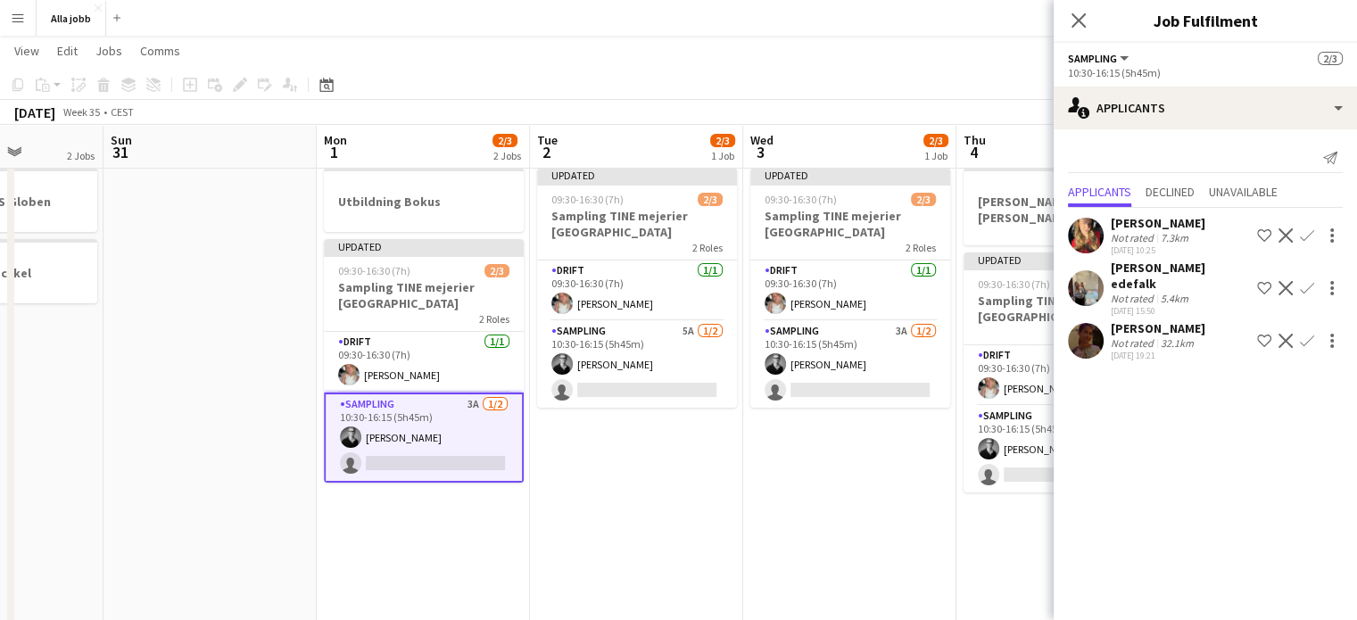
scroll to position [0, 575]
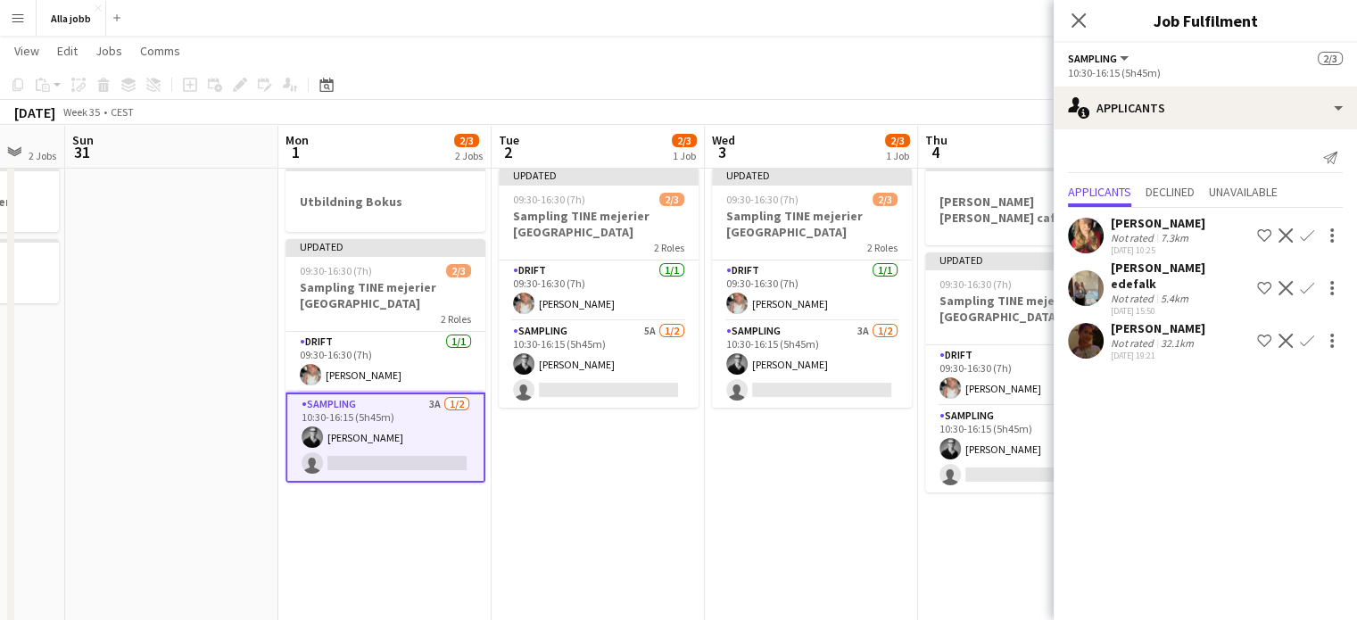
click at [1081, 230] on app-user-avatar at bounding box center [1086, 236] width 36 height 36
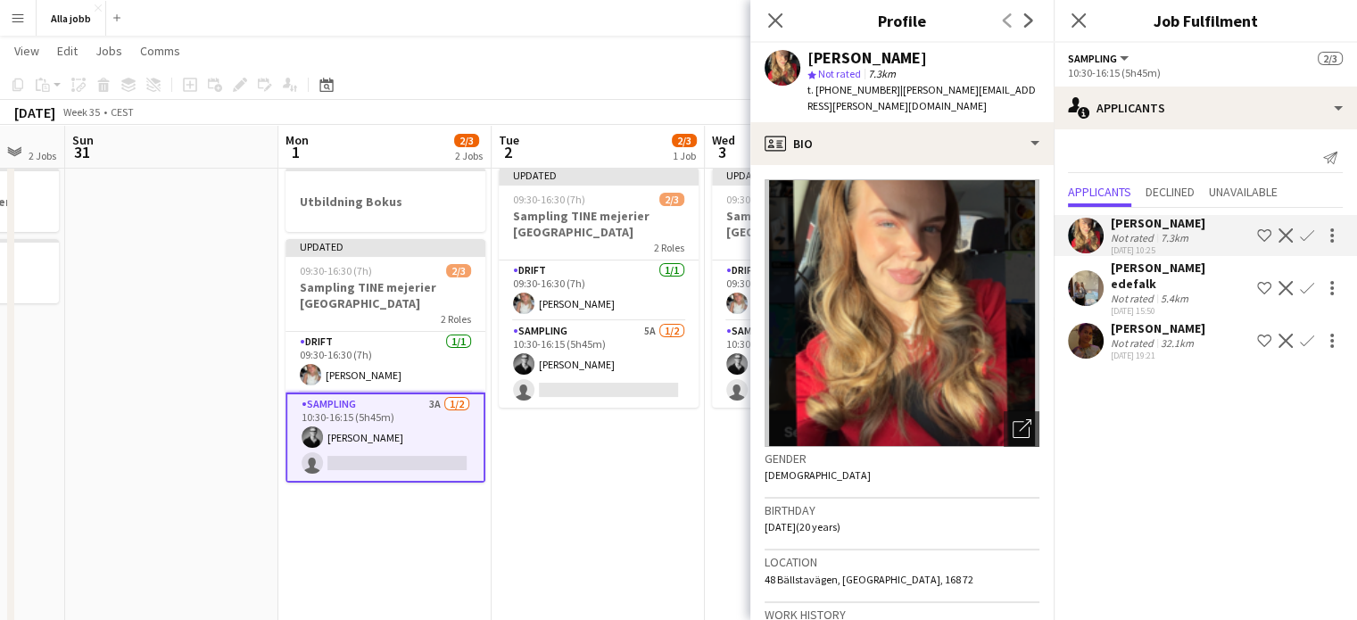
click at [620, 538] on app-date-cell "Updated 09:30-16:30 (7h) 2/3 Sampling TINE mejerier Stockholm 2 Roles Drift [DA…" at bounding box center [598, 554] width 213 height 786
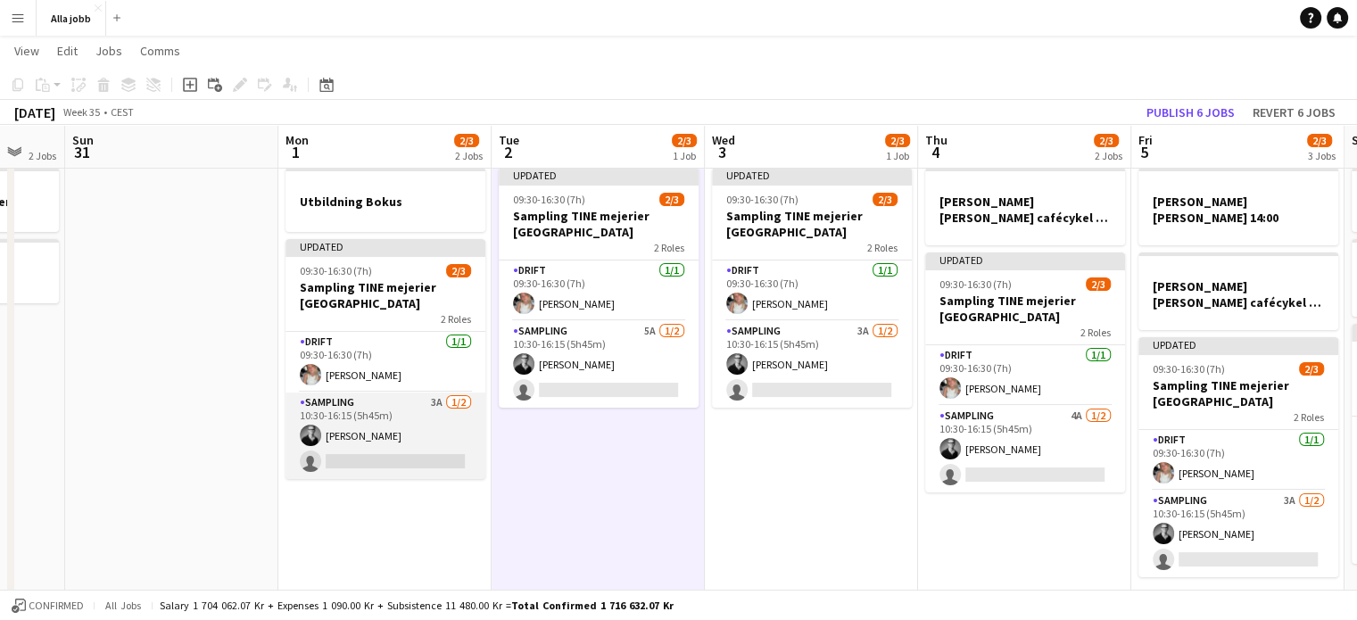
click at [415, 444] on app-card-role "Sampling 3A [DATE] 10:30-16:15 (5h45m) [PERSON_NAME] single-neutral-actions" at bounding box center [386, 436] width 200 height 87
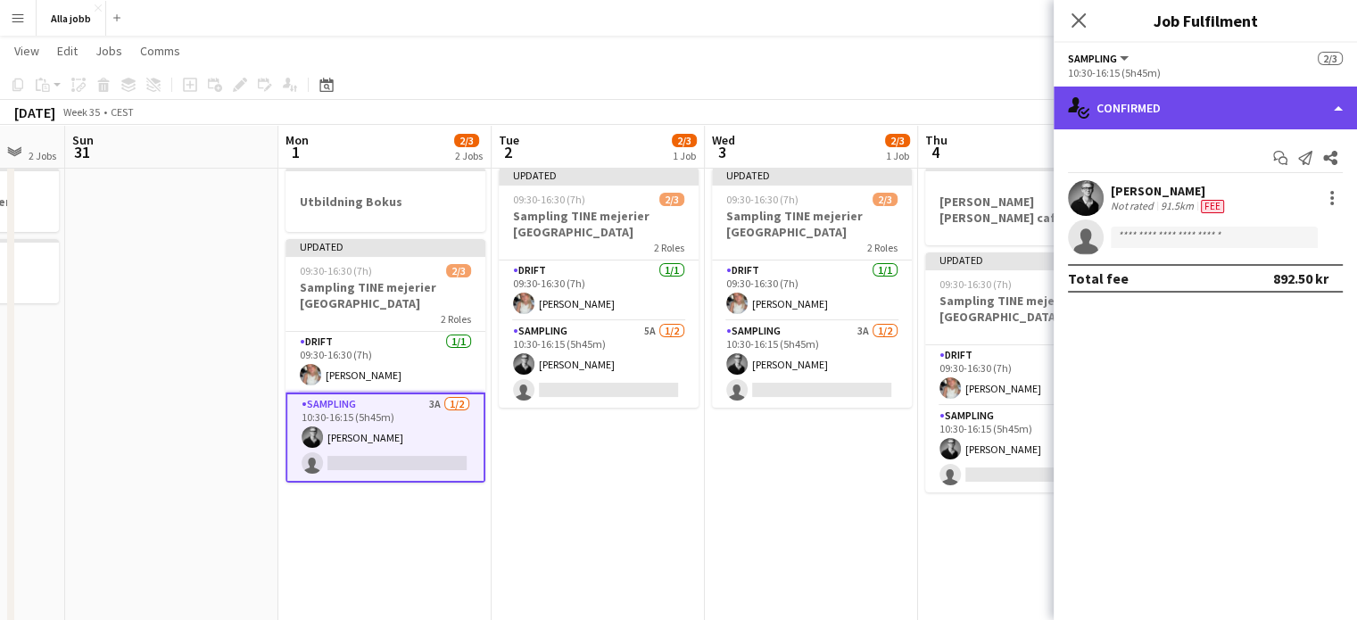
click at [1188, 120] on div "single-neutral-actions-check-2 Confirmed" at bounding box center [1205, 108] width 303 height 43
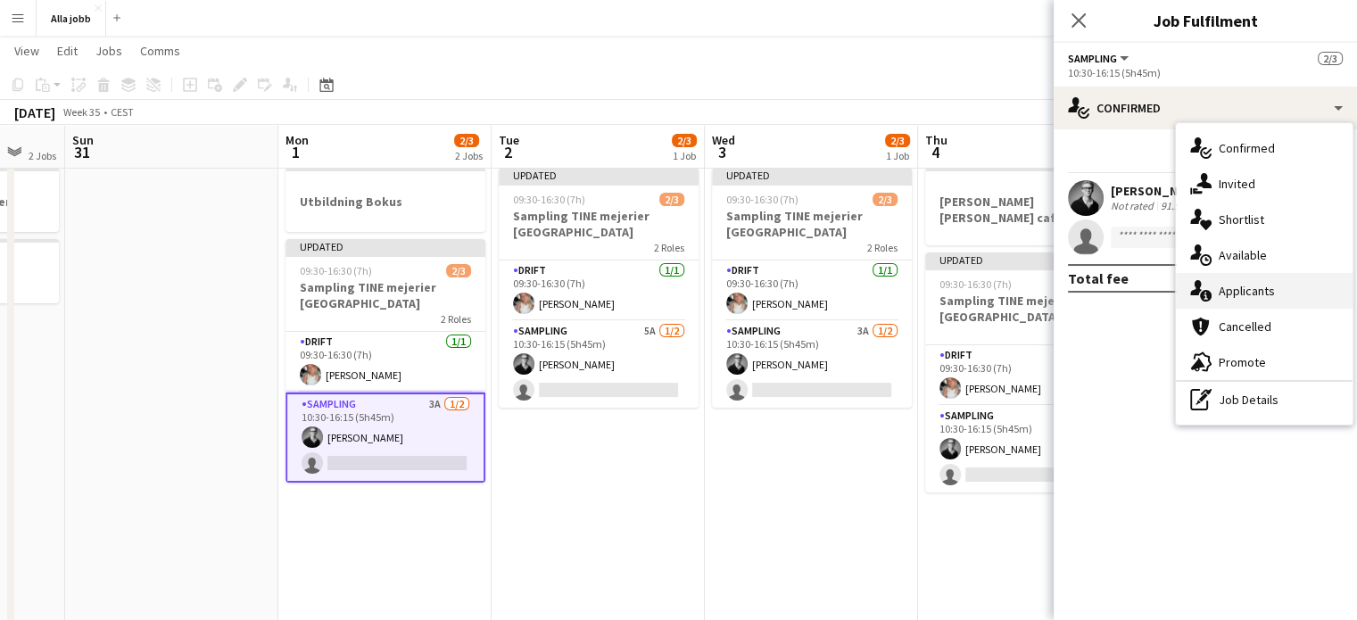
click at [1242, 293] on div "single-neutral-actions-information Applicants" at bounding box center [1264, 291] width 177 height 36
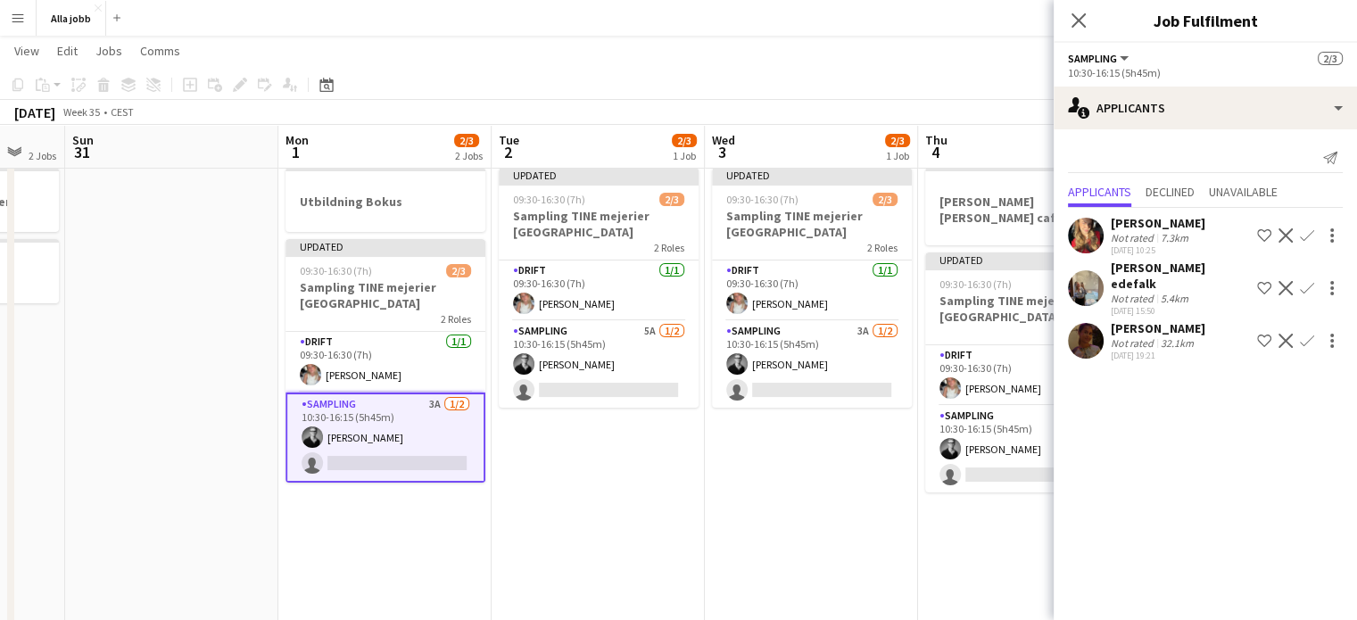
click at [1300, 229] on app-icon "Confirm" at bounding box center [1307, 235] width 14 height 14
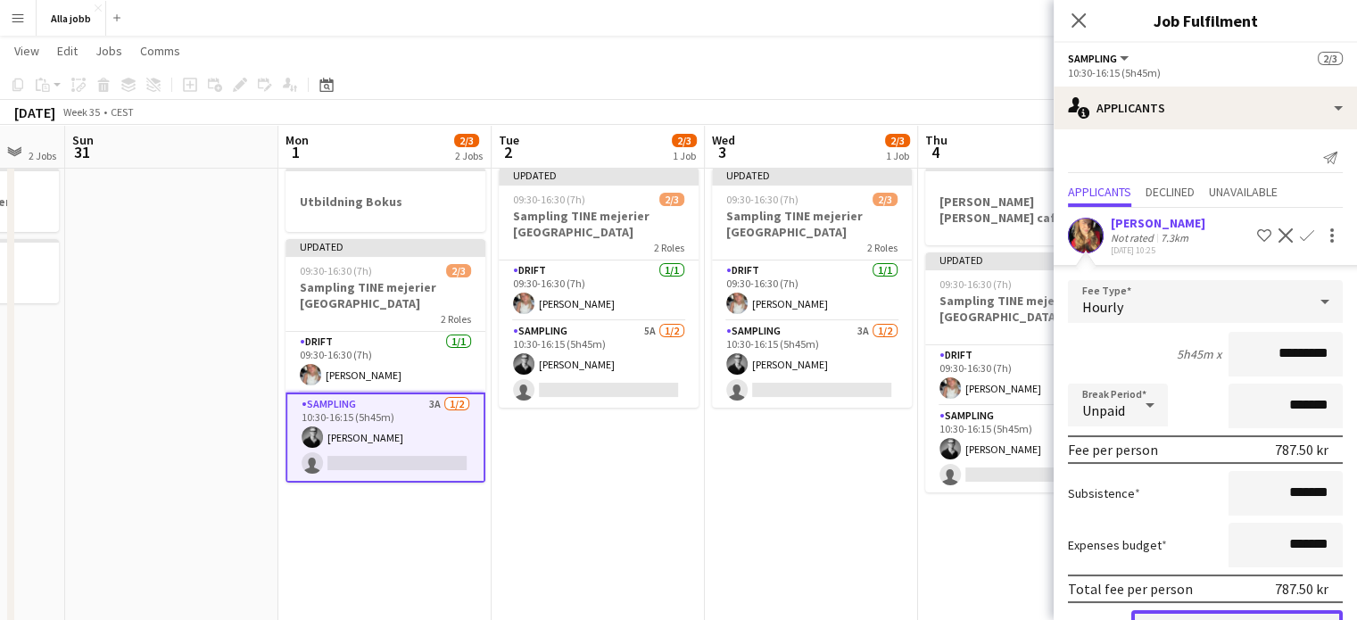
click at [1185, 617] on button "Confirm" at bounding box center [1238, 628] width 212 height 36
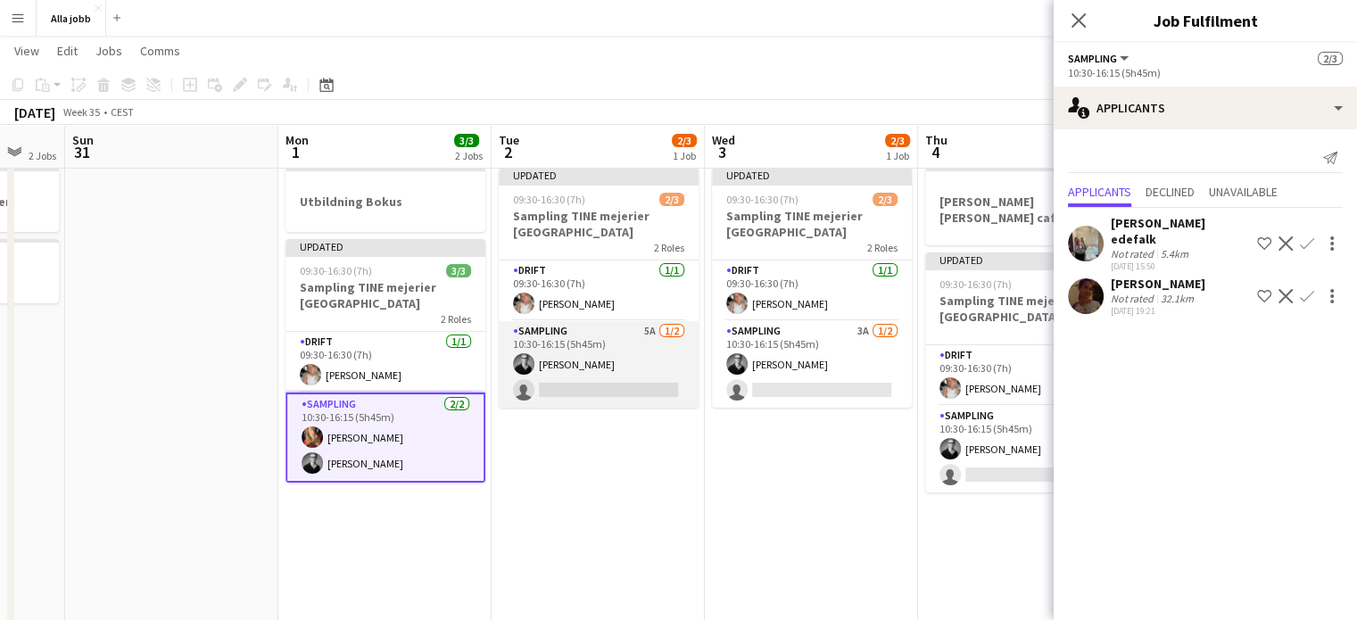
click at [630, 375] on app-card-role "Sampling 5A [DATE] 10:30-16:15 (5h45m) [PERSON_NAME] single-neutral-actions" at bounding box center [599, 364] width 200 height 87
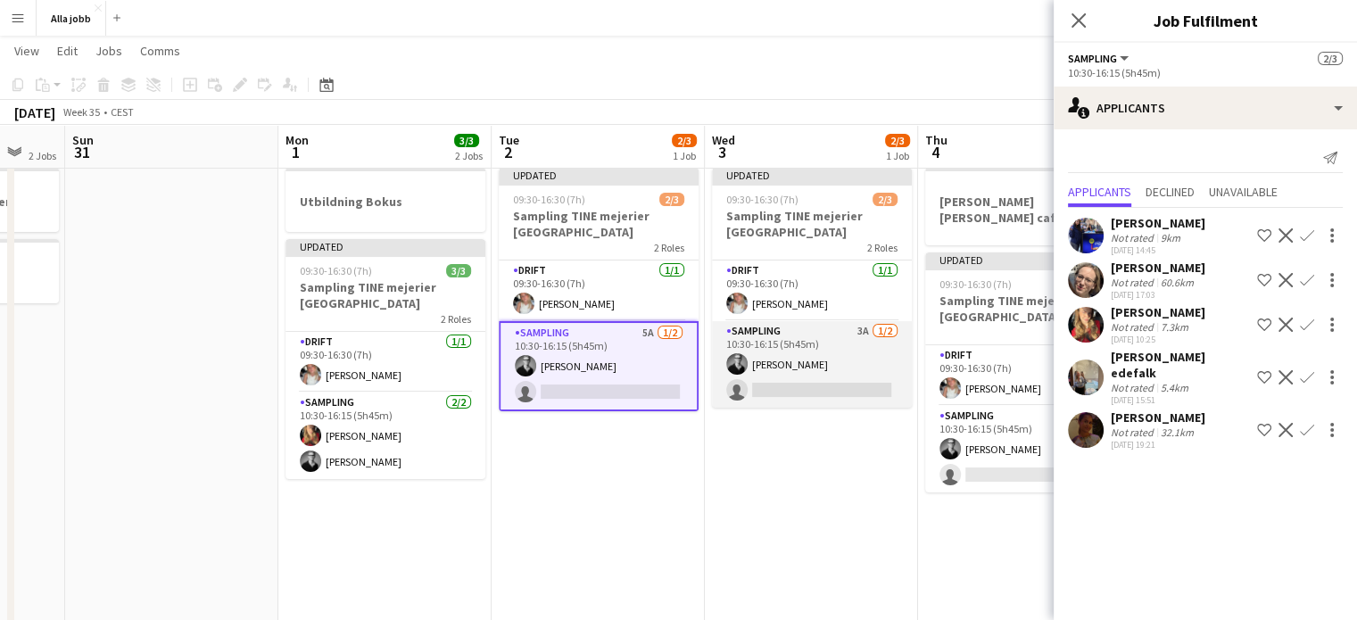
click at [810, 368] on app-card-role "Sampling 3A [DATE] 10:30-16:15 (5h45m) [PERSON_NAME] single-neutral-actions" at bounding box center [812, 364] width 200 height 87
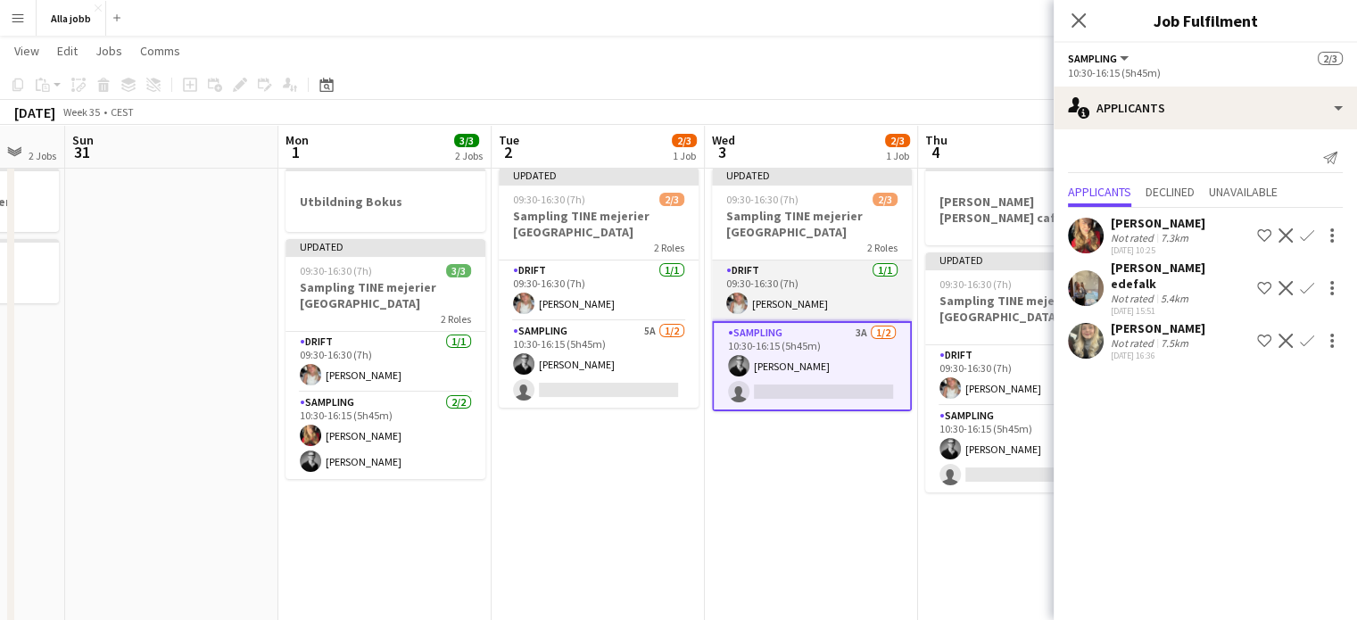
click at [846, 295] on app-card-role "Drift [DATE] 09:30-16:30 (7h) [PERSON_NAME]" at bounding box center [812, 291] width 200 height 61
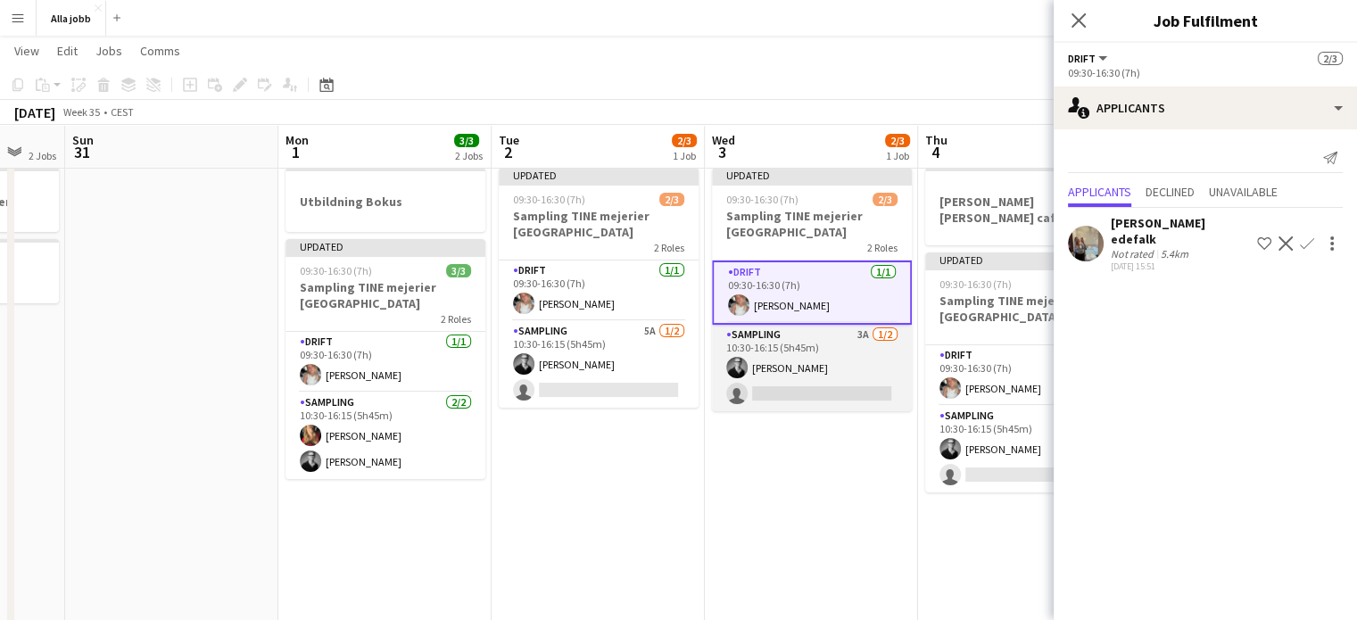
click at [828, 361] on app-card-role "Sampling 3A [DATE] 10:30-16:15 (5h45m) [PERSON_NAME] single-neutral-actions" at bounding box center [812, 368] width 200 height 87
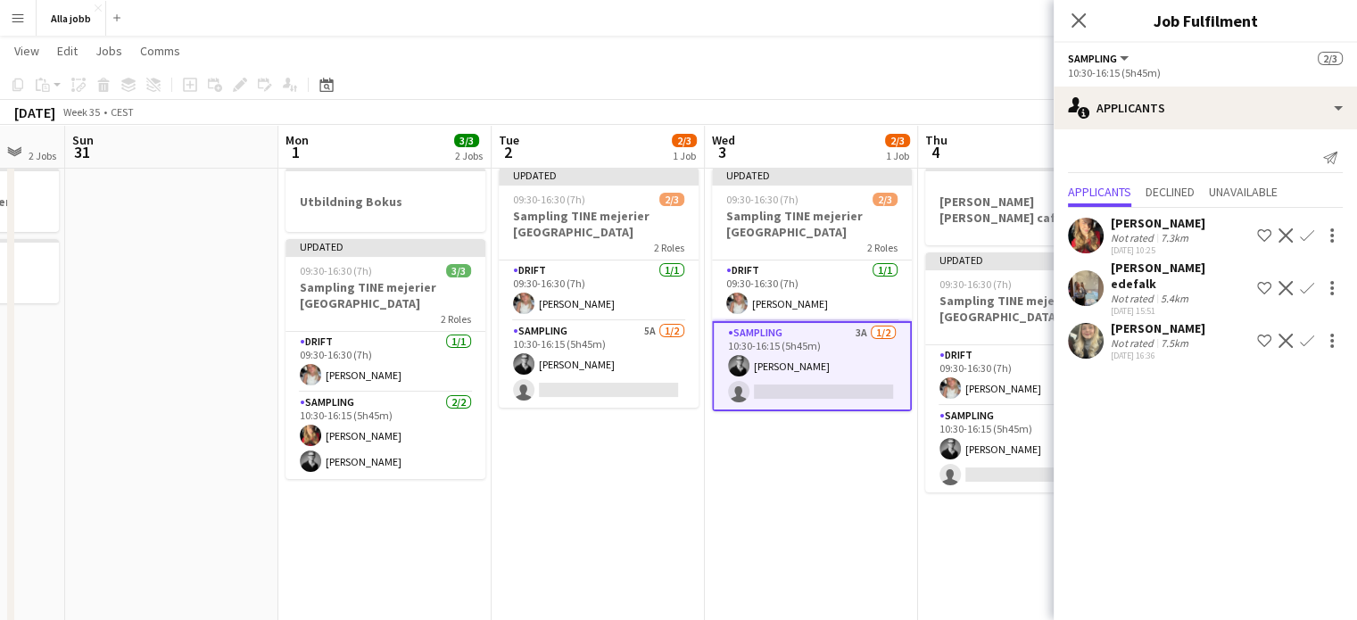
click at [1308, 228] on button "Confirm" at bounding box center [1307, 235] width 21 height 21
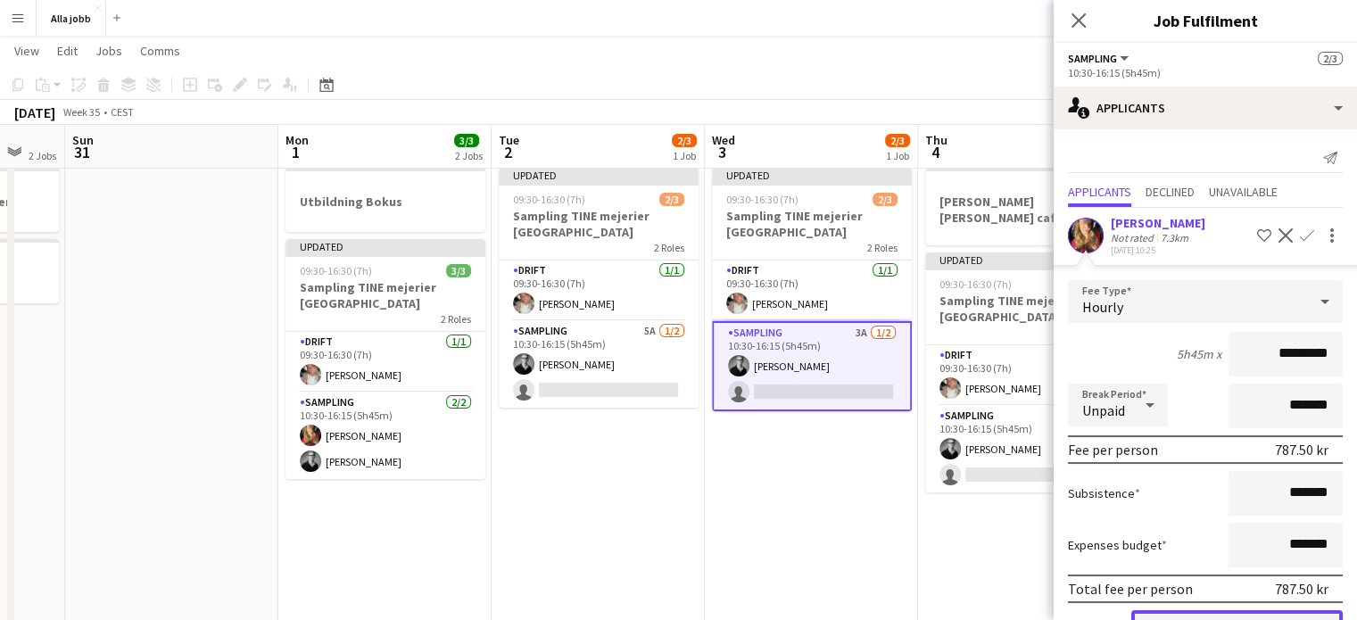
click at [1207, 616] on button "Confirm" at bounding box center [1238, 628] width 212 height 36
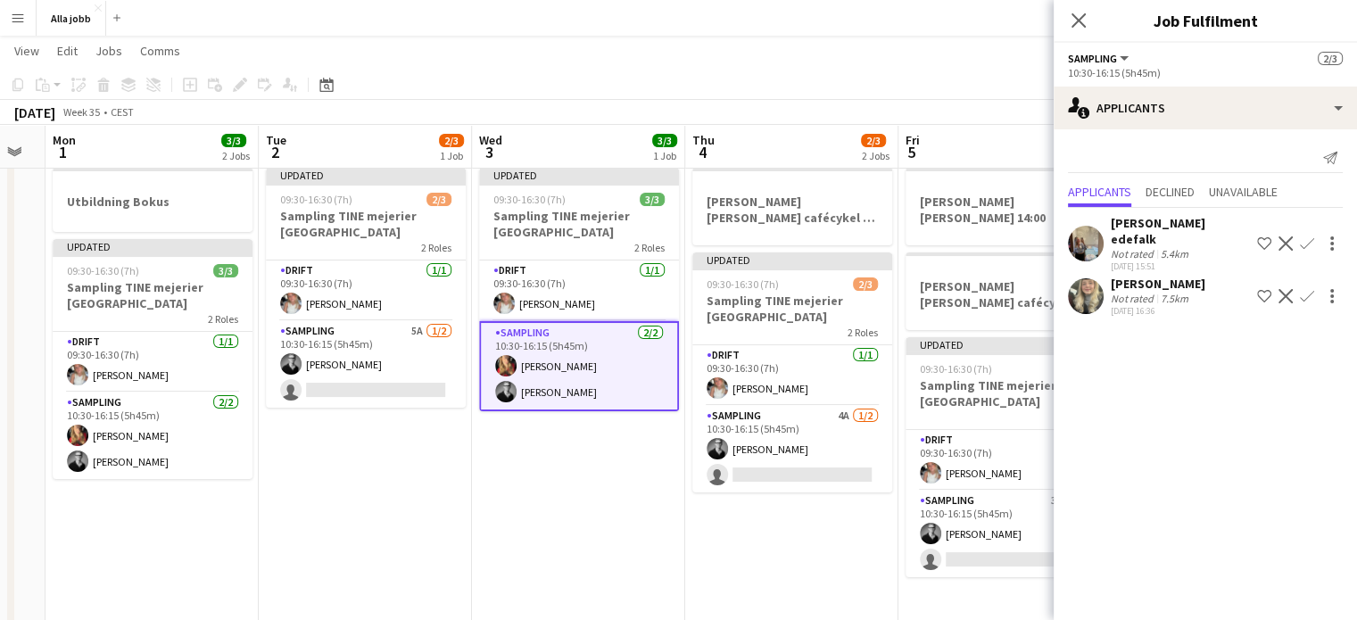
scroll to position [0, 809]
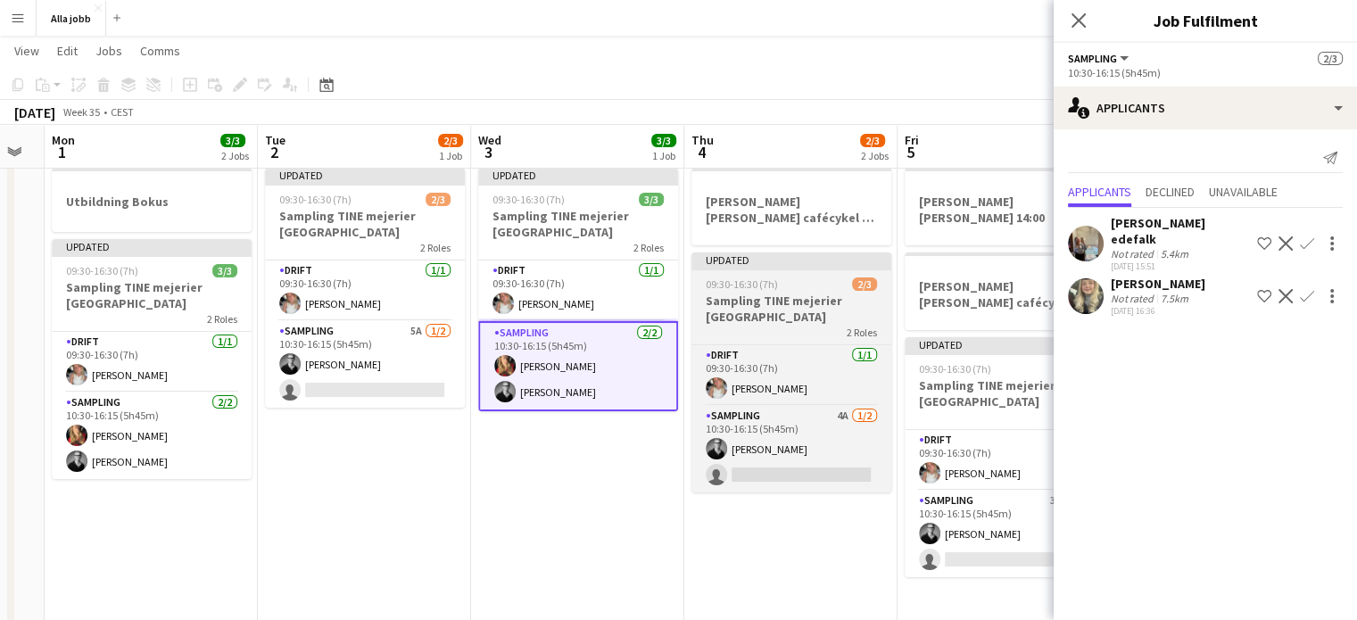
click at [791, 328] on div "2 Roles" at bounding box center [792, 332] width 200 height 14
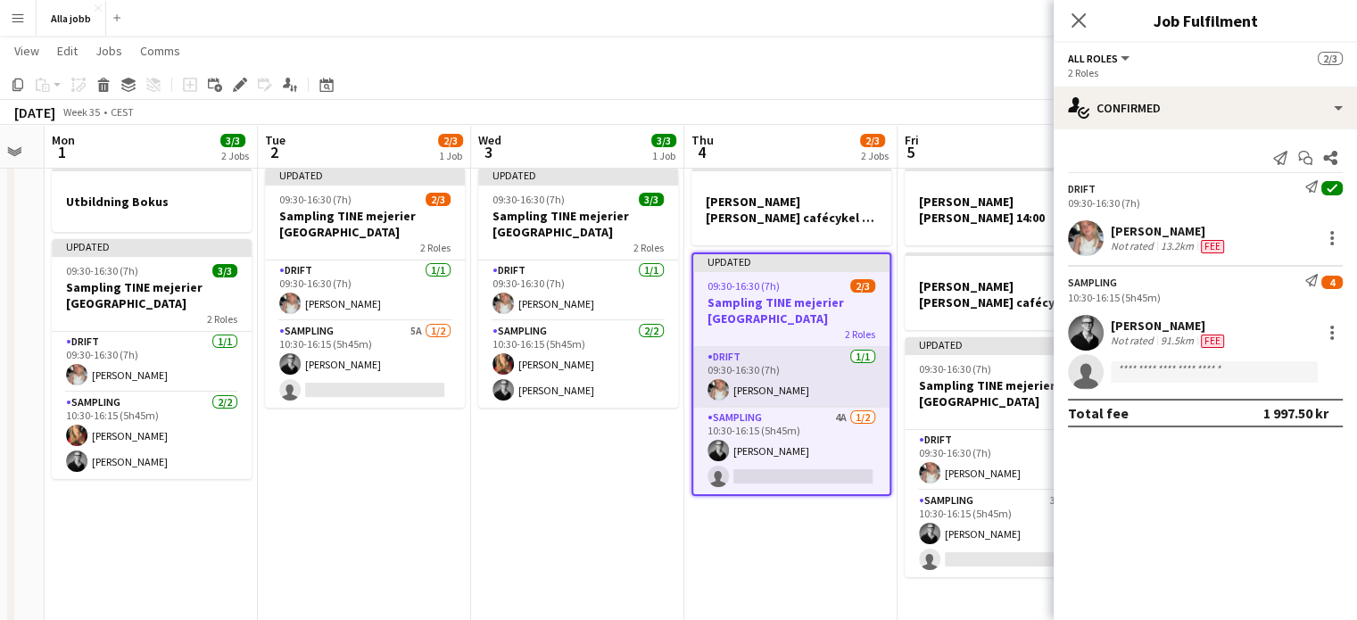
click at [786, 383] on app-card-role "Drift [DATE] 09:30-16:30 (7h) [PERSON_NAME]" at bounding box center [791, 377] width 196 height 61
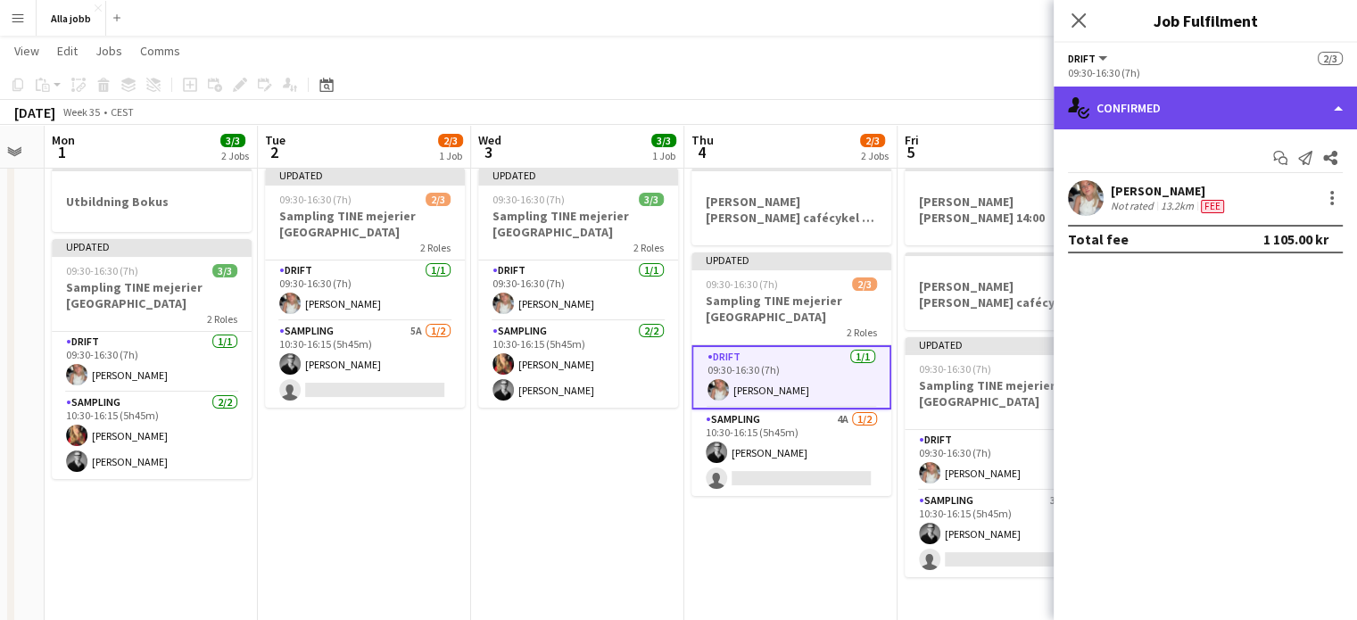
click at [1225, 113] on div "single-neutral-actions-check-2 Confirmed" at bounding box center [1205, 108] width 303 height 43
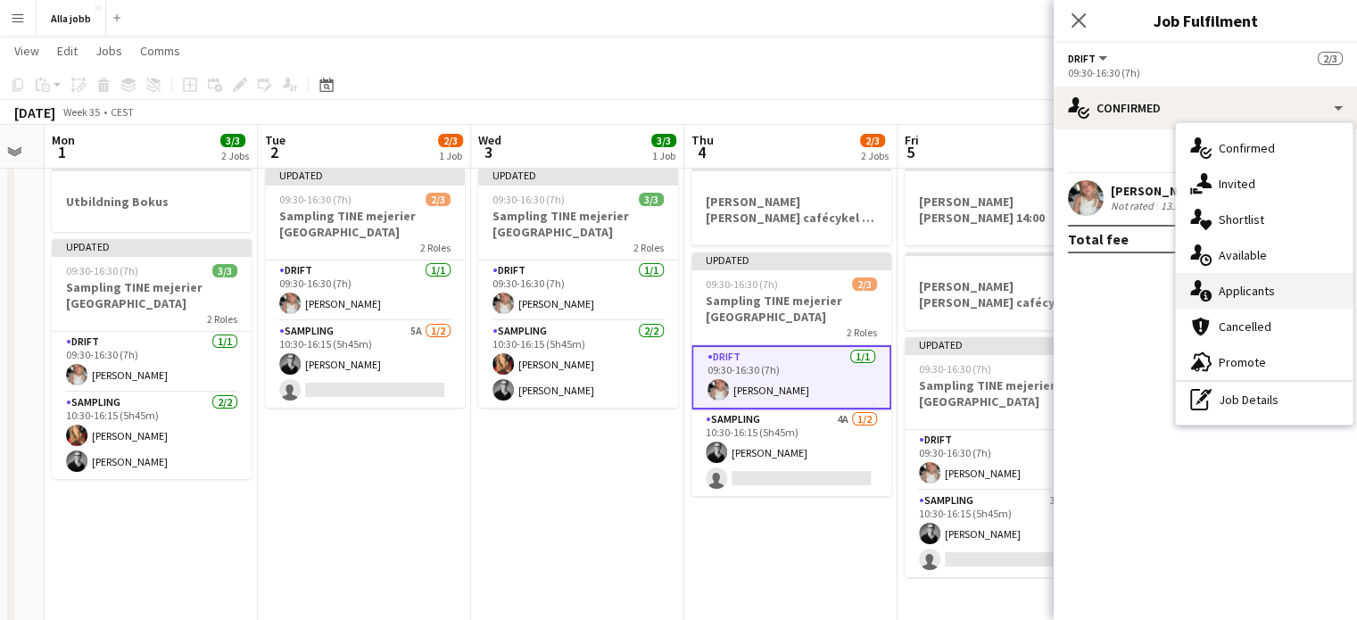
click at [1256, 285] on div "single-neutral-actions-information Applicants" at bounding box center [1264, 291] width 177 height 36
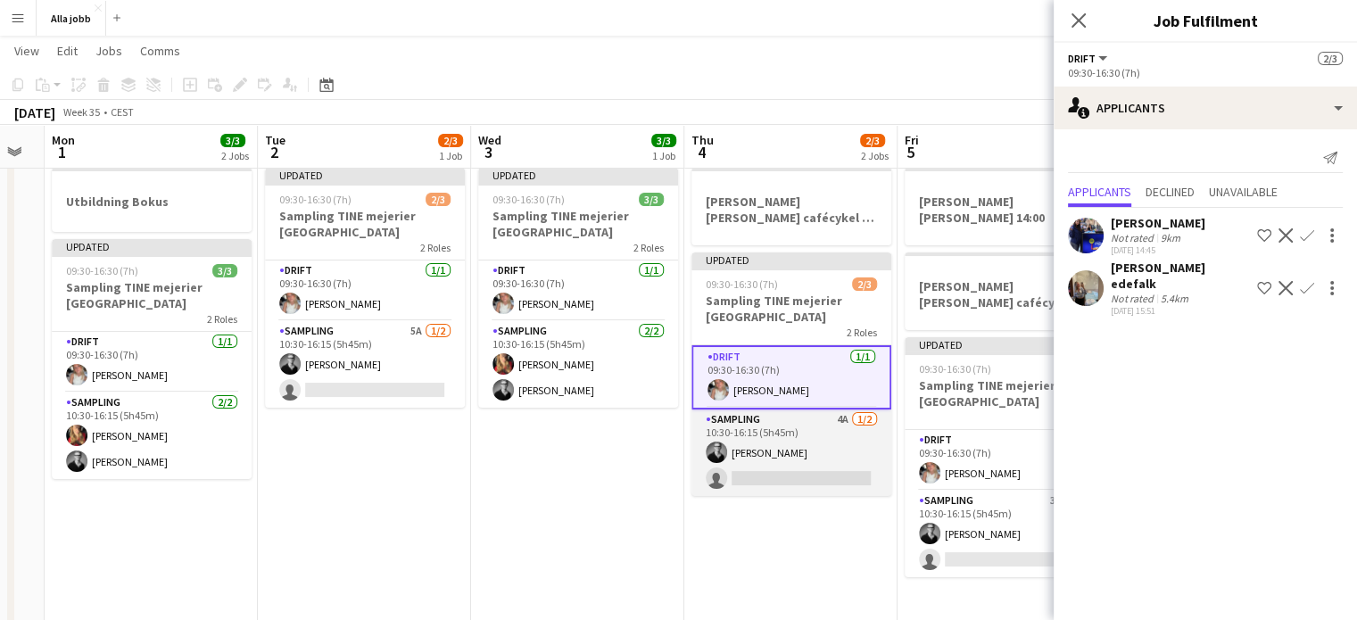
click at [775, 464] on app-card-role "Sampling 4A [DATE] 10:30-16:15 (5h45m) [PERSON_NAME] single-neutral-actions" at bounding box center [792, 453] width 200 height 87
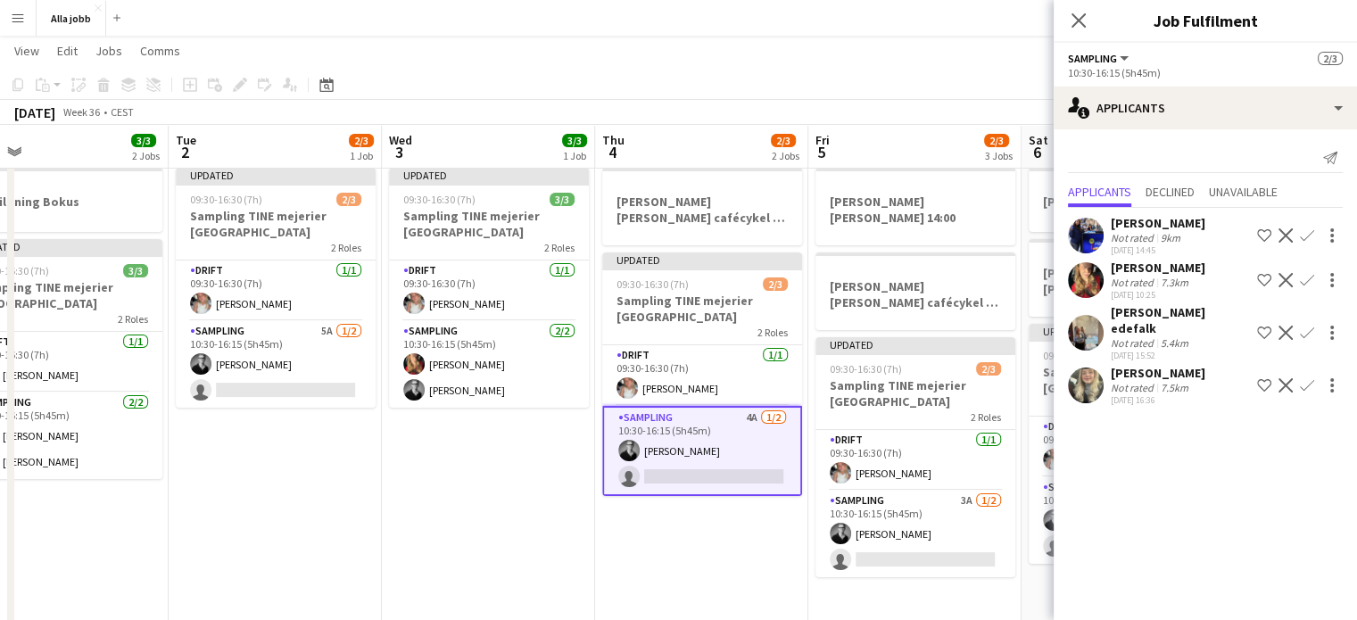
scroll to position [0, 687]
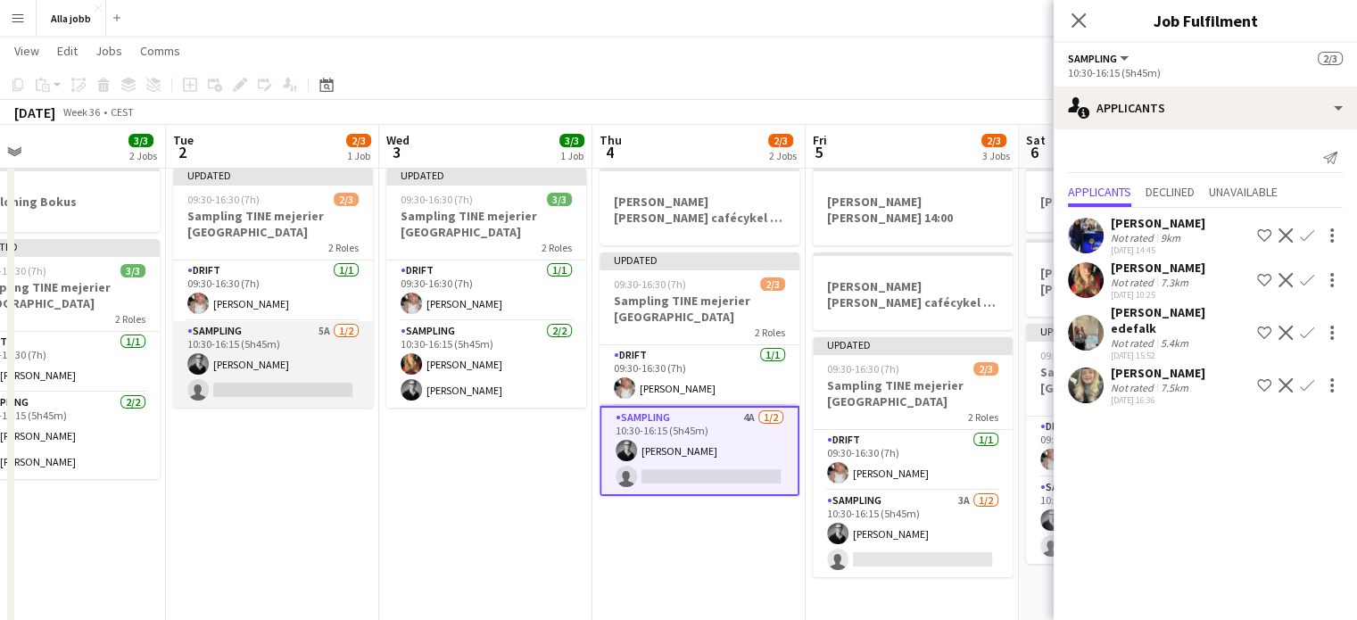
click at [325, 373] on app-card-role "Sampling 5A [DATE] 10:30-16:15 (5h45m) [PERSON_NAME] single-neutral-actions" at bounding box center [273, 364] width 200 height 87
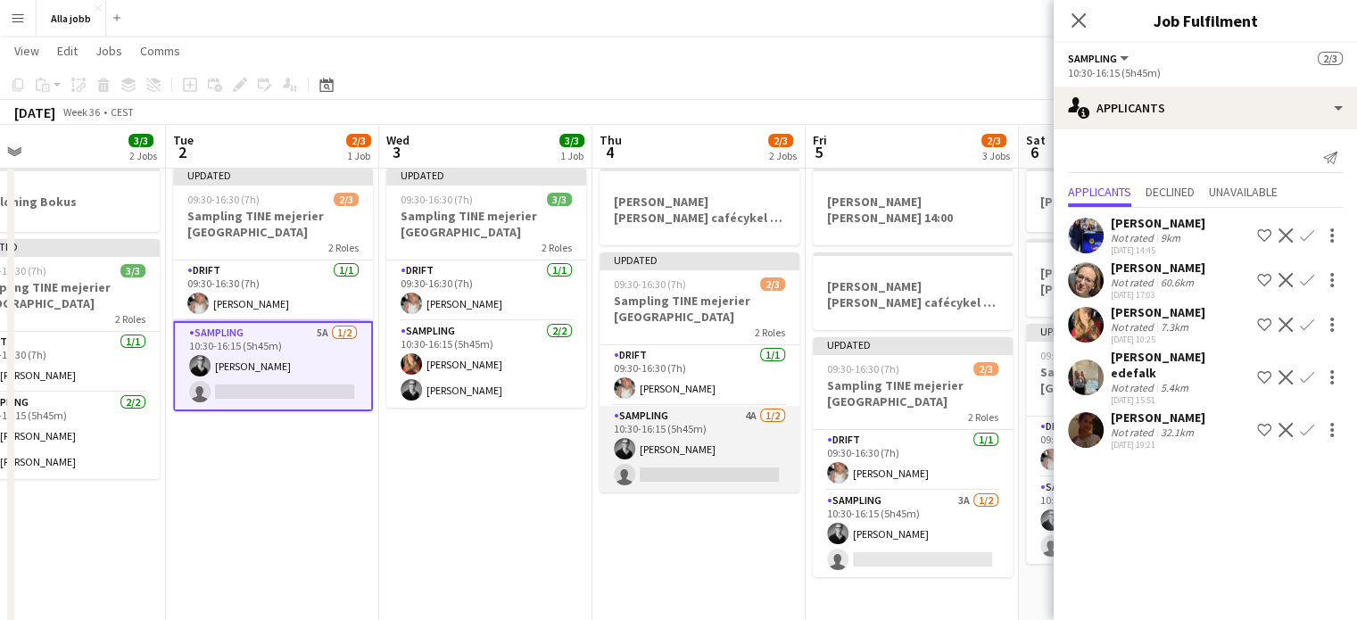
click at [693, 436] on app-card-role "Sampling 4A [DATE] 10:30-16:15 (5h45m) [PERSON_NAME] single-neutral-actions" at bounding box center [700, 449] width 200 height 87
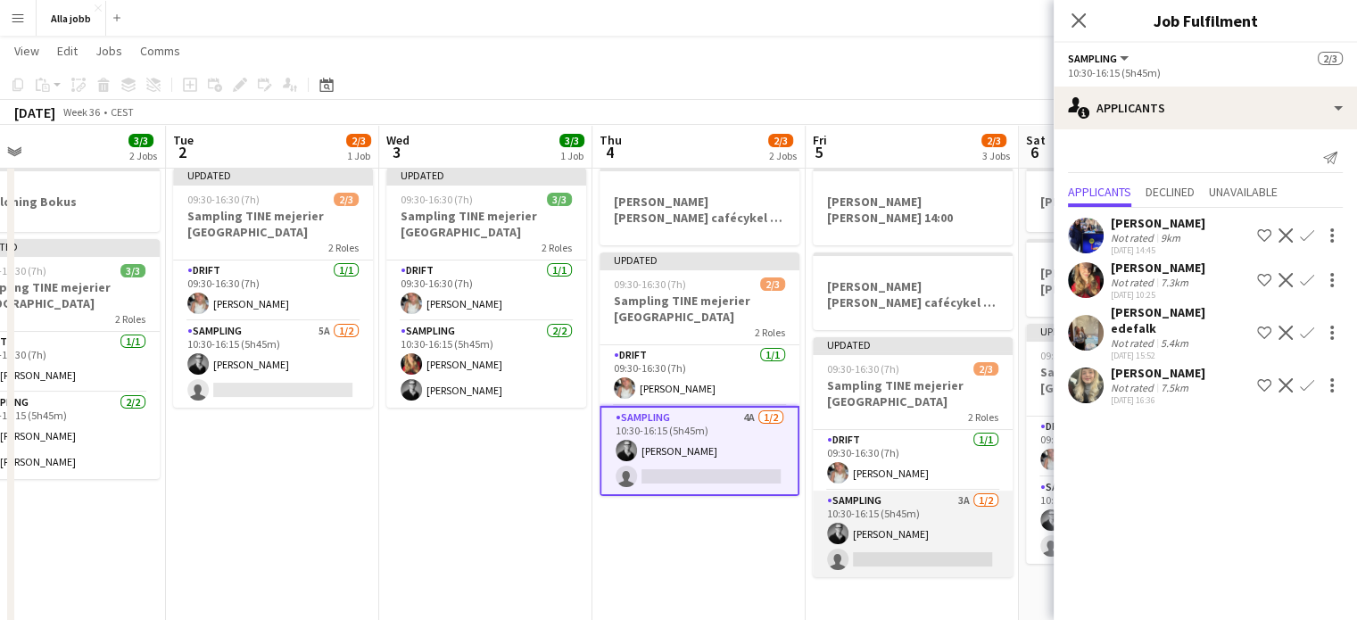
click at [859, 514] on app-card-role "Sampling 3A [DATE] 10:30-16:15 (5h45m) [PERSON_NAME] single-neutral-actions" at bounding box center [913, 534] width 200 height 87
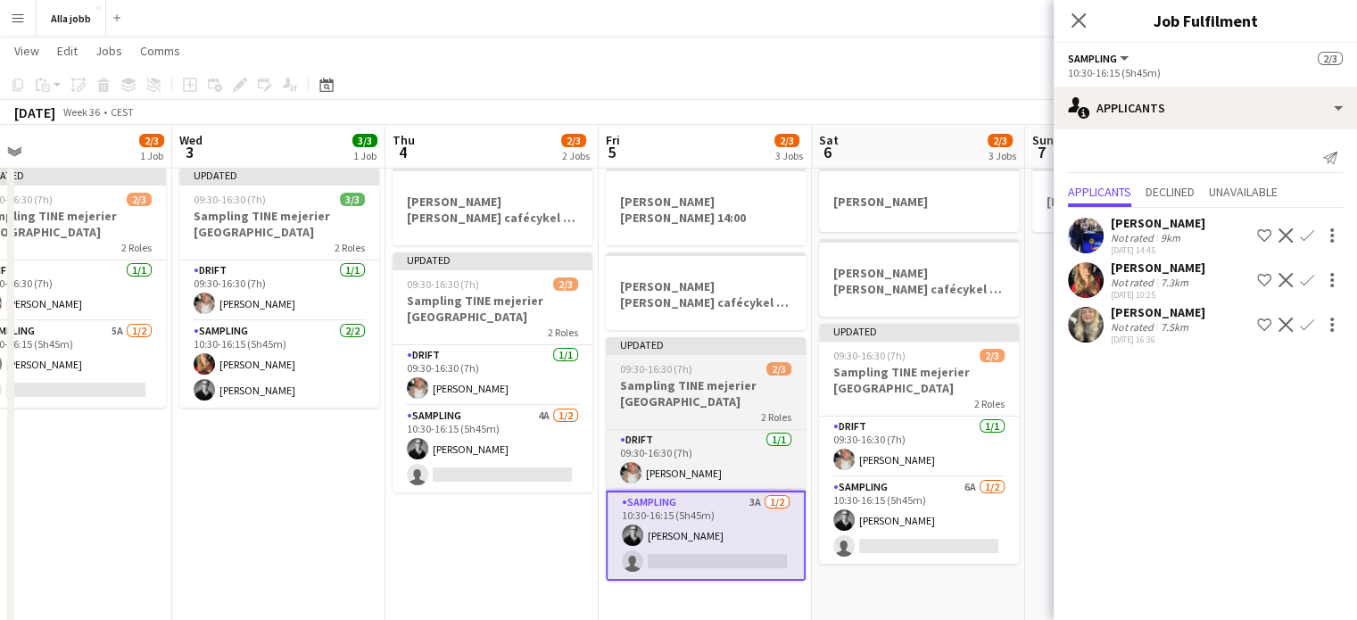
scroll to position [0, 528]
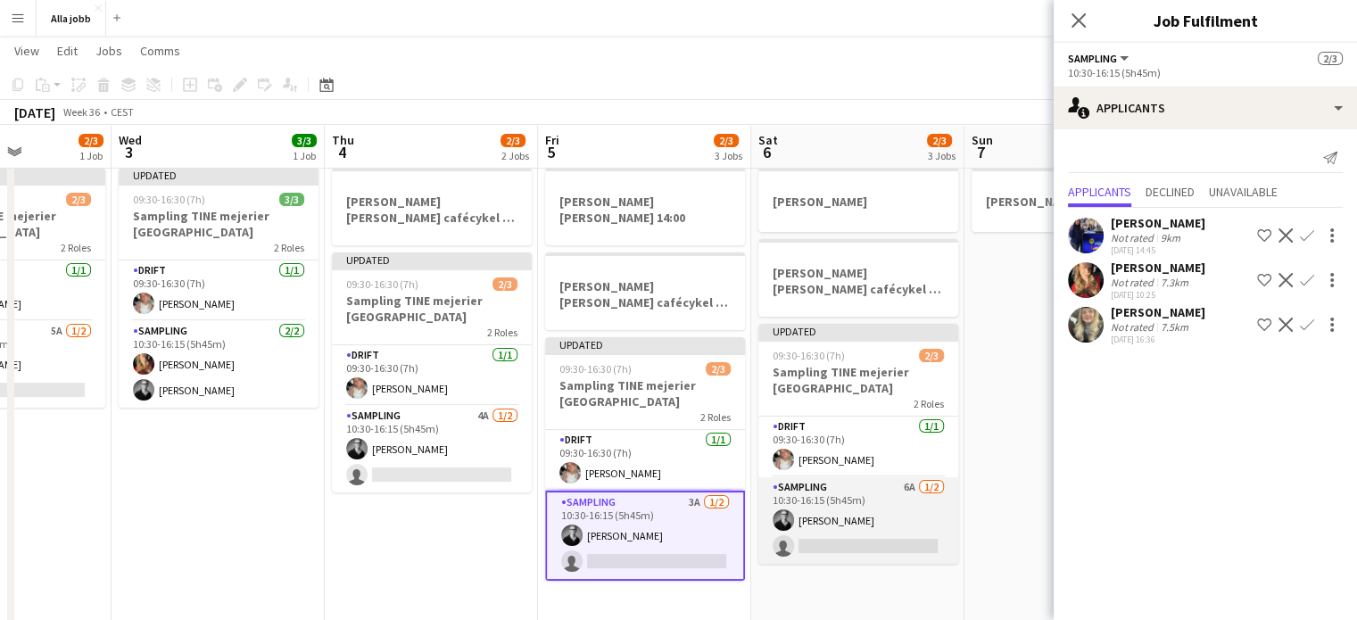
click at [874, 502] on app-card-role "Sampling 6A [DATE] 10:30-16:15 (5h45m) [PERSON_NAME] single-neutral-actions" at bounding box center [859, 520] width 200 height 87
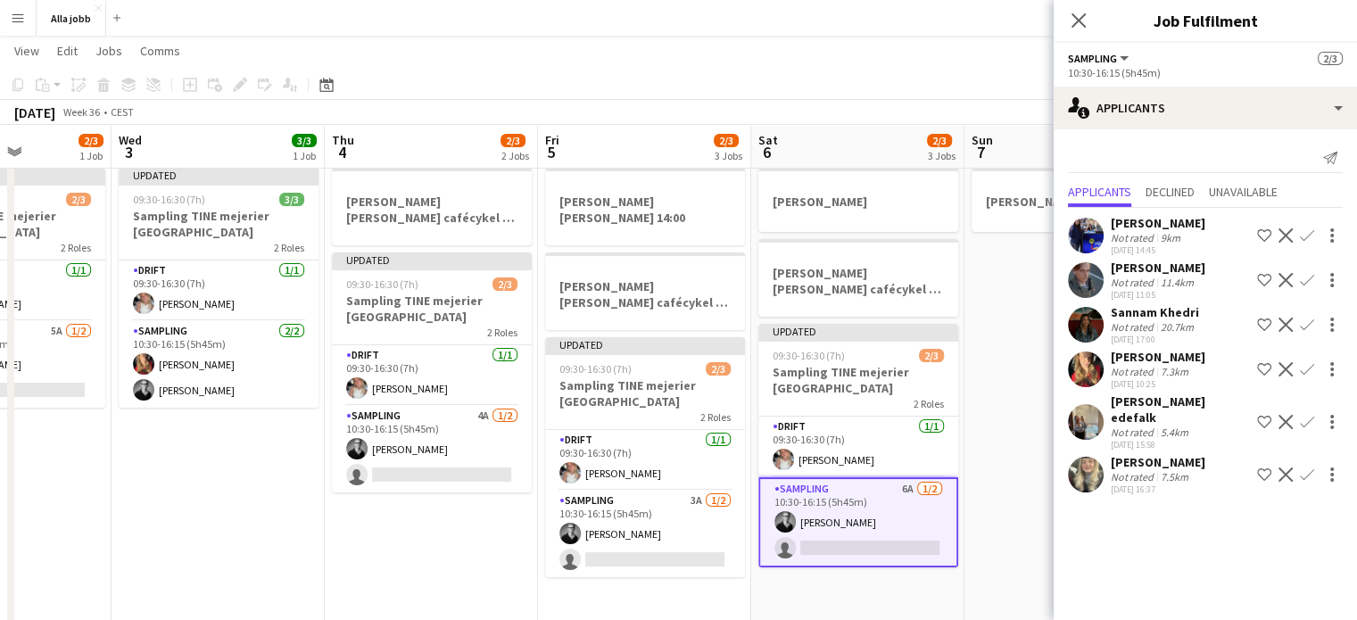
click at [1098, 272] on app-user-avatar at bounding box center [1086, 280] width 36 height 36
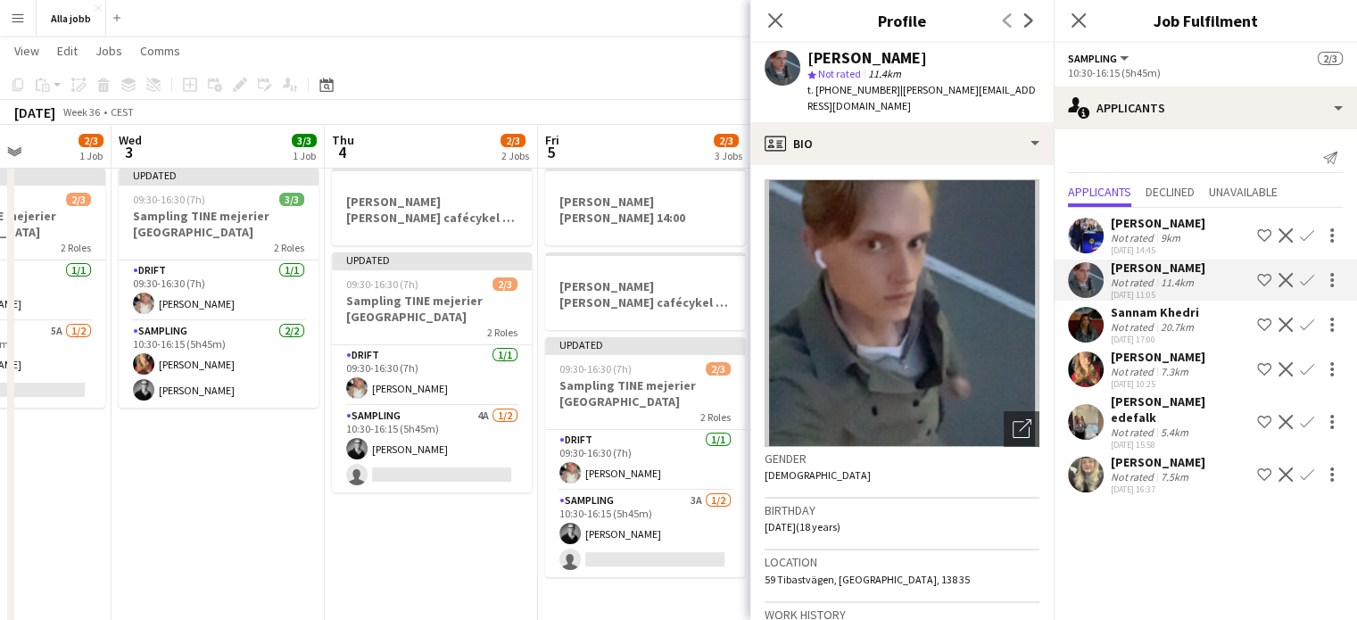
click at [522, 510] on app-date-cell "[PERSON_NAME] [PERSON_NAME] cafécykel - sthlm, [GEOGRAPHIC_DATA], cph Updated 0…" at bounding box center [431, 554] width 213 height 786
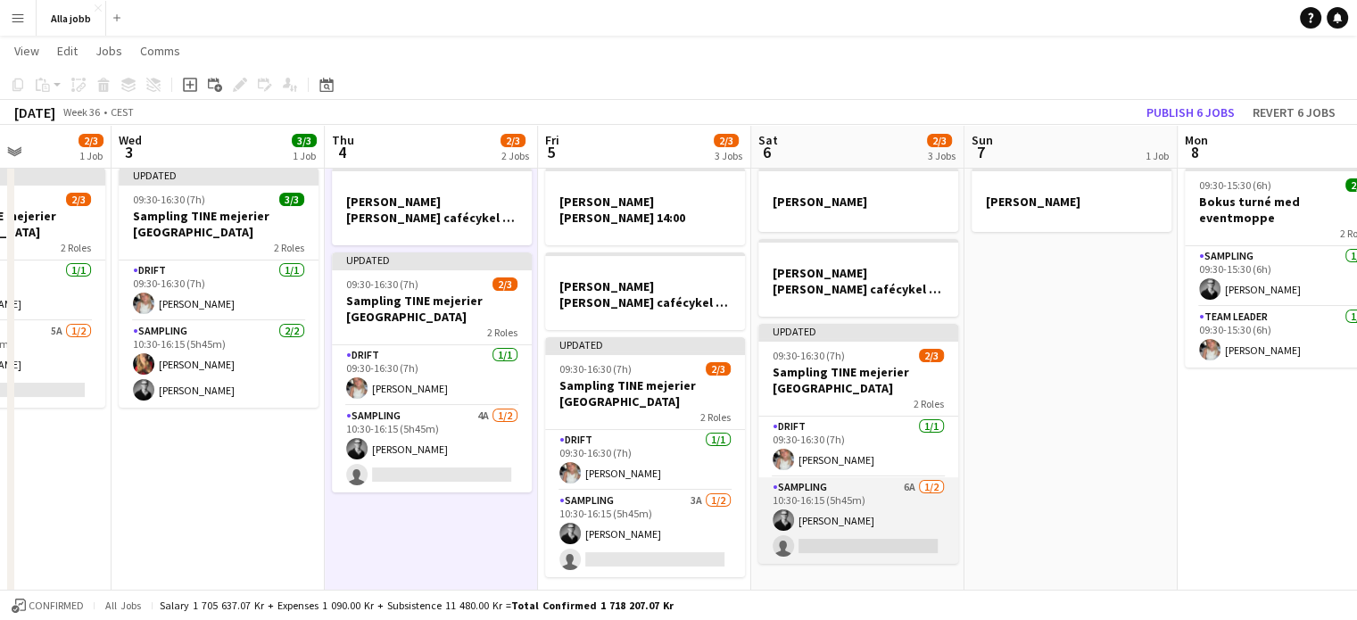
click at [865, 515] on app-card-role "Sampling 6A [DATE] 10:30-16:15 (5h45m) [PERSON_NAME] single-neutral-actions" at bounding box center [859, 520] width 200 height 87
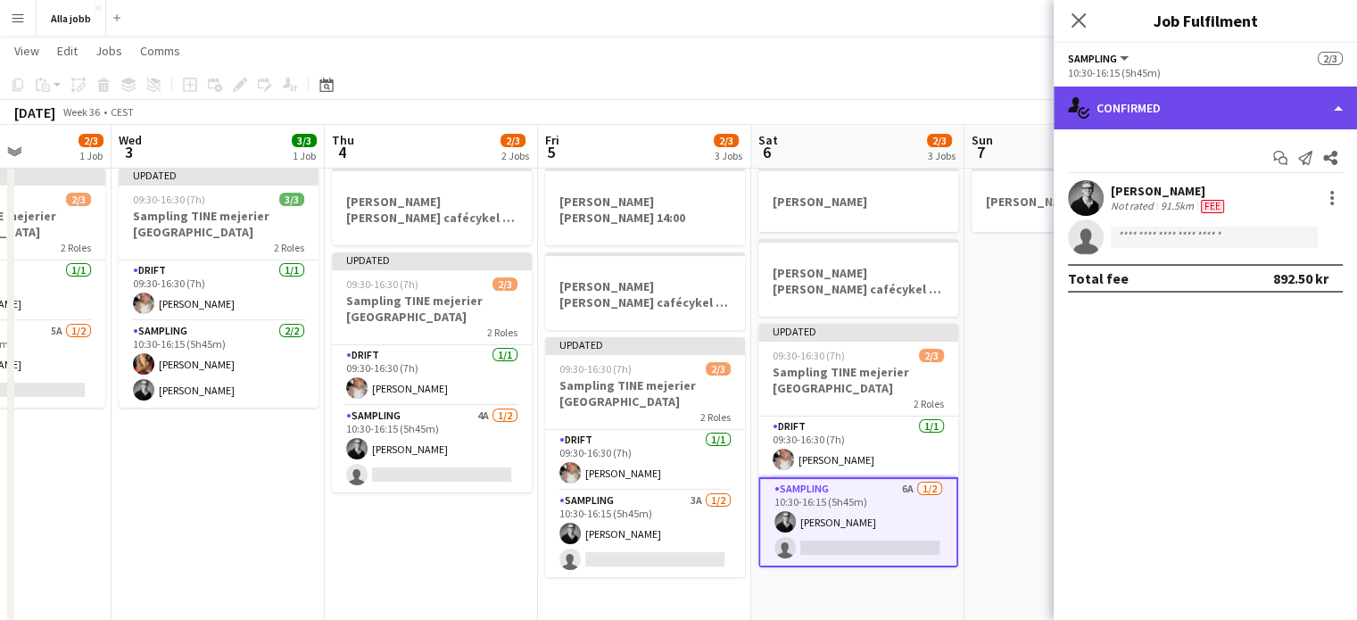
click at [1248, 120] on div "single-neutral-actions-check-2 Confirmed" at bounding box center [1205, 108] width 303 height 43
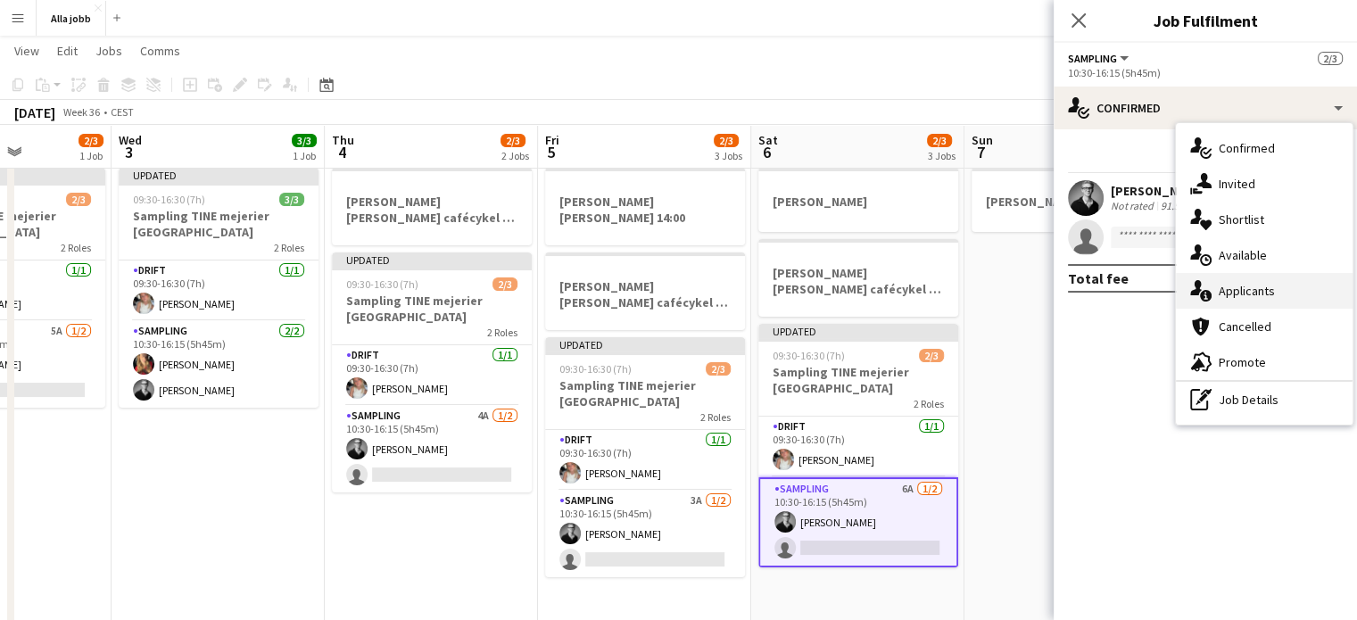
click at [1262, 284] on div "single-neutral-actions-information Applicants" at bounding box center [1264, 291] width 177 height 36
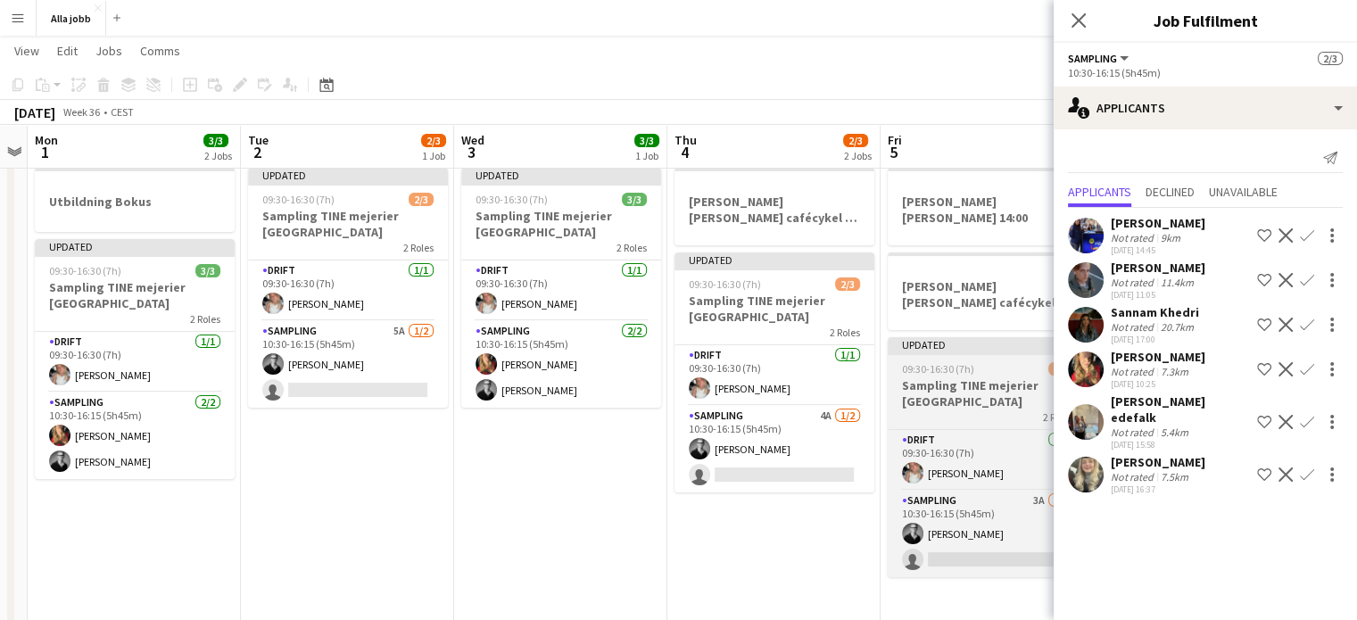
scroll to position [0, 550]
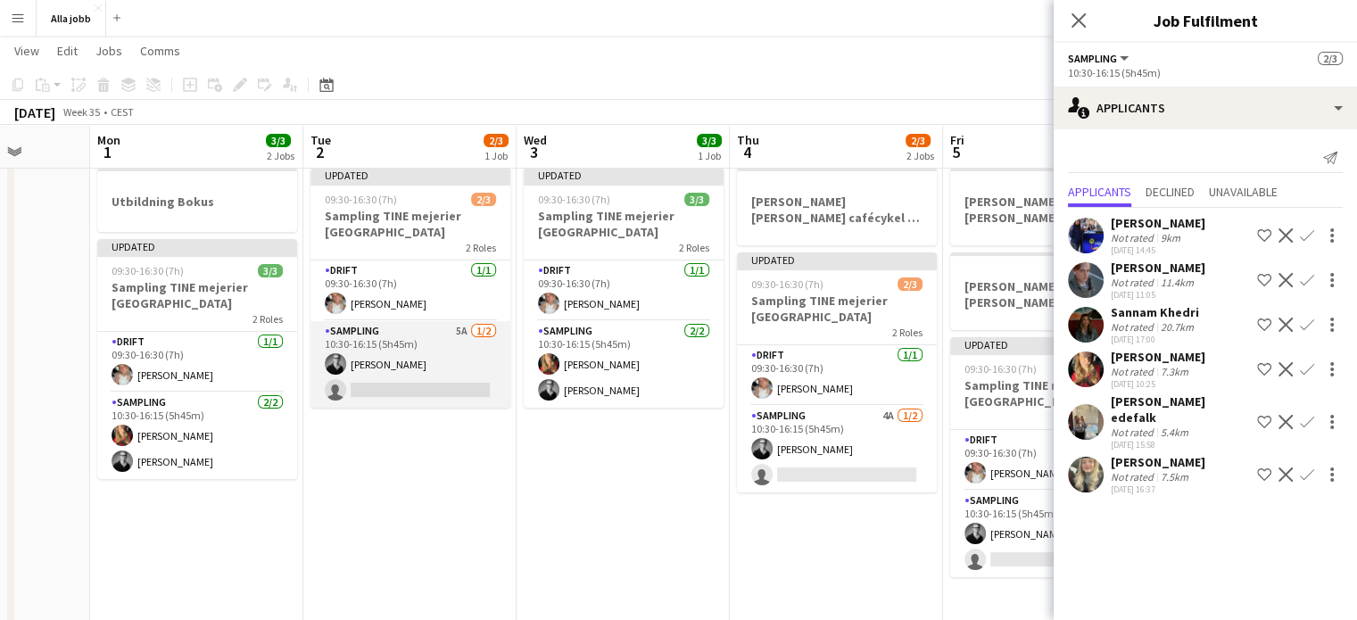
click at [424, 367] on app-card-role "Sampling 5A [DATE] 10:30-16:15 (5h45m) [PERSON_NAME] single-neutral-actions" at bounding box center [411, 364] width 200 height 87
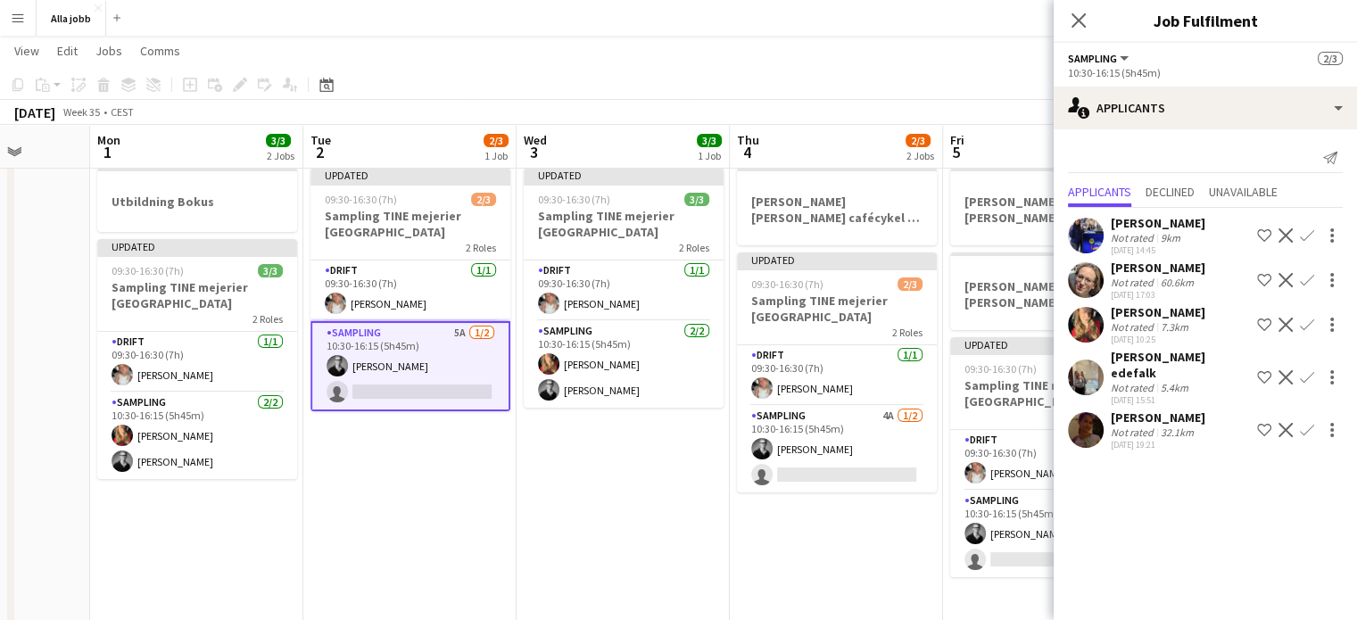
click at [1313, 233] on app-icon "Confirm" at bounding box center [1307, 235] width 14 height 14
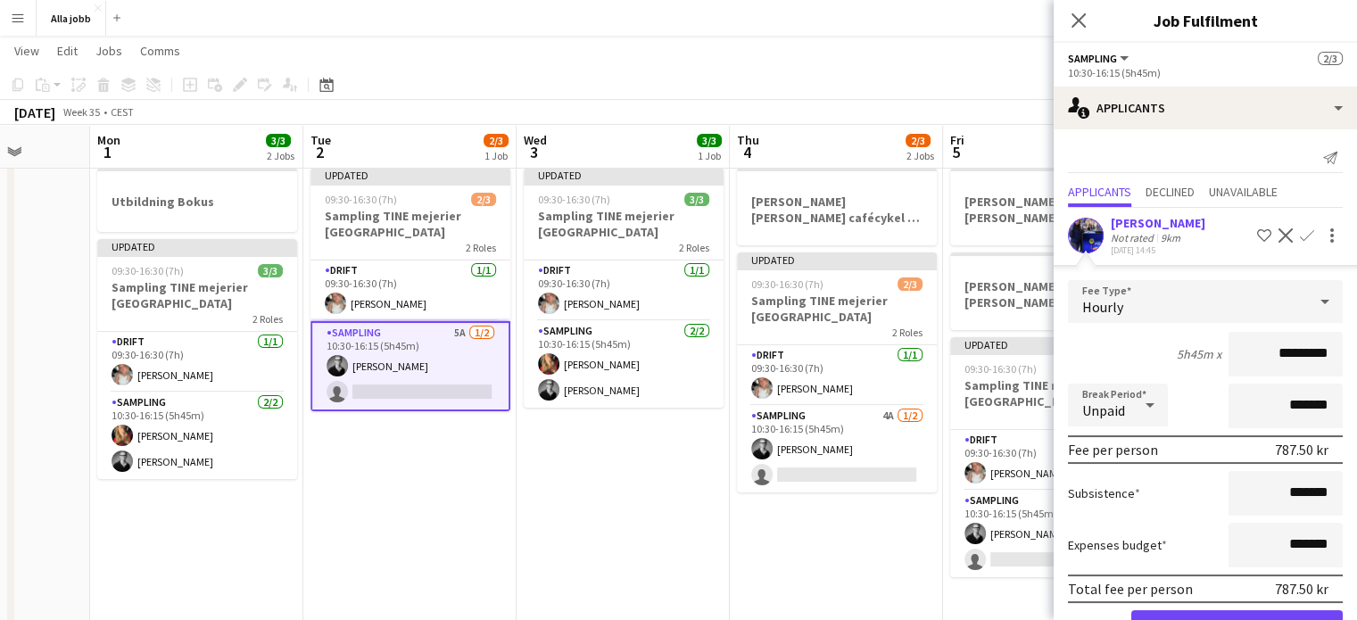
click at [1265, 363] on input "*********" at bounding box center [1286, 354] width 114 height 45
type input "******"
click button "Confirm" at bounding box center [1238, 628] width 212 height 36
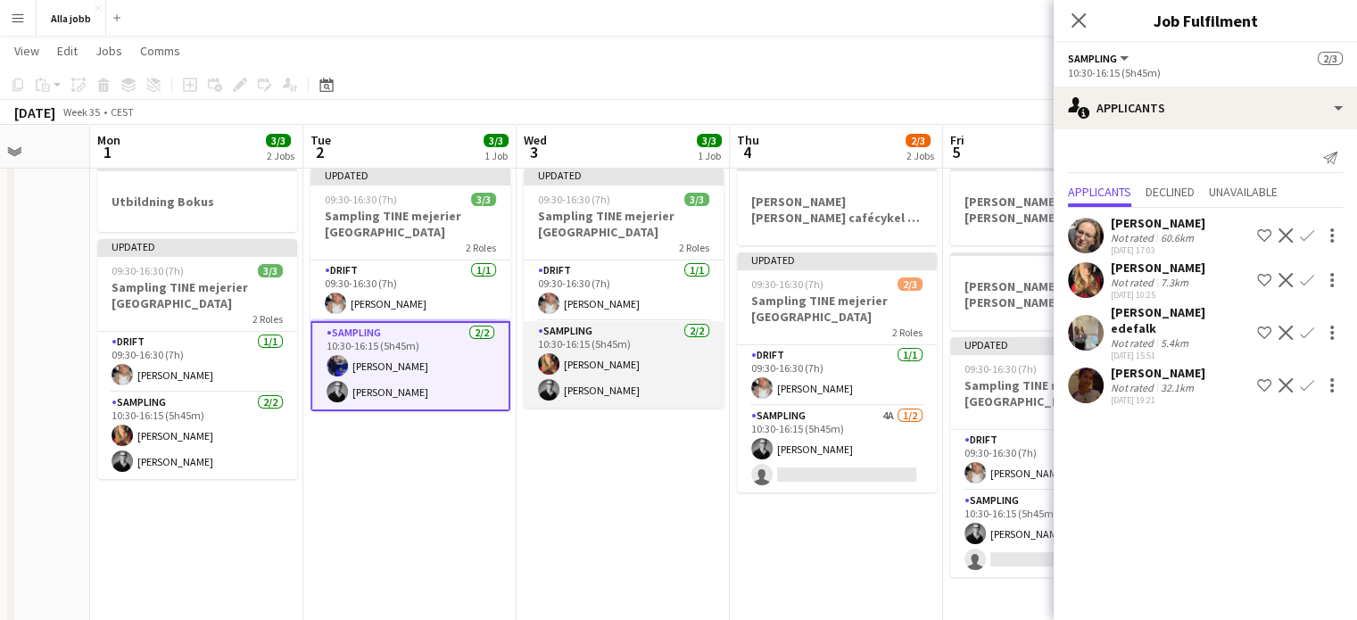
click at [639, 387] on app-card-role "Sampling [DATE] 10:30-16:15 (5h45m) [PERSON_NAME] [PERSON_NAME]" at bounding box center [624, 364] width 200 height 87
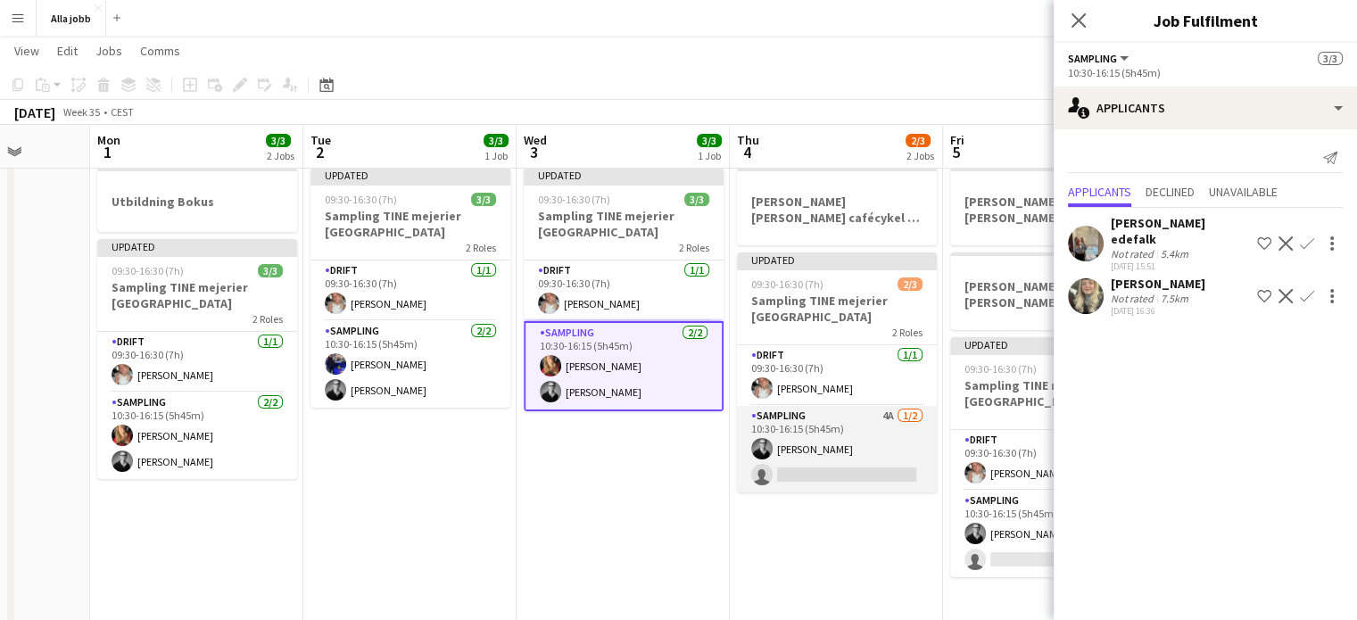
click at [803, 452] on app-card-role "Sampling 4A [DATE] 10:30-16:15 (5h45m) [PERSON_NAME] single-neutral-actions" at bounding box center [837, 449] width 200 height 87
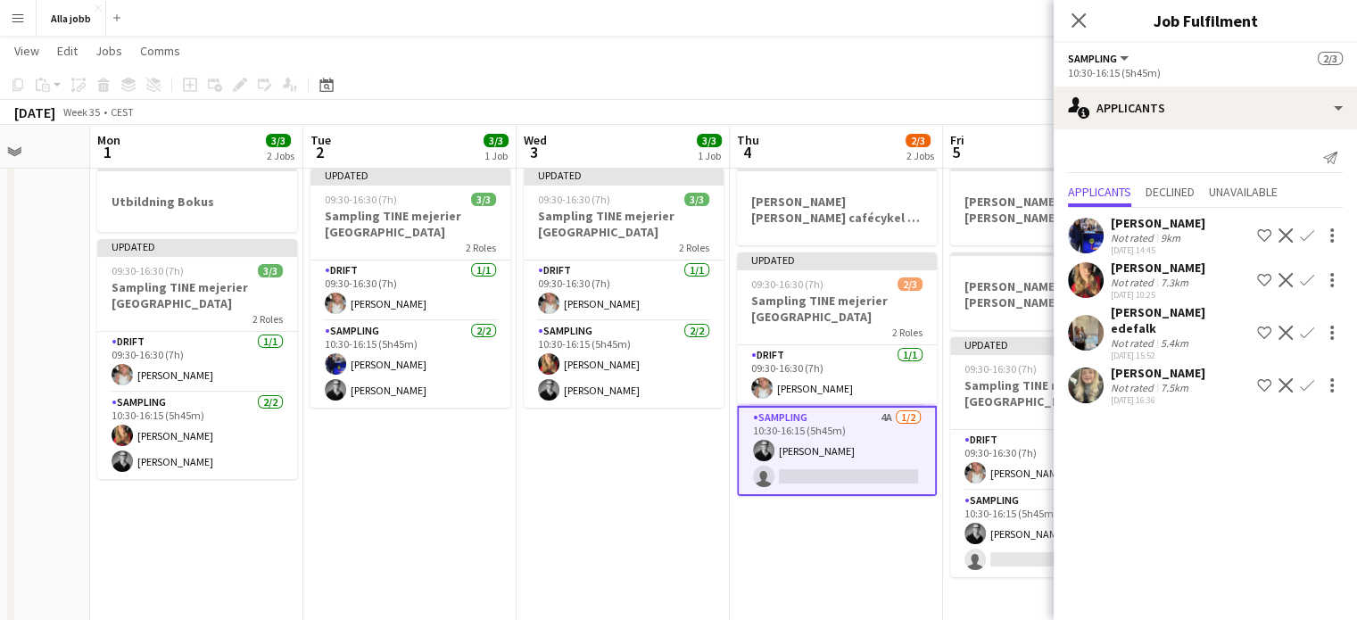
click at [1304, 232] on app-icon "Confirm" at bounding box center [1307, 235] width 14 height 14
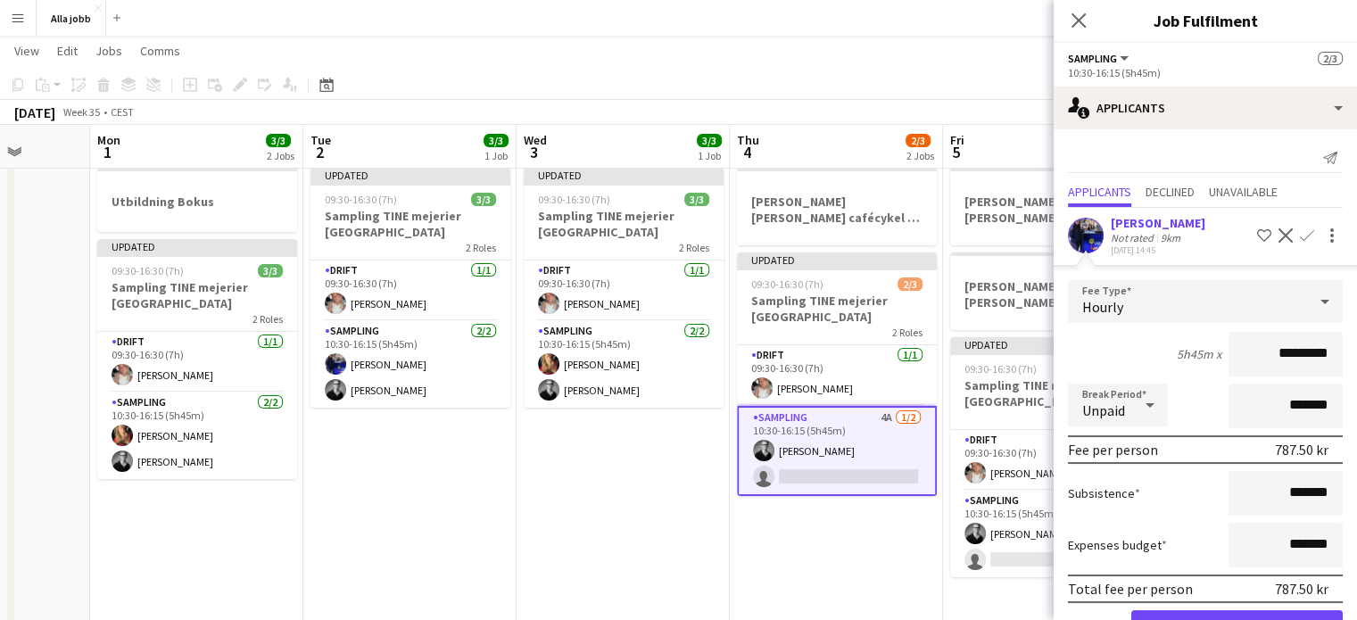
click at [1267, 361] on input "*********" at bounding box center [1286, 354] width 114 height 45
type input "******"
click button "Confirm" at bounding box center [1238, 628] width 212 height 36
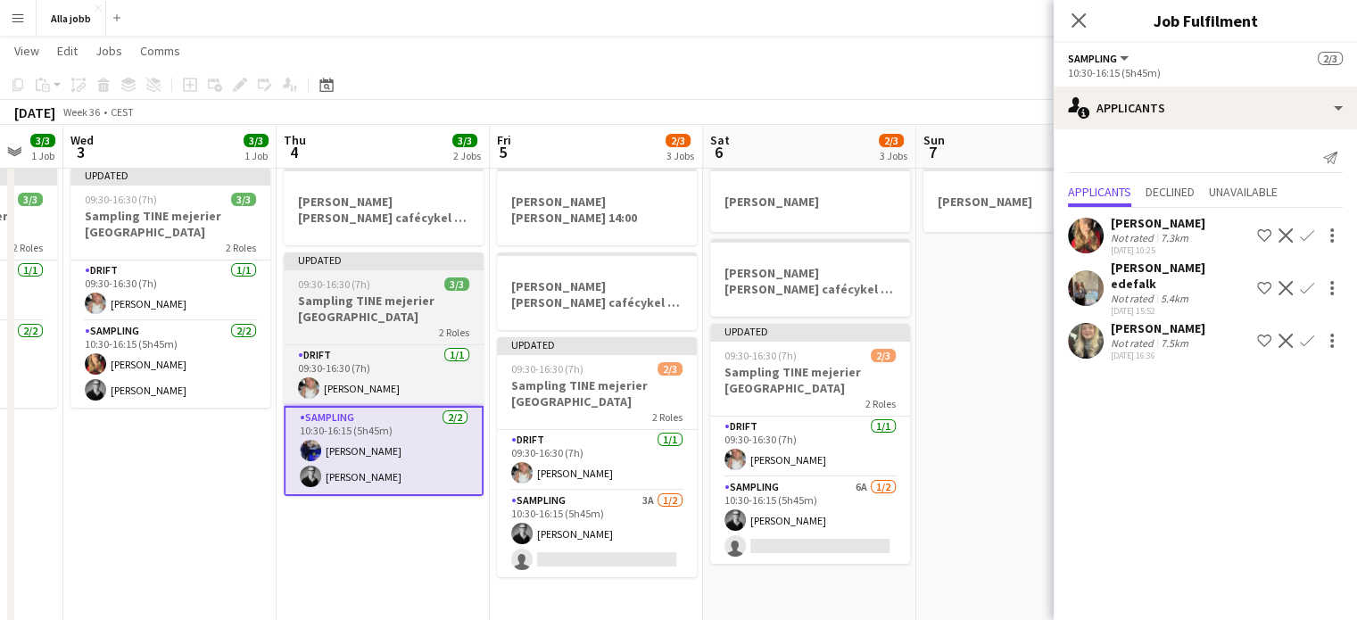
scroll to position [0, 602]
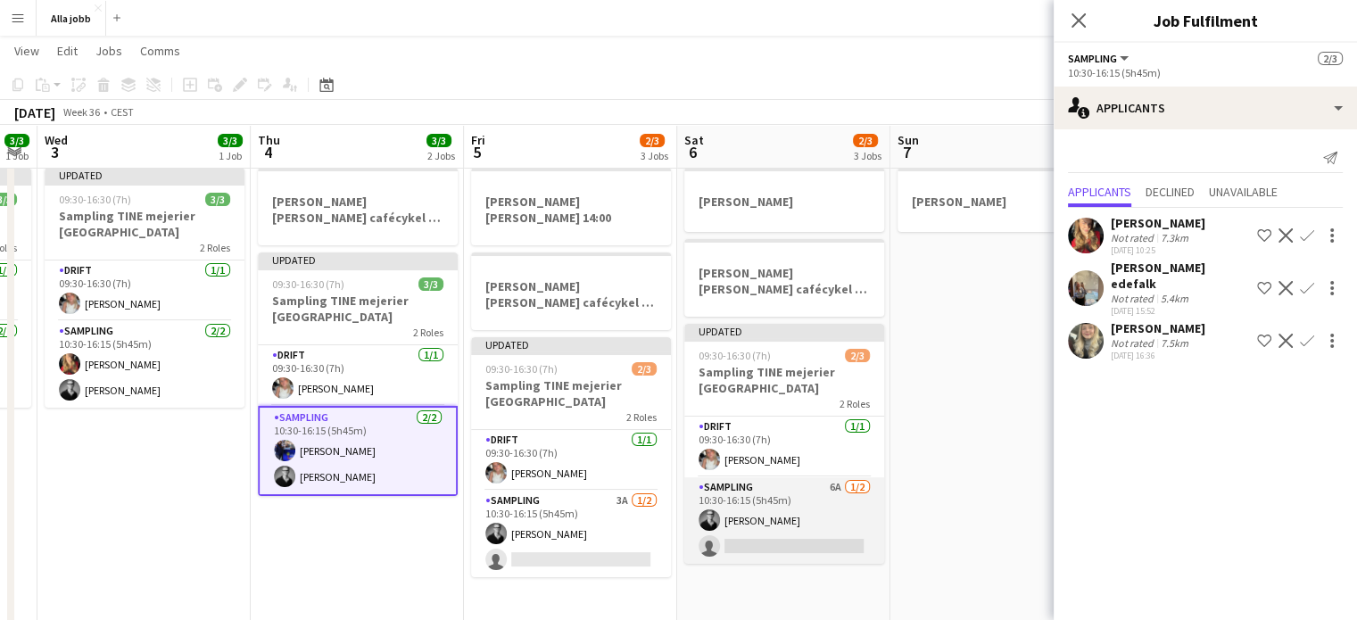
click at [807, 510] on app-card-role "Sampling 6A [DATE] 10:30-16:15 (5h45m) [PERSON_NAME] single-neutral-actions" at bounding box center [785, 520] width 200 height 87
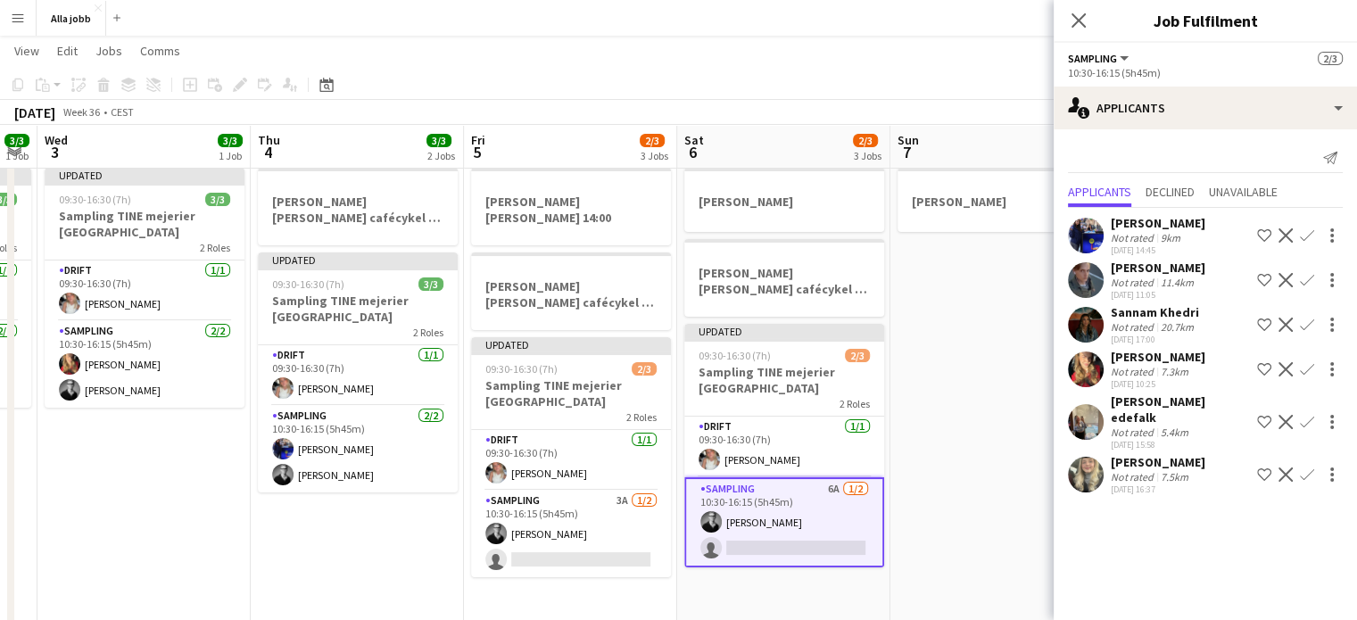
click at [1302, 236] on app-icon "Confirm" at bounding box center [1307, 235] width 14 height 14
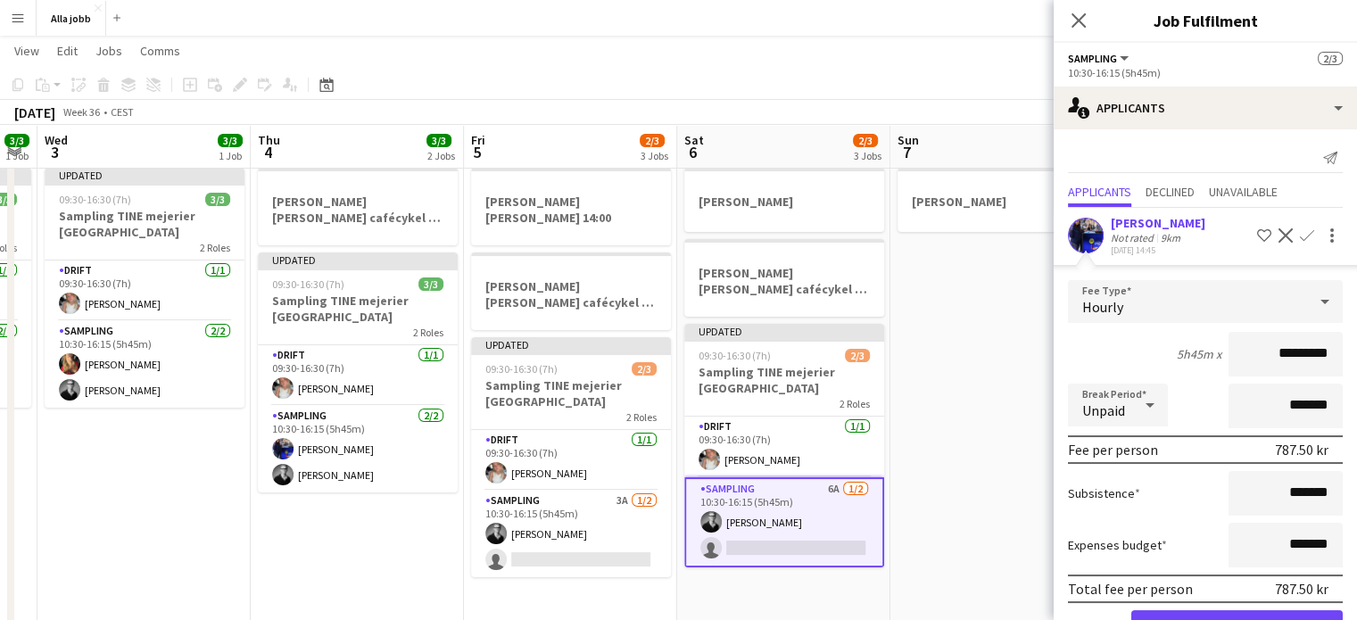
click at [1267, 344] on input "*********" at bounding box center [1286, 354] width 114 height 45
type input "******"
click button "Confirm" at bounding box center [1238, 628] width 212 height 36
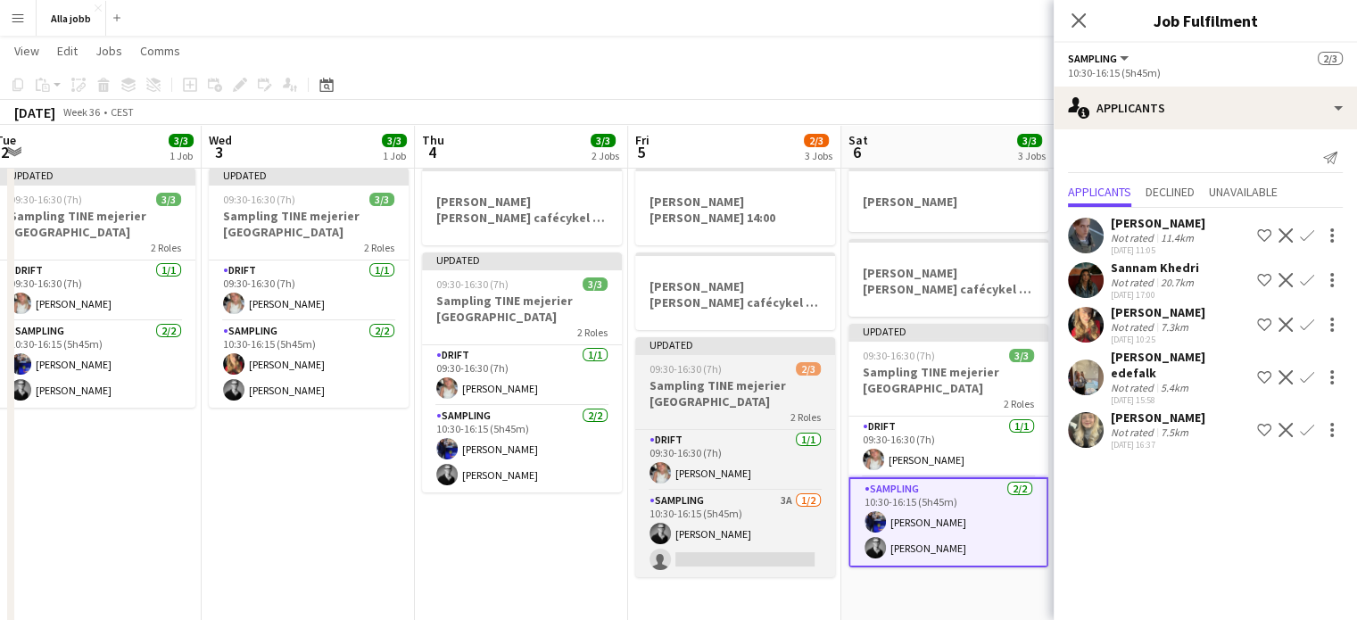
scroll to position [0, 437]
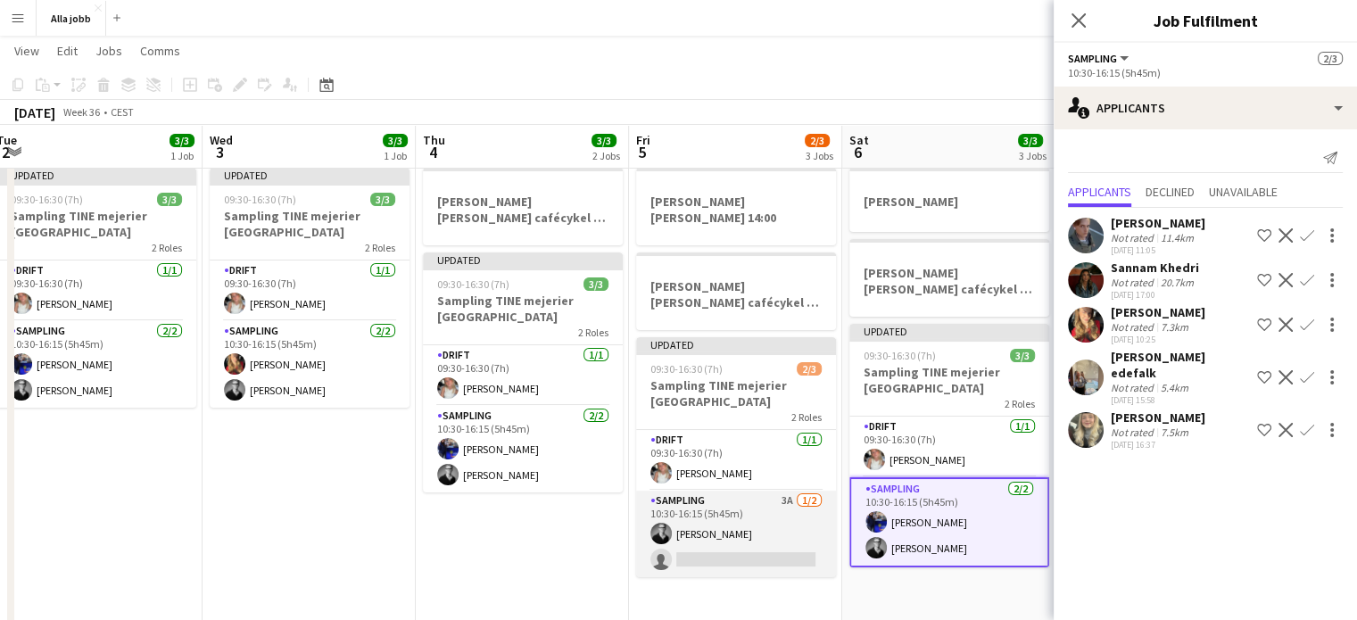
click at [796, 545] on app-card-role "Sampling 3A [DATE] 10:30-16:15 (5h45m) [PERSON_NAME] single-neutral-actions" at bounding box center [736, 534] width 200 height 87
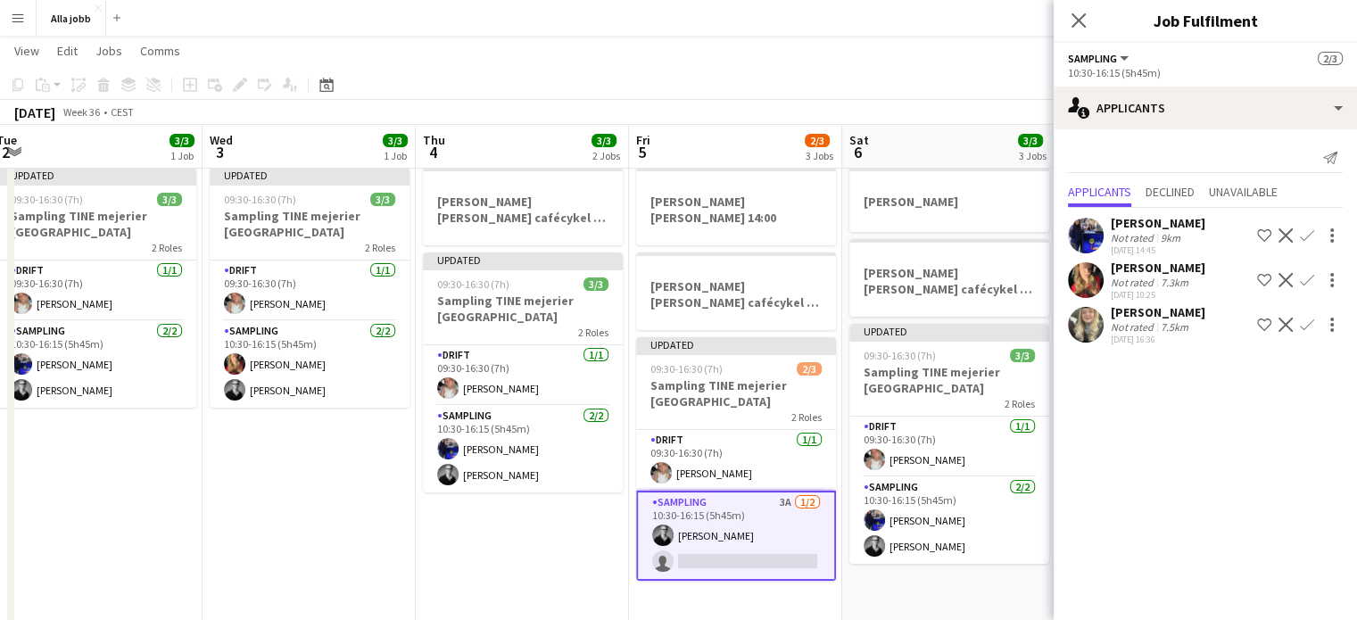
click at [1308, 278] on app-icon "Confirm" at bounding box center [1307, 280] width 14 height 14
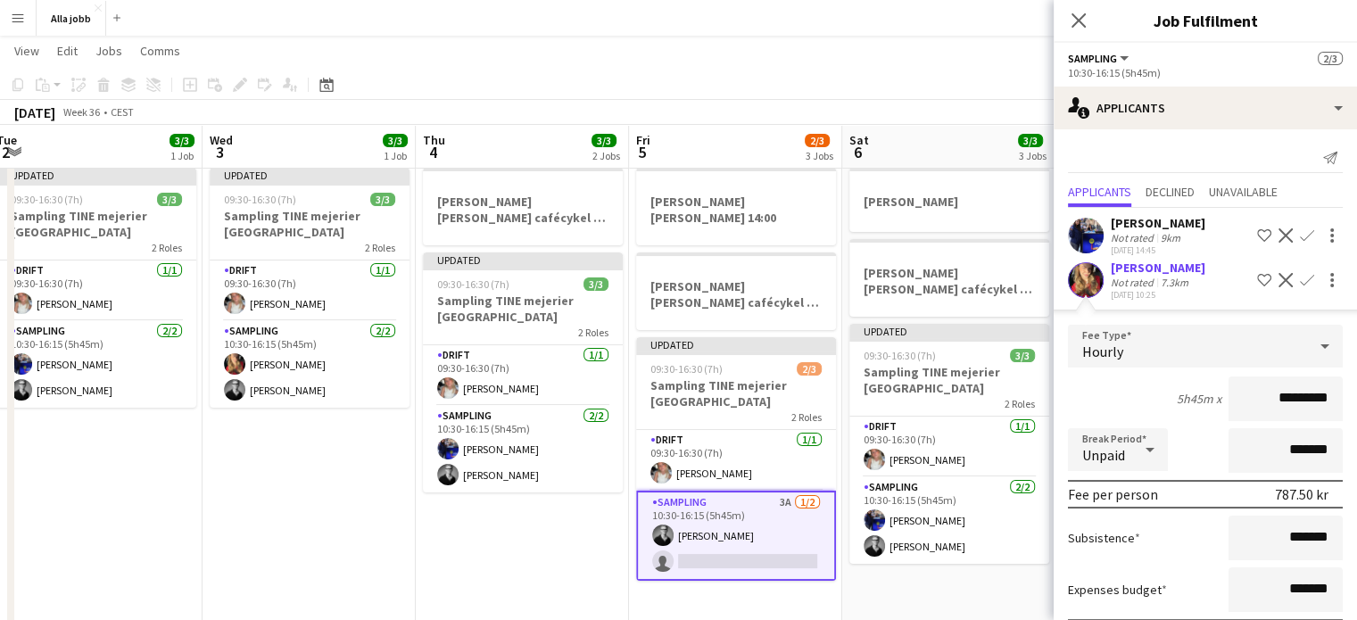
scroll to position [145, 0]
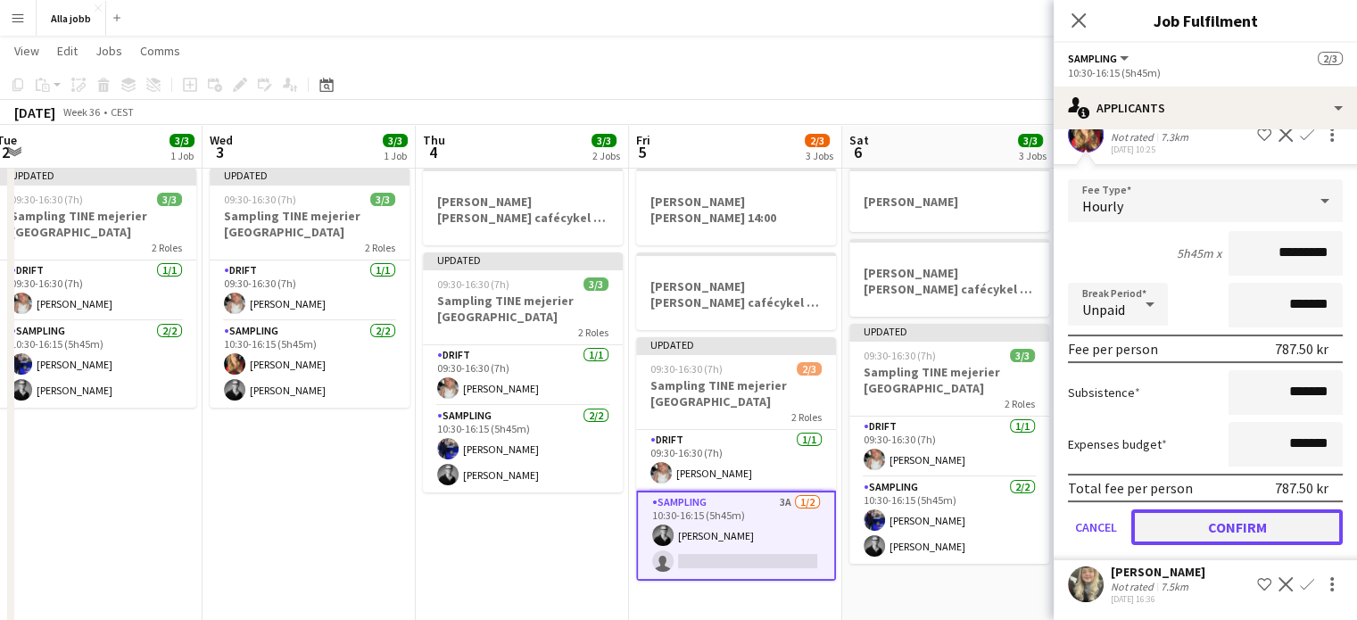
click at [1260, 520] on button "Confirm" at bounding box center [1238, 528] width 212 height 36
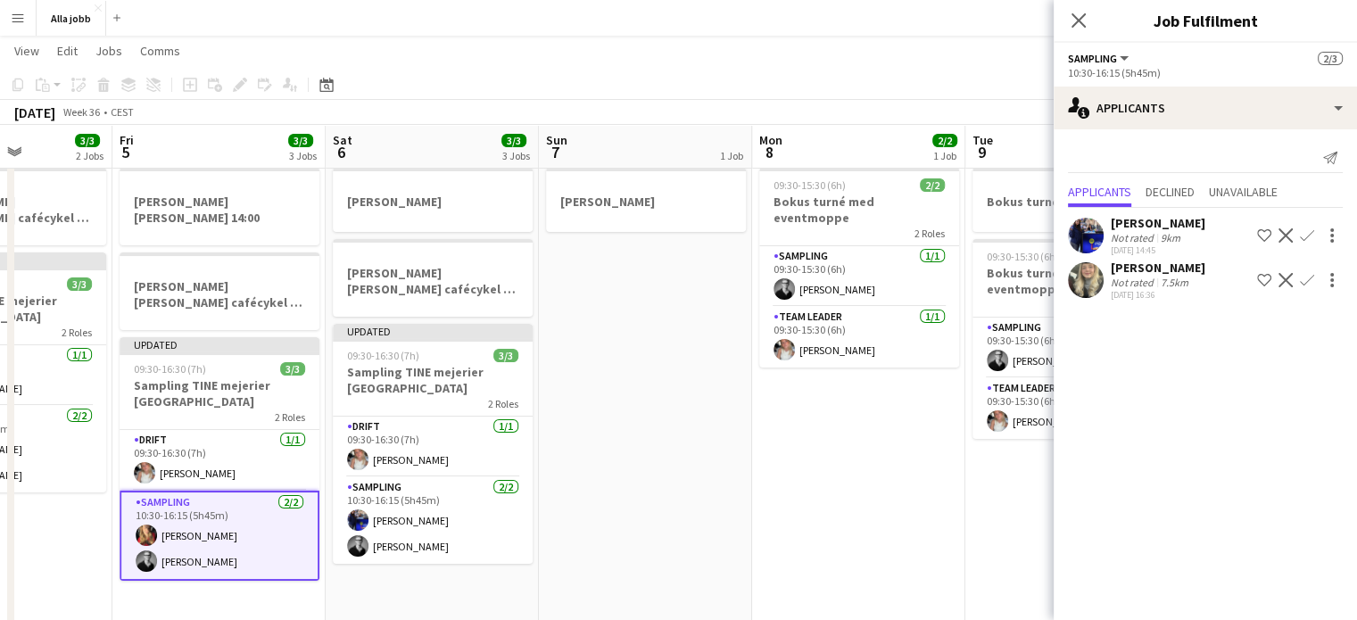
scroll to position [0, 754]
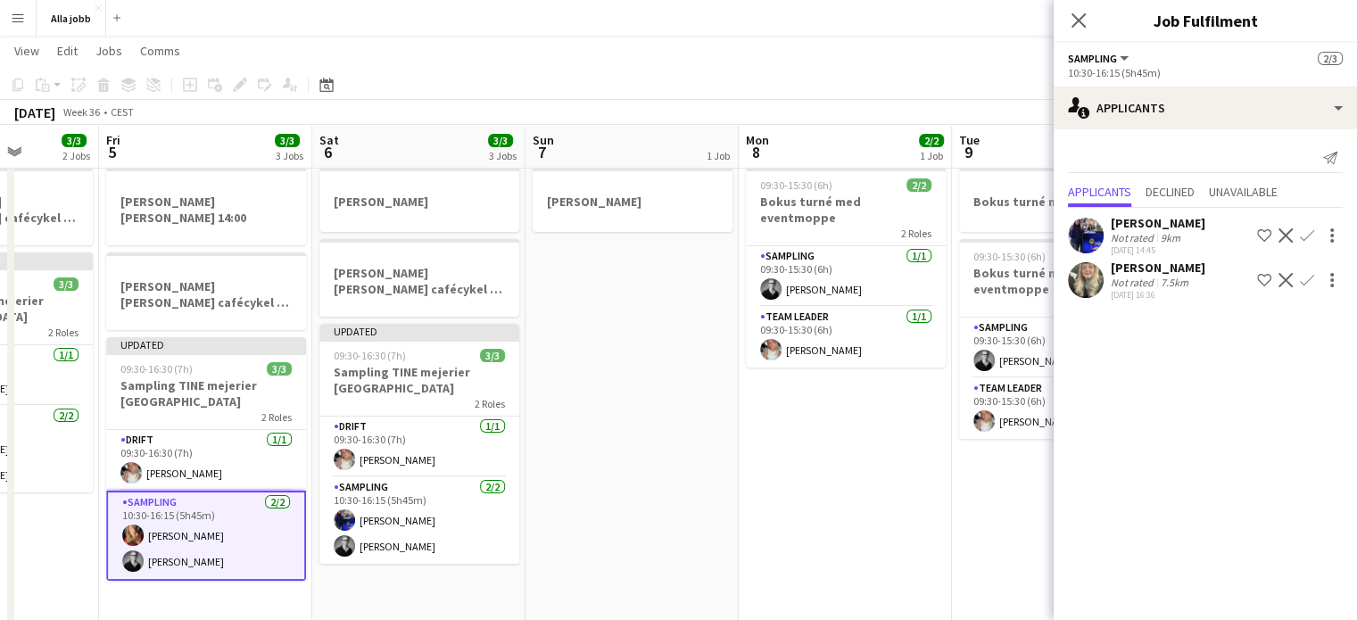
click at [795, 463] on app-date-cell "09:30-15:30 (6h) 2/2 Bokus turné med eventmoppe 2 Roles Sampling [DATE] 09:30-1…" at bounding box center [845, 554] width 213 height 786
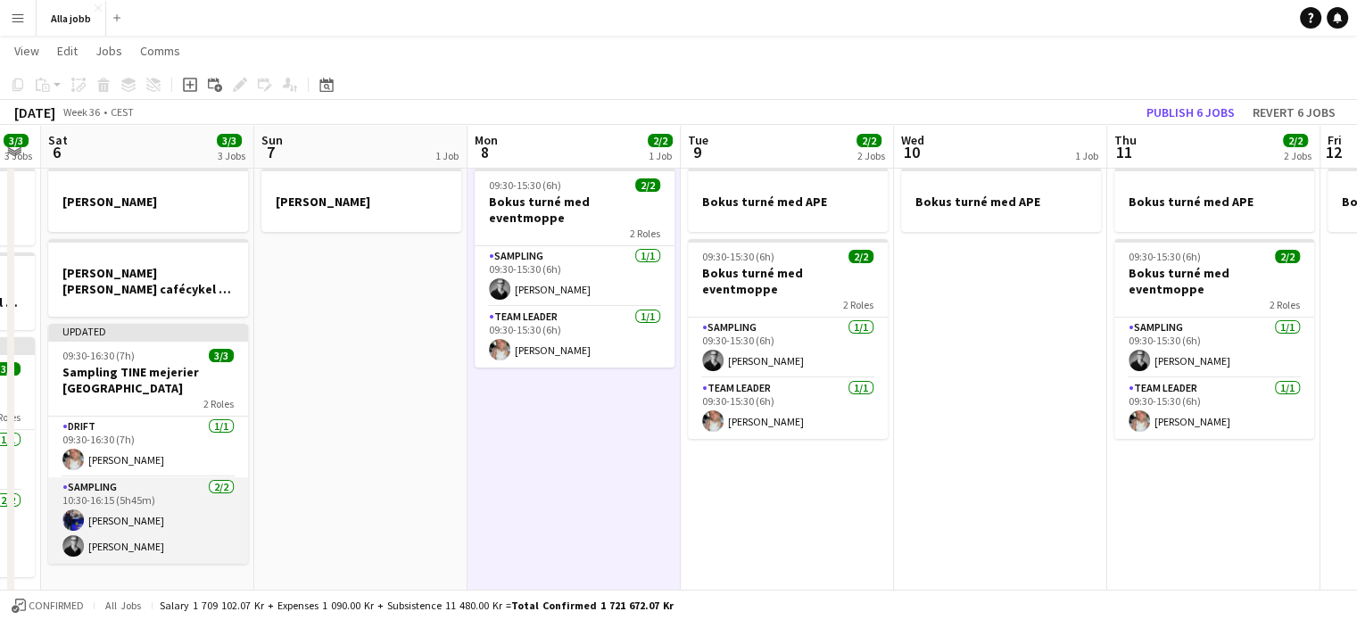
scroll to position [0, 509]
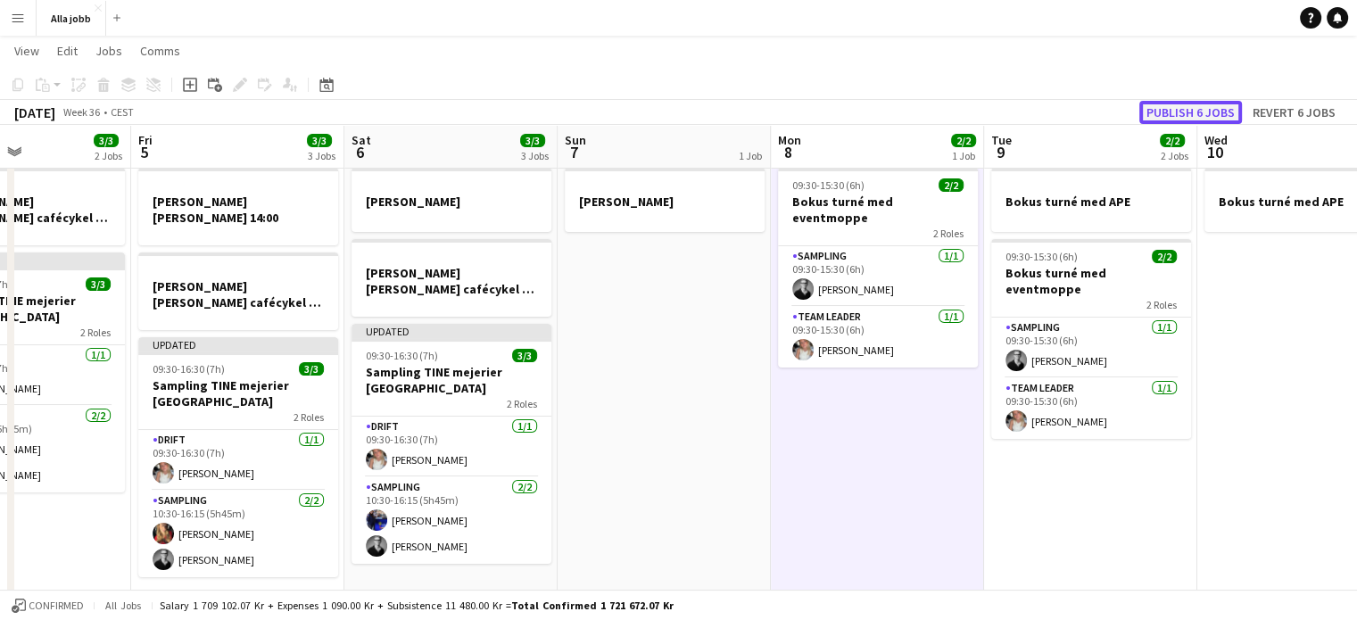
click at [1182, 112] on button "Publish 6 jobs" at bounding box center [1191, 112] width 103 height 23
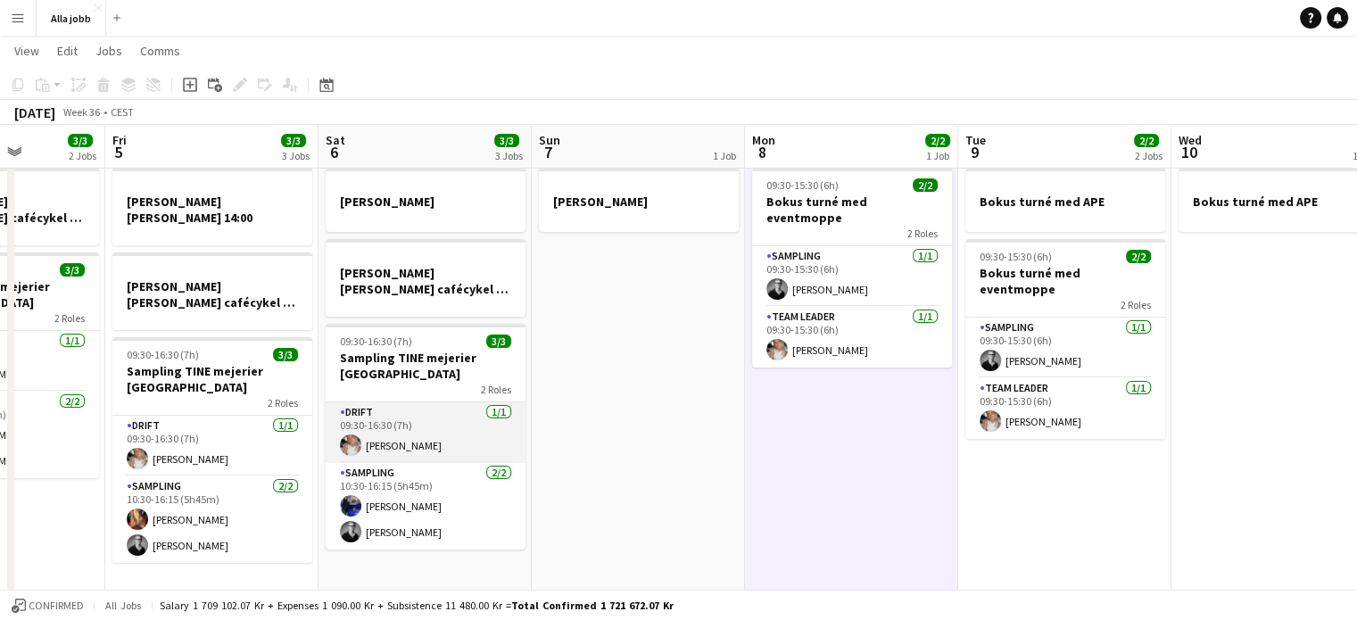
scroll to position [0, 537]
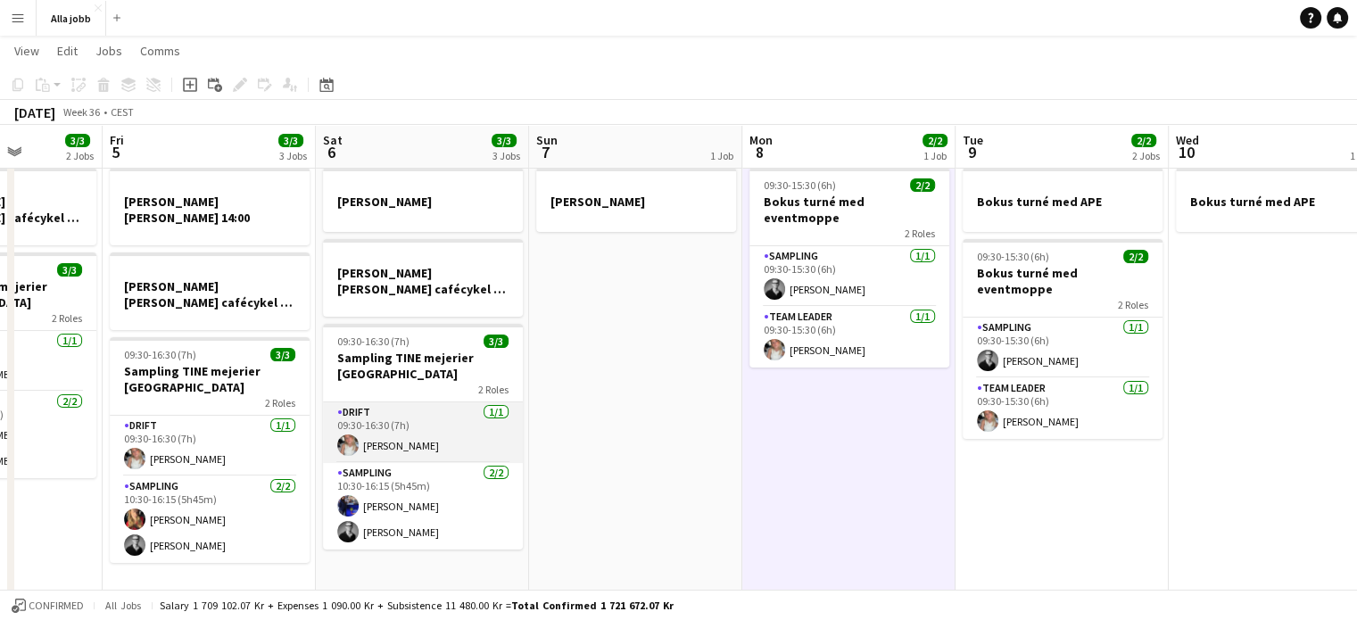
click at [437, 442] on app-card-role "Drift [DATE] 09:30-16:30 (7h) [PERSON_NAME]" at bounding box center [423, 432] width 200 height 61
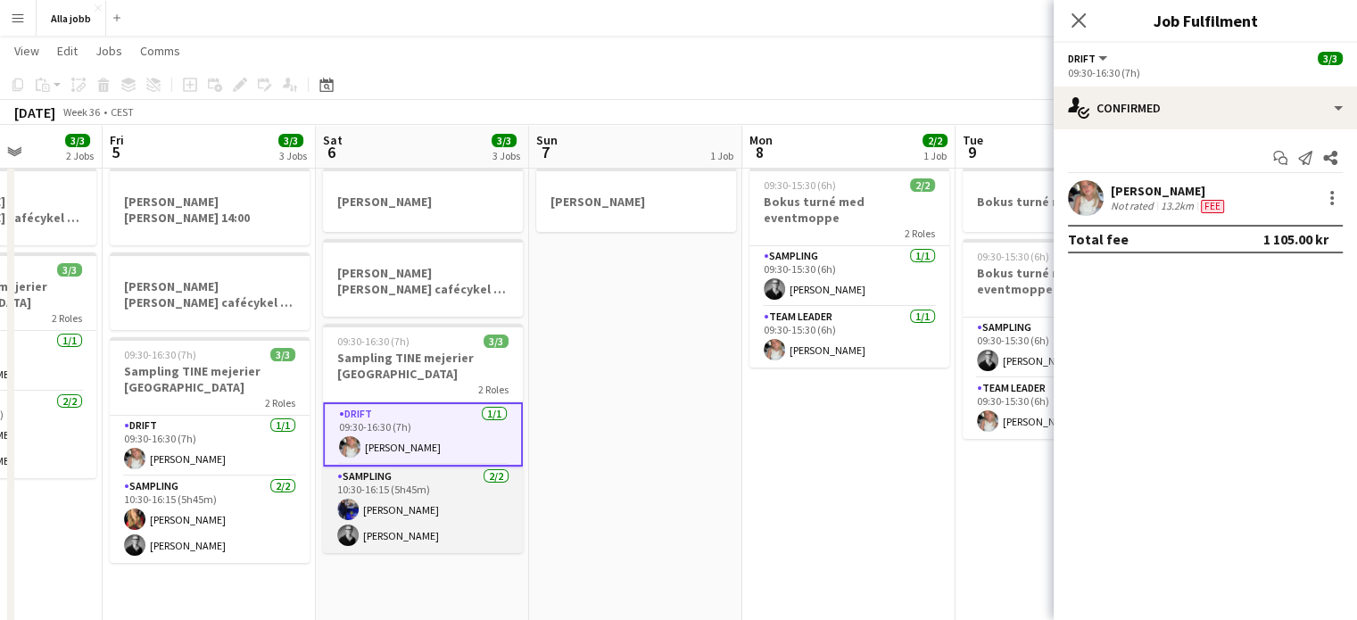
click at [429, 484] on app-card-role "Sampling [DATE] 10:30-16:15 (5h45m) [PERSON_NAME] [PERSON_NAME]" at bounding box center [423, 510] width 200 height 87
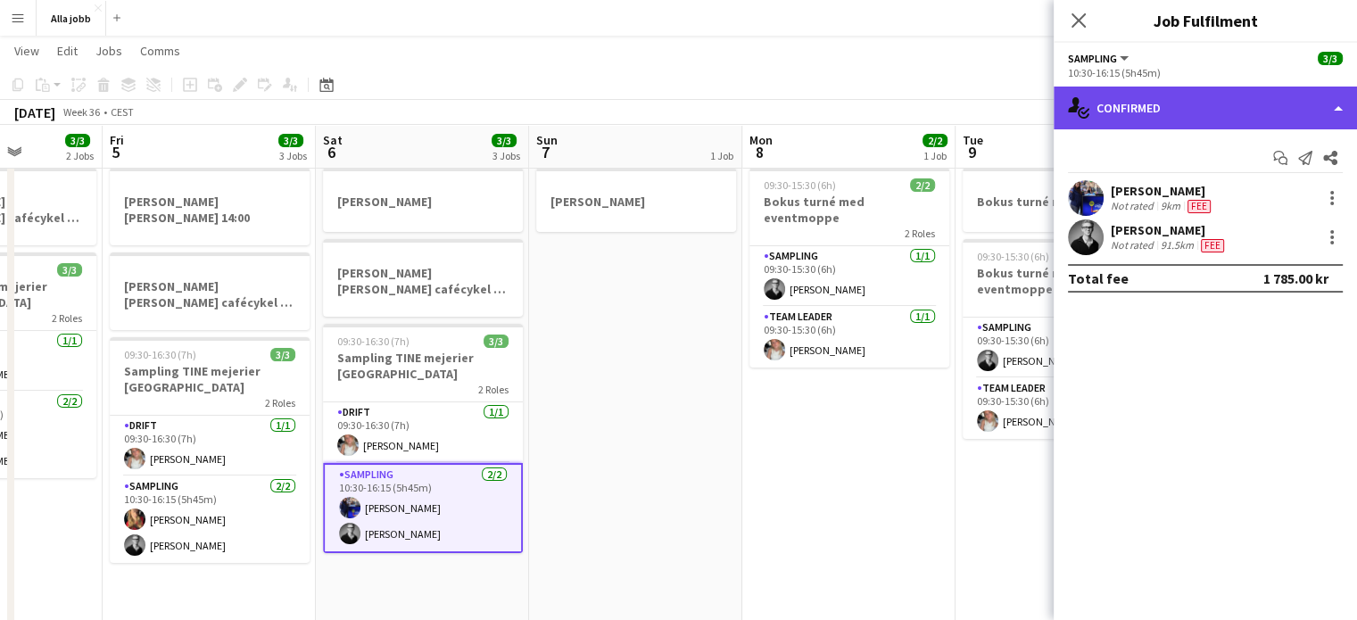
click at [1172, 96] on div "single-neutral-actions-check-2 Confirmed" at bounding box center [1205, 108] width 303 height 43
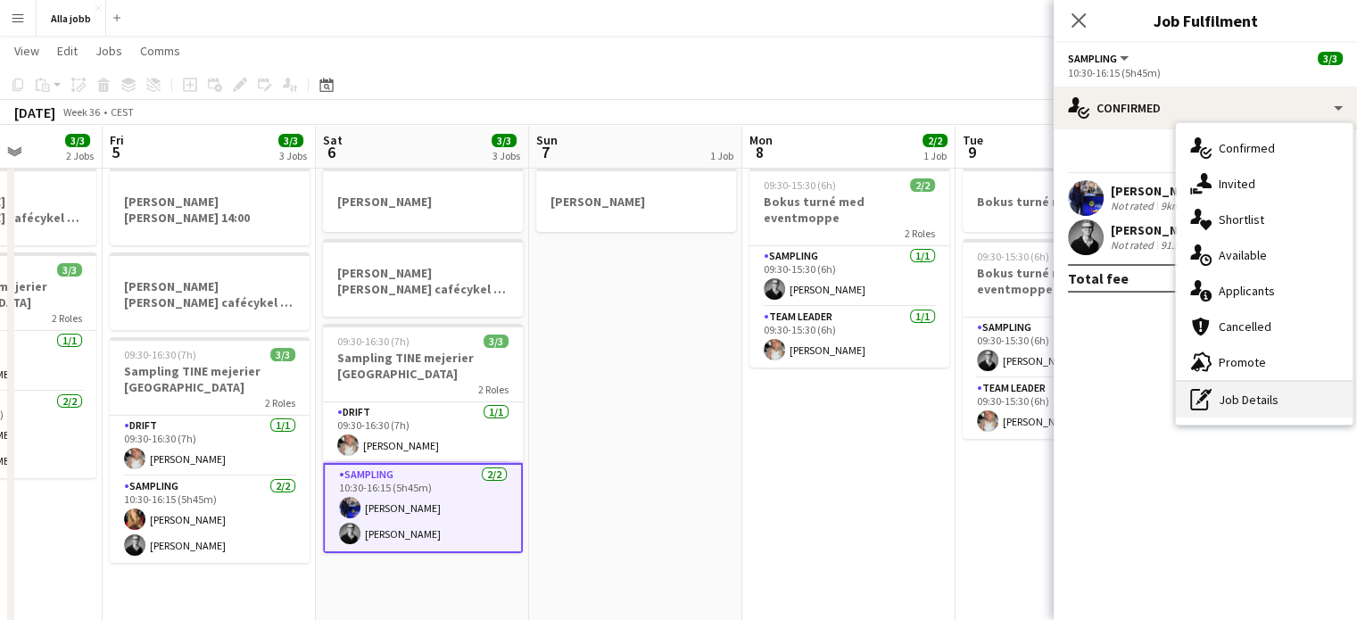
click at [1213, 399] on div "pen-write Job Details" at bounding box center [1264, 400] width 177 height 36
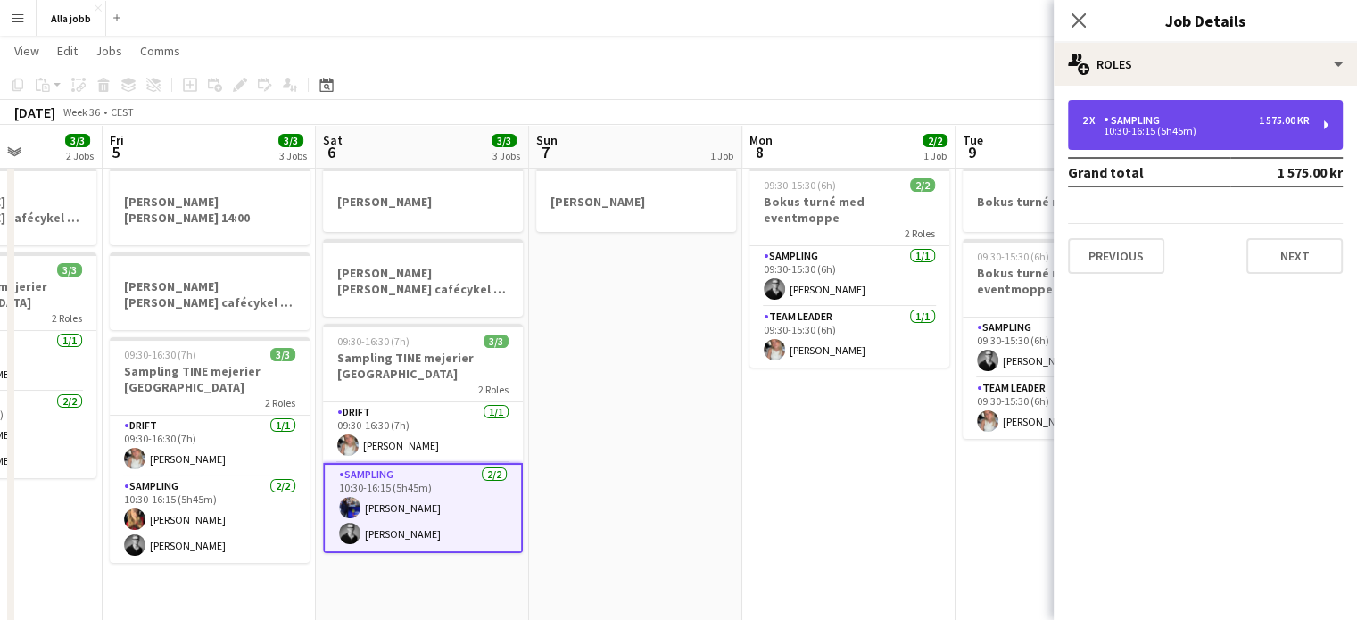
click at [1186, 108] on div "2 x Sampling 1 575.00 kr 10:30-16:15 (5h45m)" at bounding box center [1205, 125] width 275 height 50
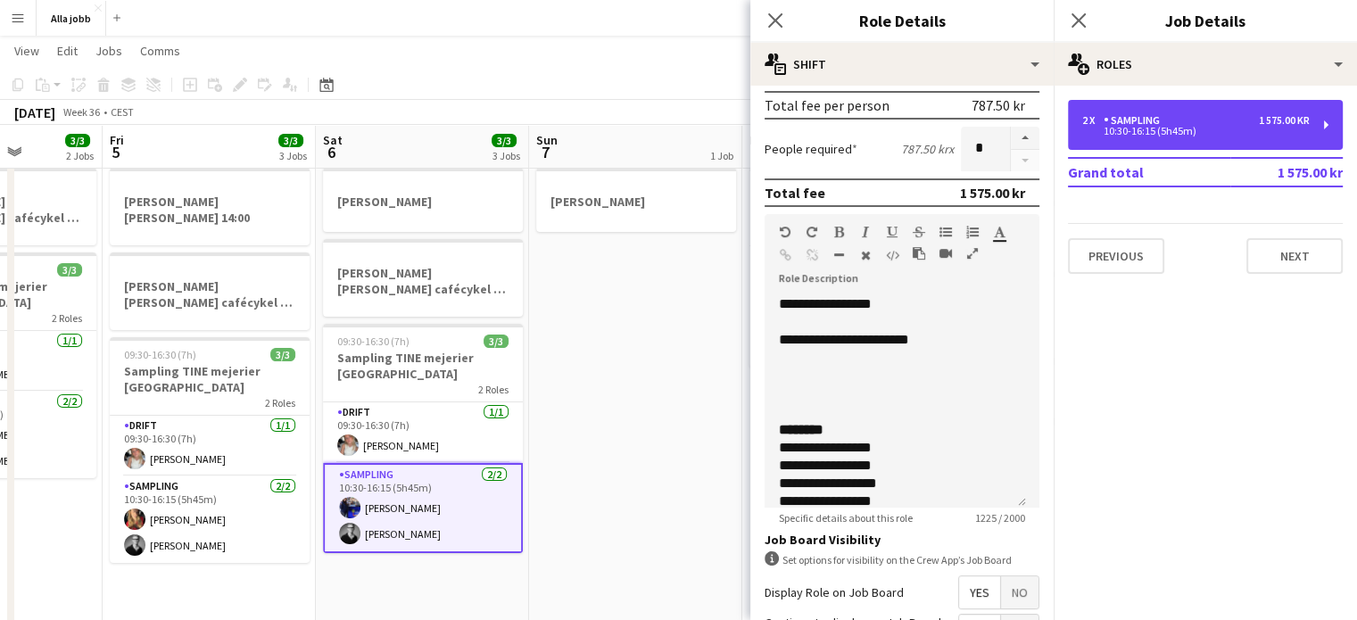
scroll to position [482, 0]
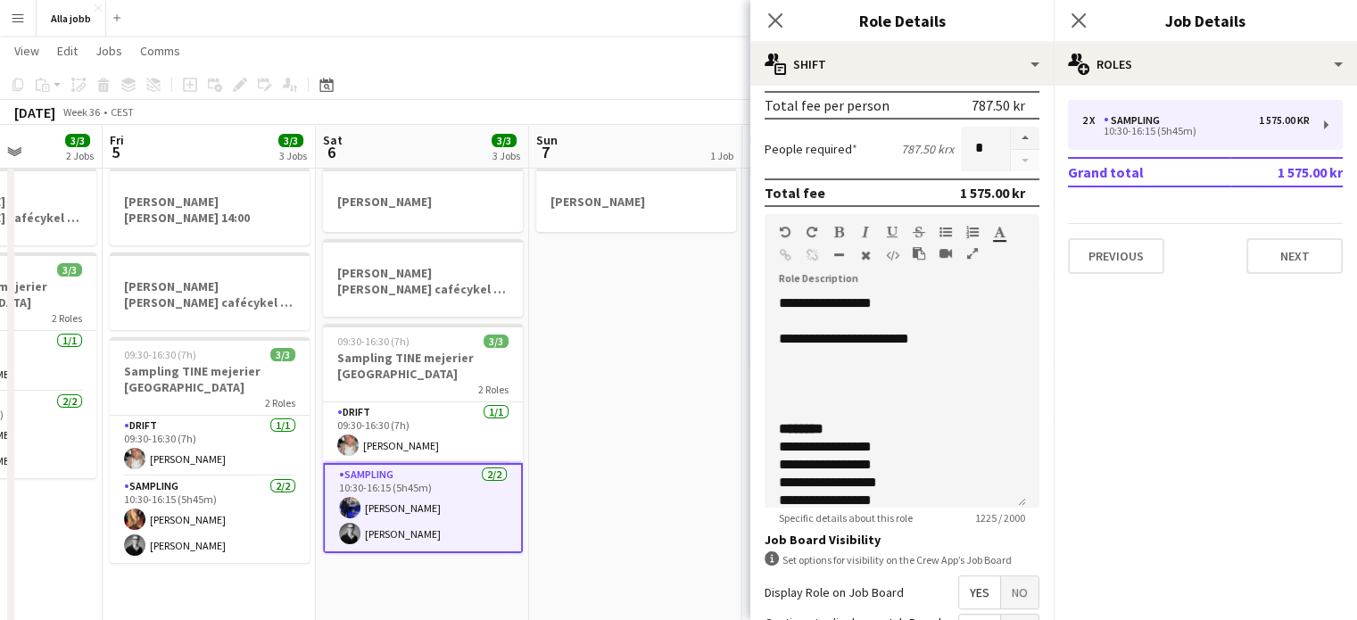
click at [552, 93] on app-toolbar "Copy Paste Paste Ctrl+V Paste with crew Ctrl+Shift+V Paste linked Job [GEOGRAPH…" at bounding box center [678, 85] width 1357 height 30
